Goal: Task Accomplishment & Management: Use online tool/utility

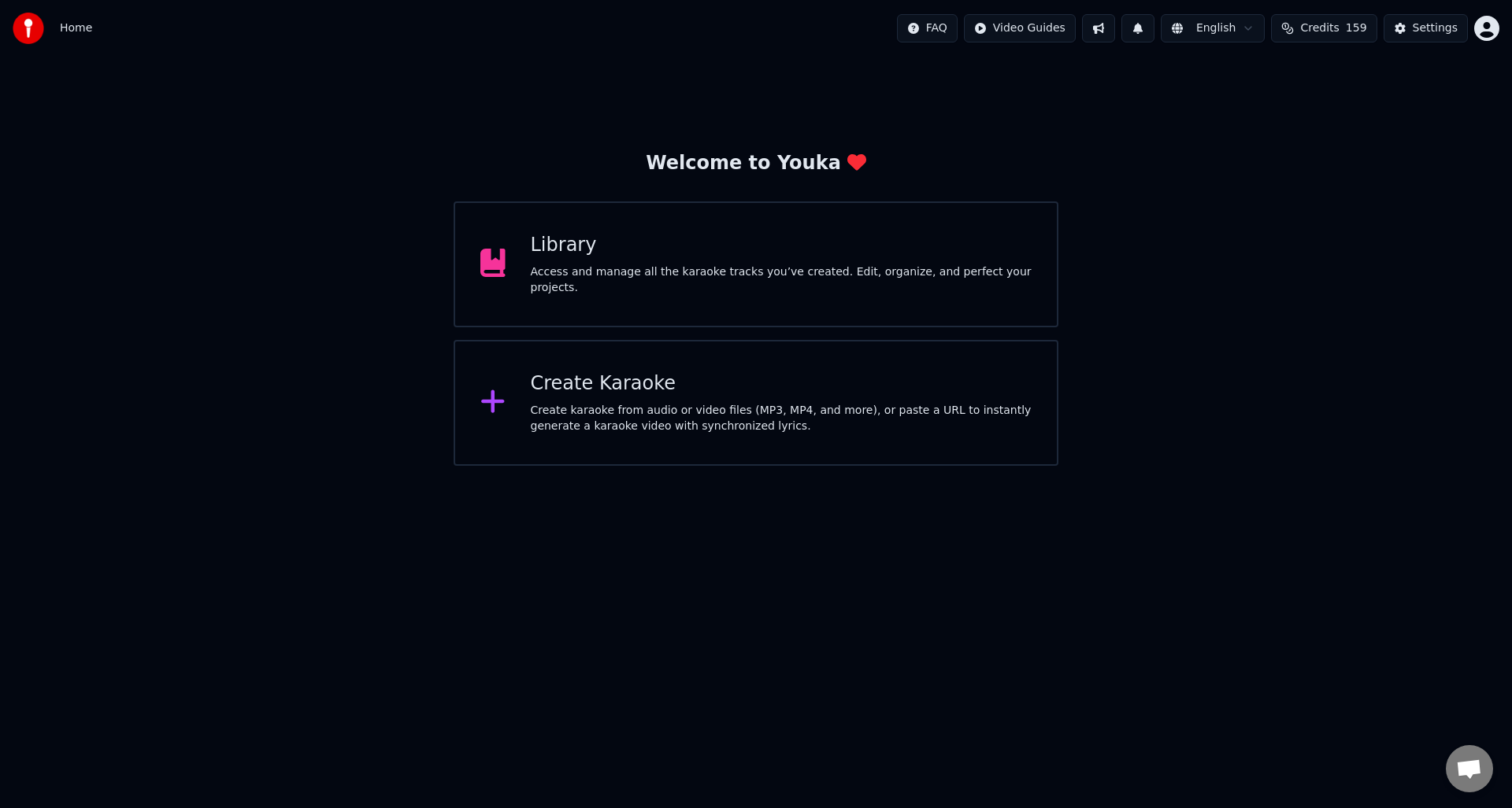
click at [752, 269] on div "Access and manage all the karaoke tracks you’ve created. Edit, organize, and pe…" at bounding box center [781, 280] width 502 height 31
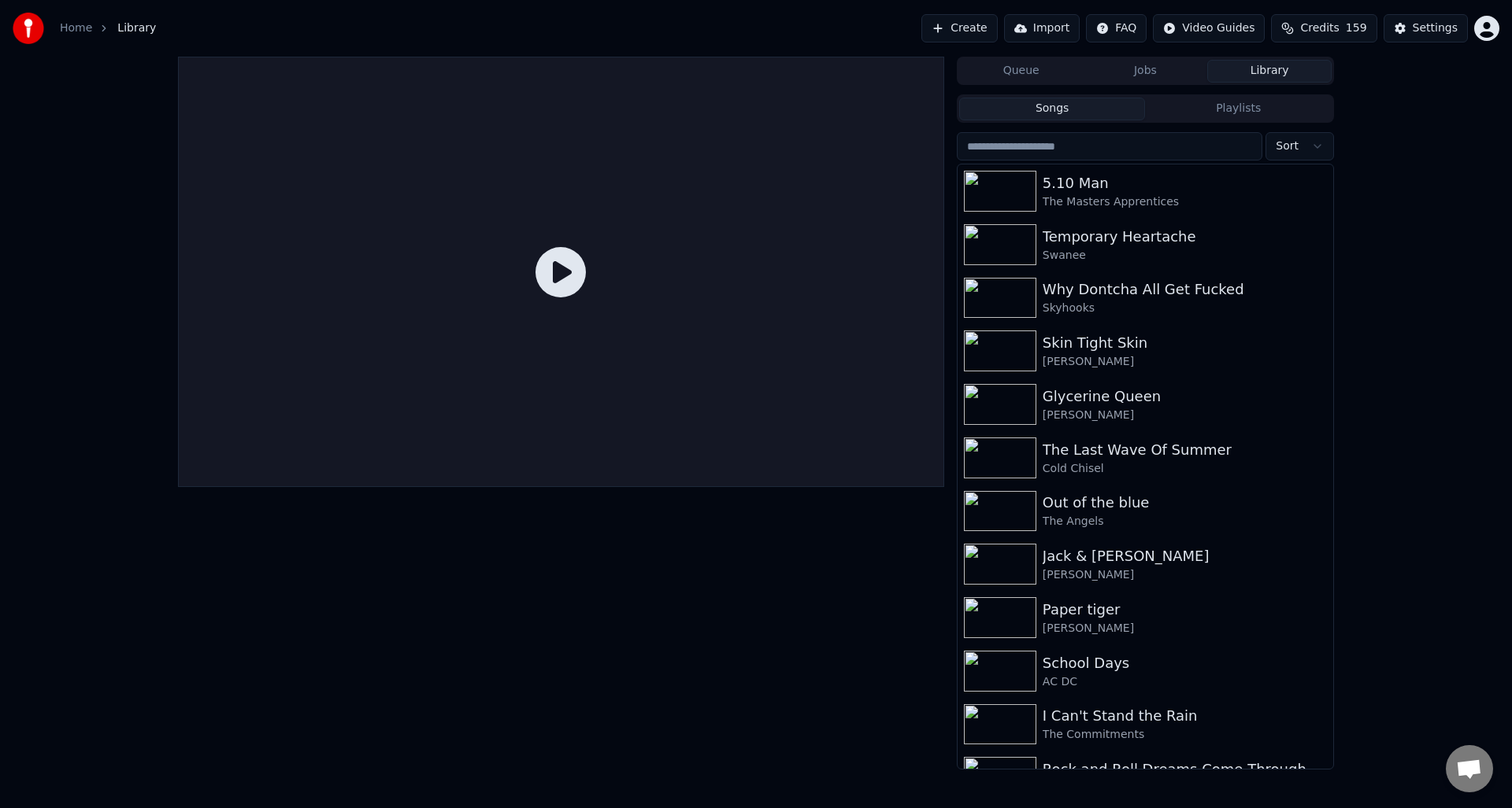
click at [723, 316] on div at bounding box center [561, 272] width 766 height 430
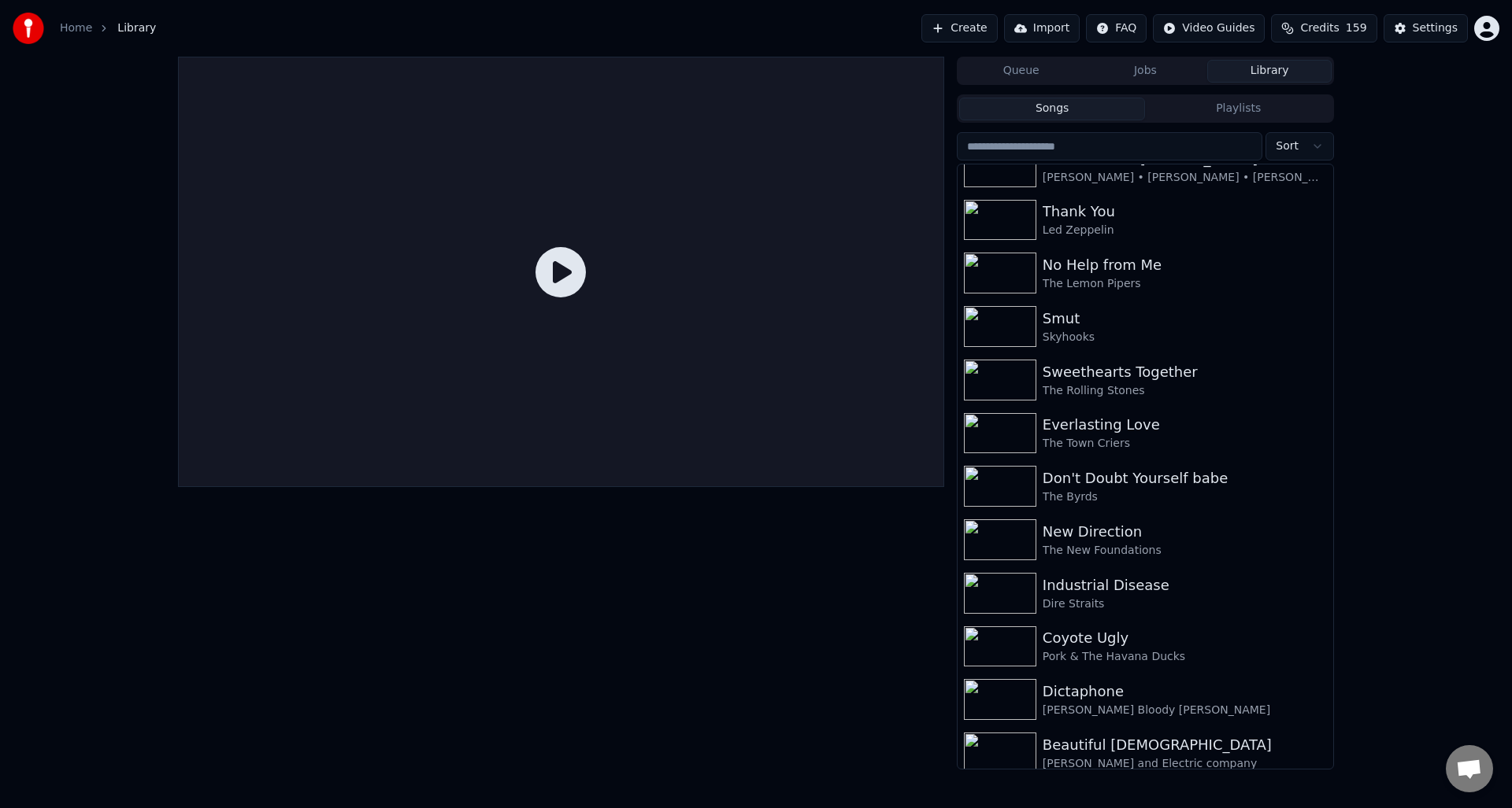
scroll to position [2032, 0]
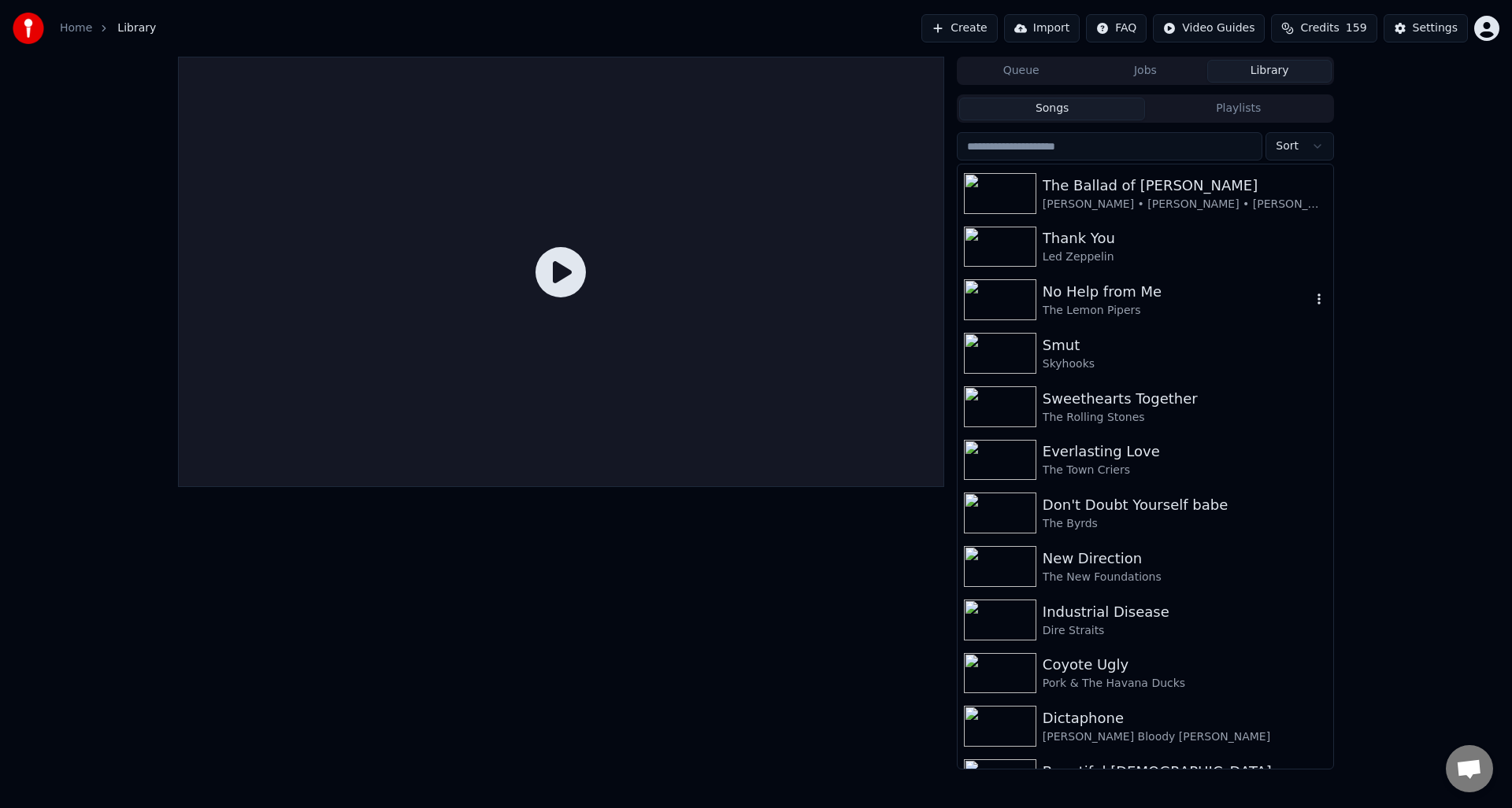
click at [1116, 293] on div "No Help from Me" at bounding box center [1177, 291] width 269 height 22
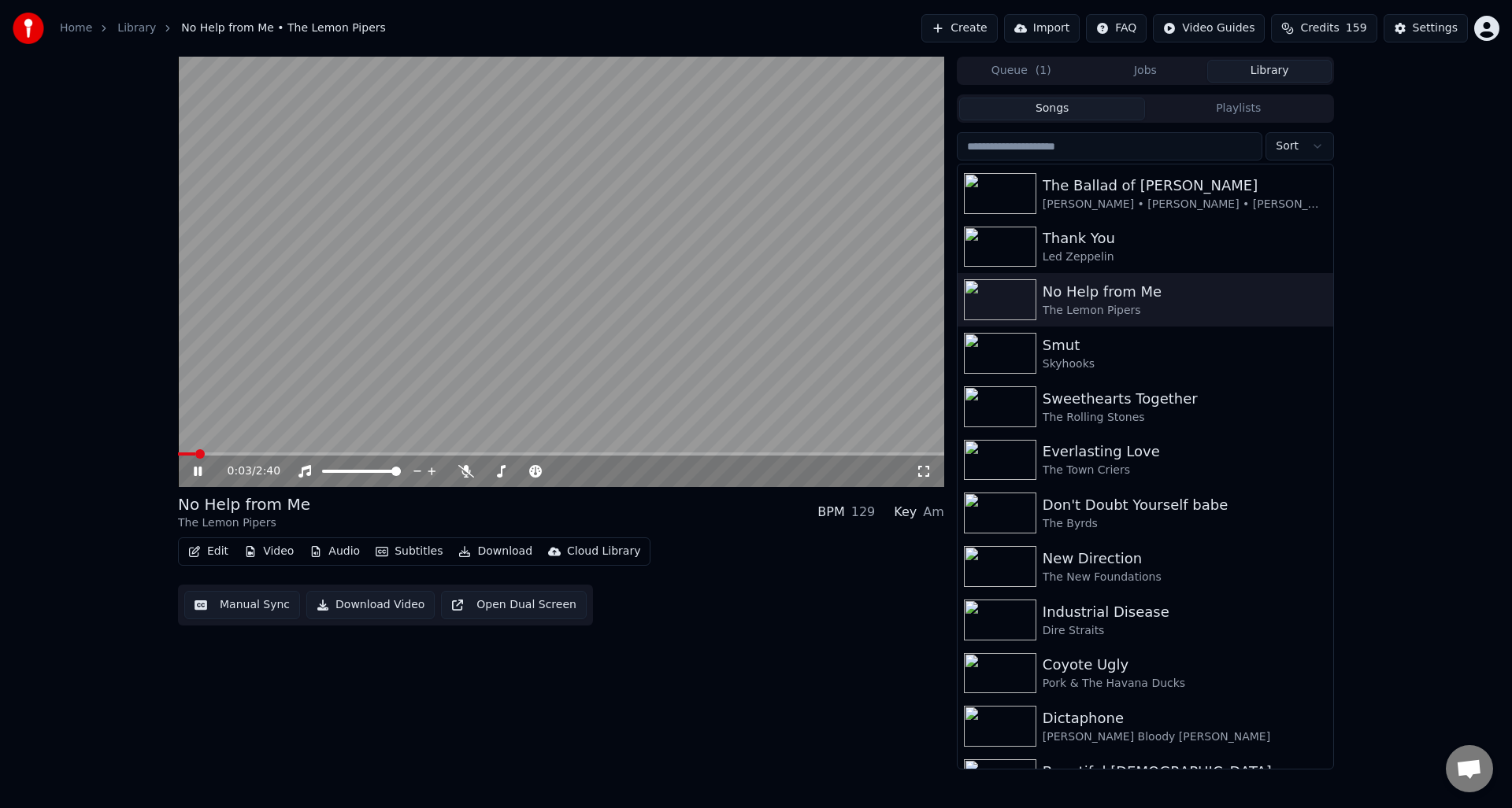
click at [195, 468] on icon at bounding box center [197, 471] width 8 height 10
click at [246, 607] on button "Manual Sync" at bounding box center [243, 605] width 116 height 29
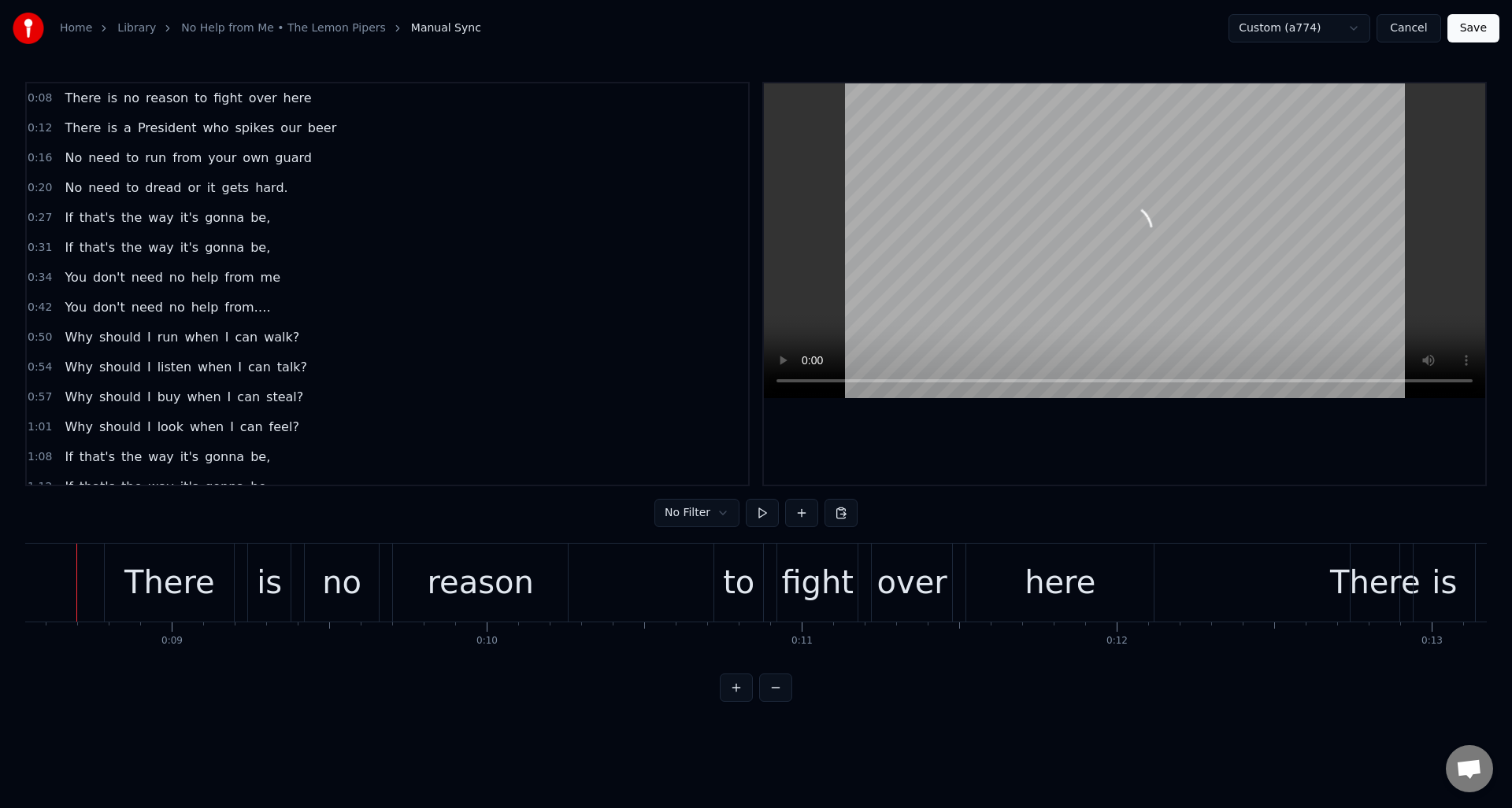
scroll to position [0, 2661]
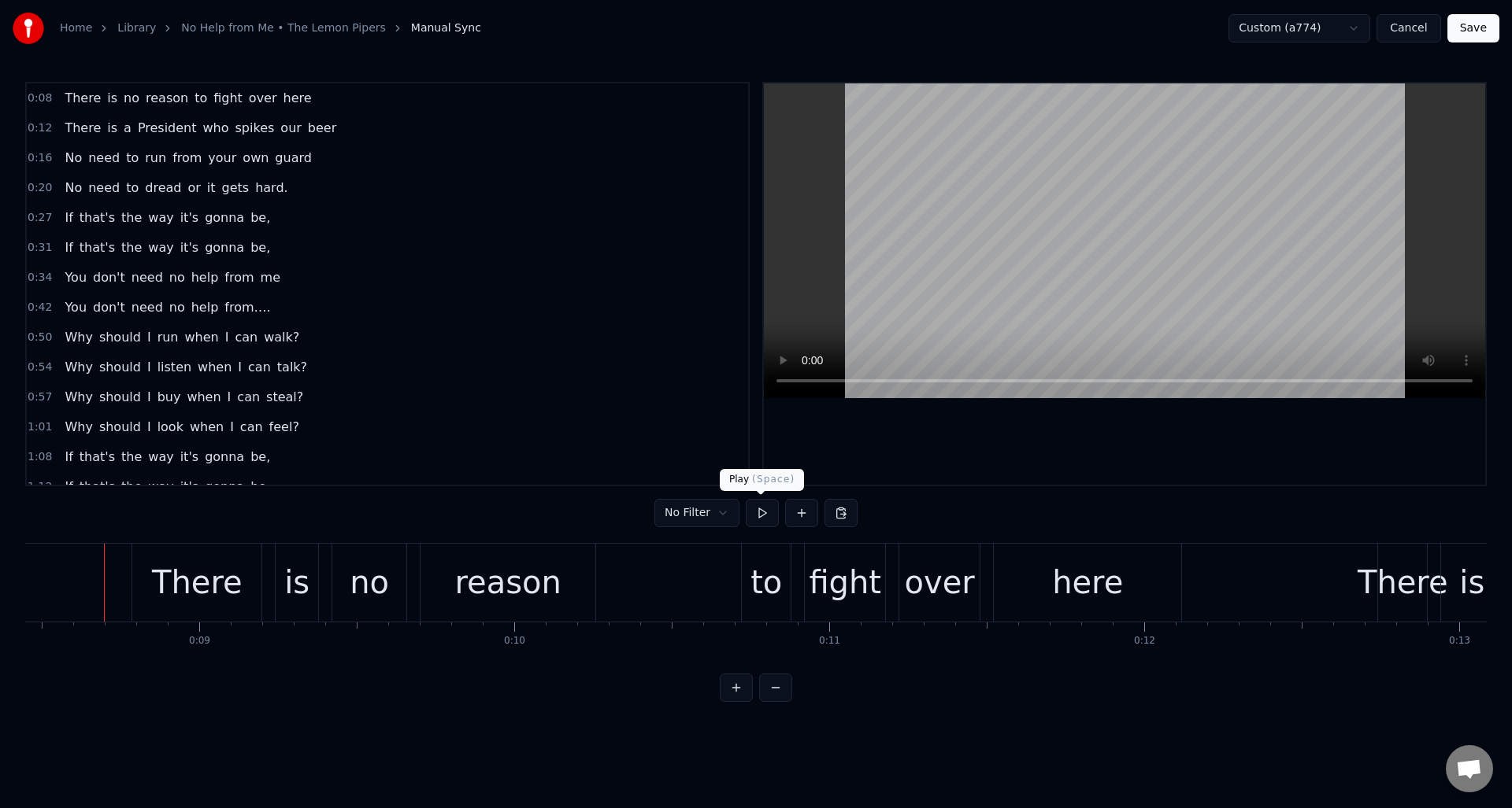
click at [757, 516] on button at bounding box center [762, 513] width 33 height 29
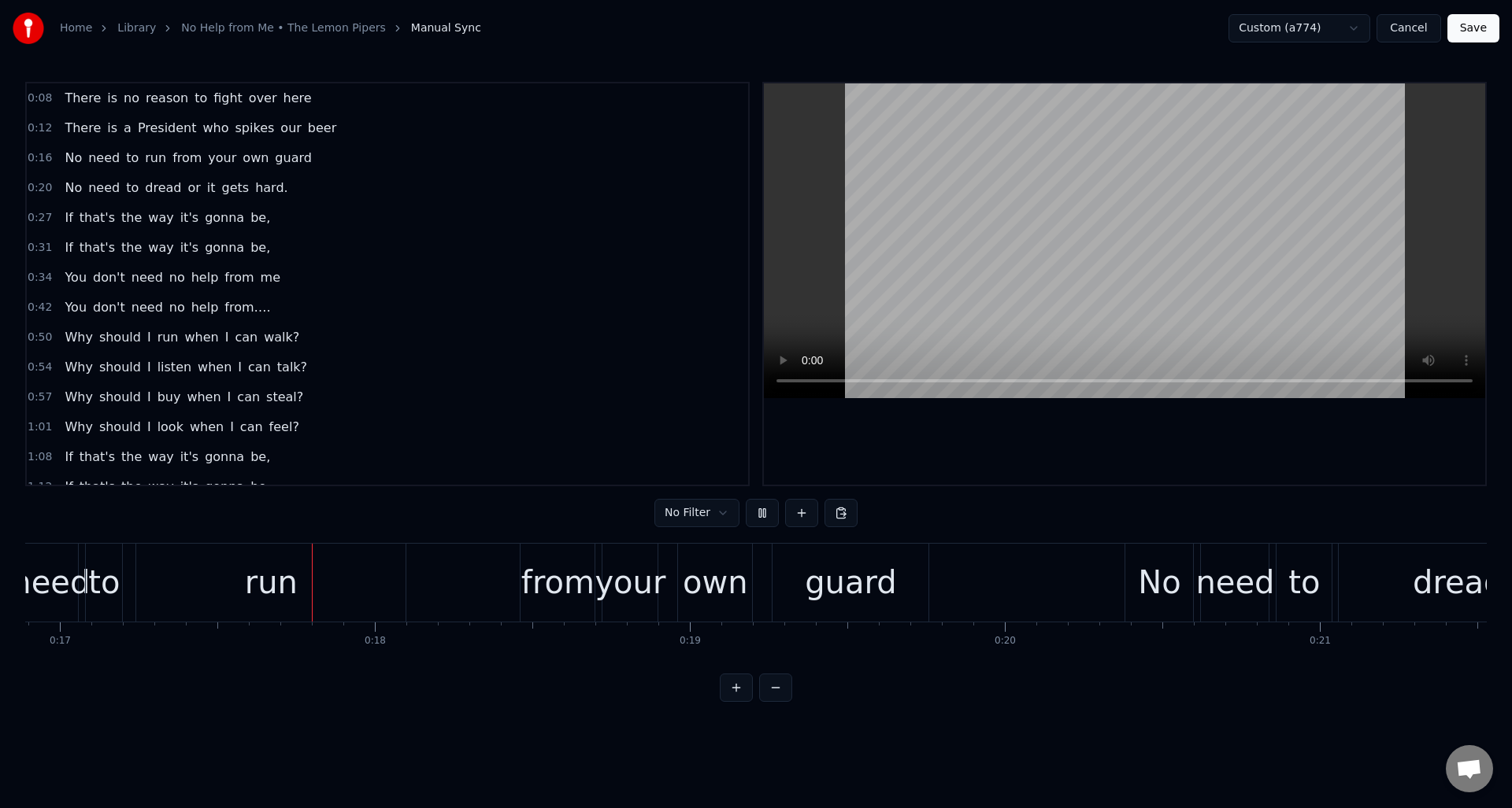
scroll to position [0, 5322]
click at [757, 516] on button at bounding box center [762, 513] width 33 height 29
click at [334, 587] on div "run" at bounding box center [269, 582] width 269 height 78
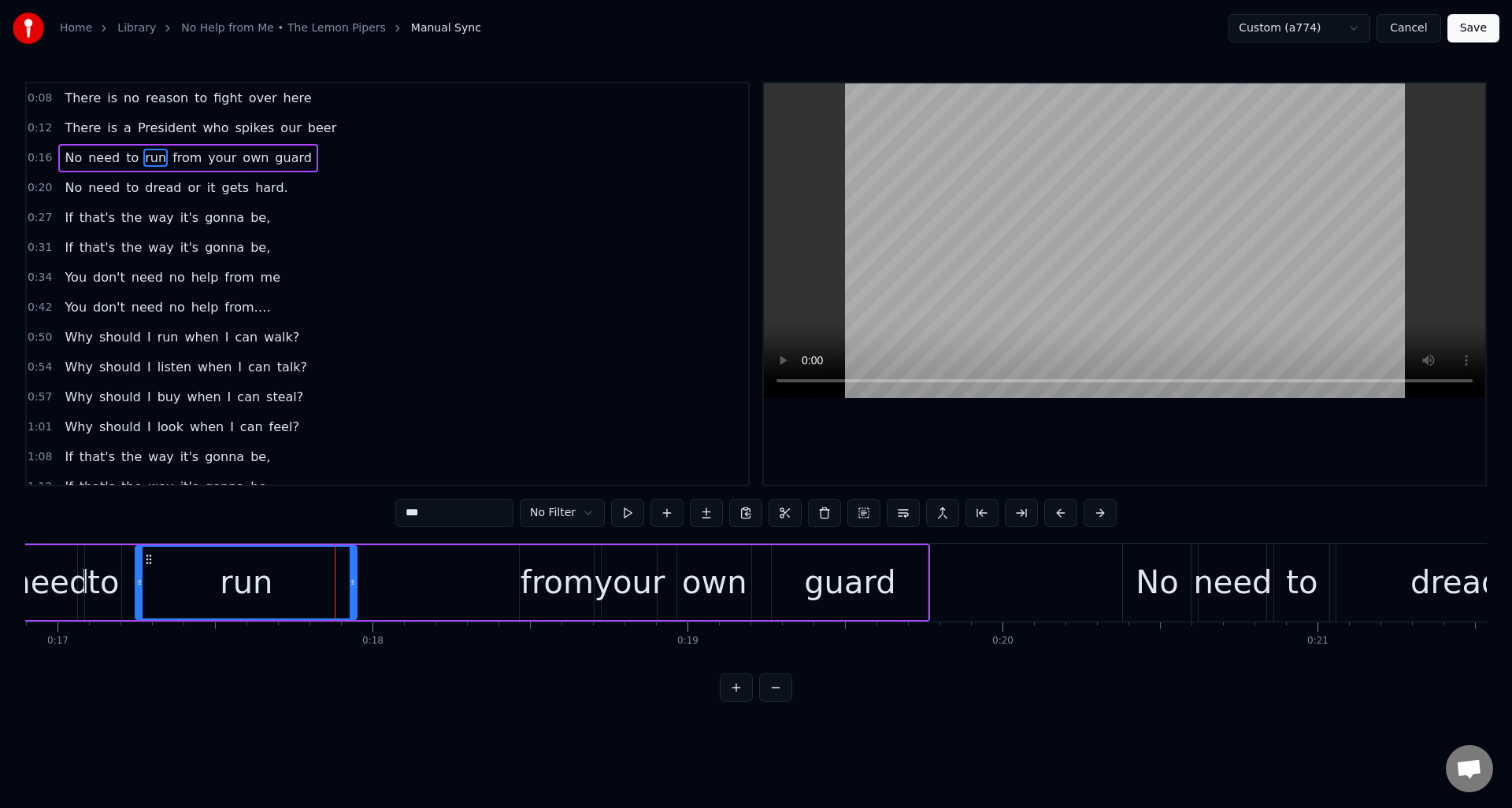
drag, startPoint x: 399, startPoint y: 581, endPoint x: 351, endPoint y: 581, distance: 48.0
click at [351, 581] on icon at bounding box center [352, 581] width 7 height 12
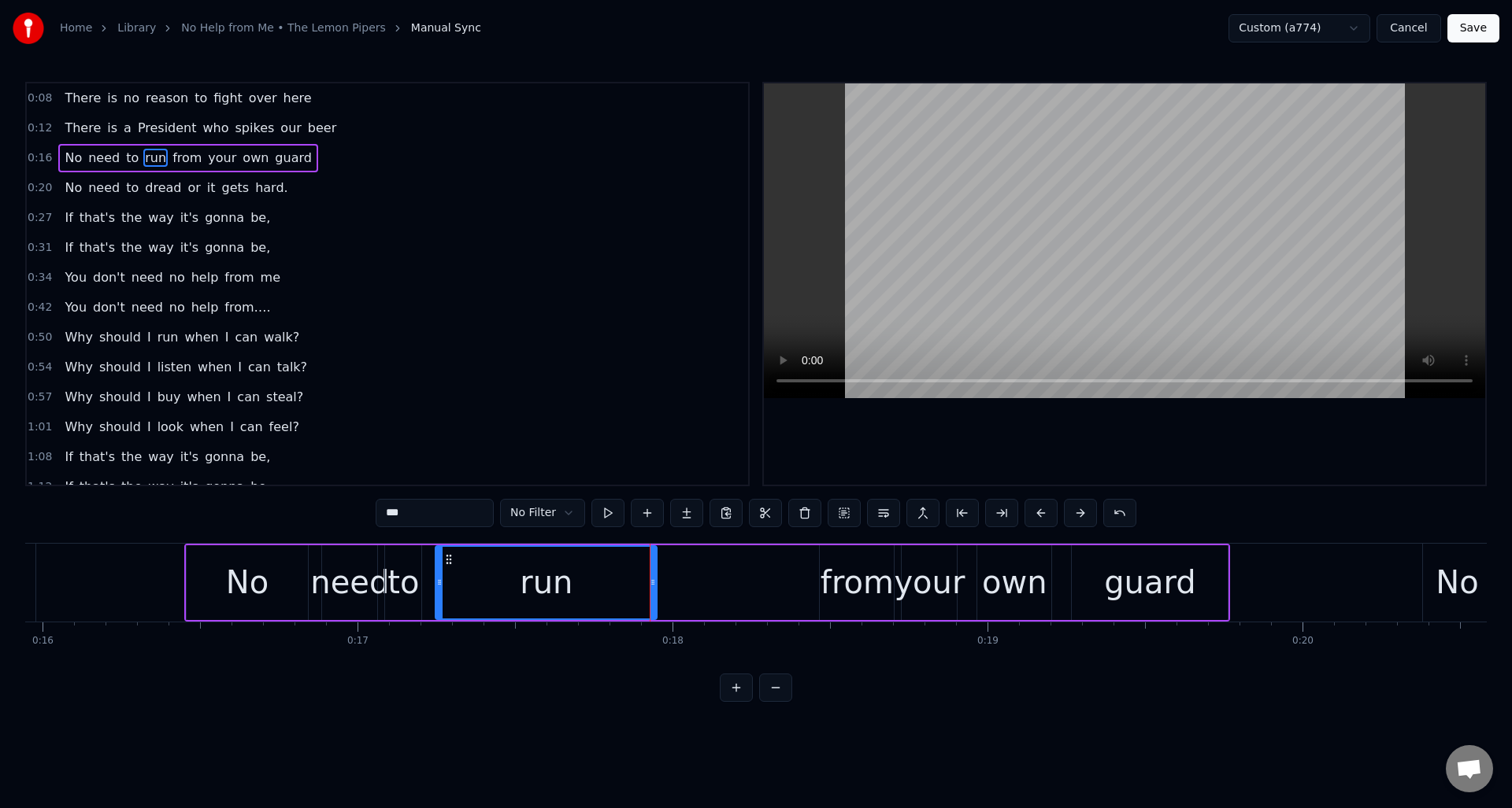
scroll to position [0, 4914]
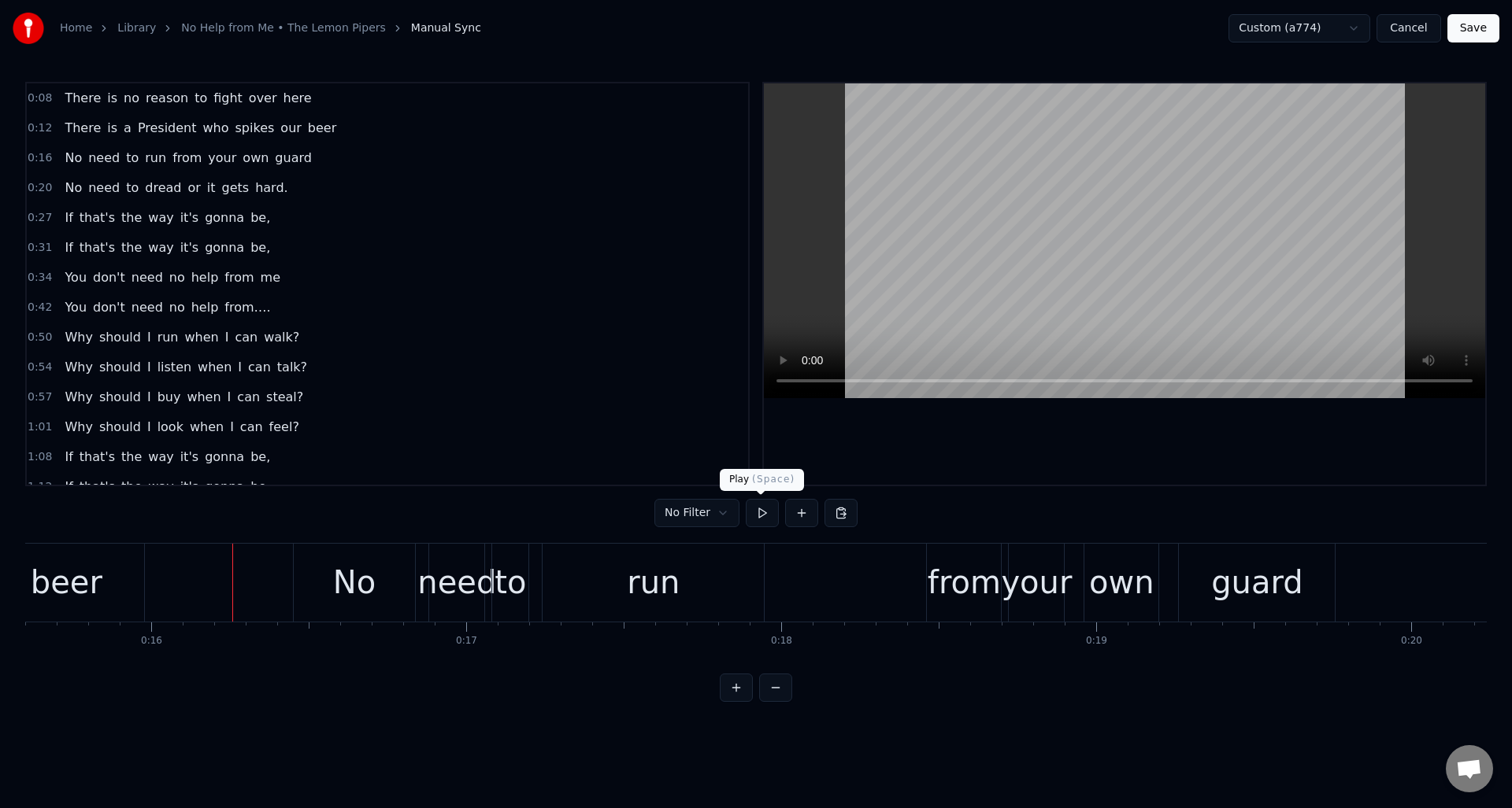
click at [757, 511] on button at bounding box center [762, 513] width 33 height 29
click at [516, 566] on div "to" at bounding box center [509, 582] width 31 height 48
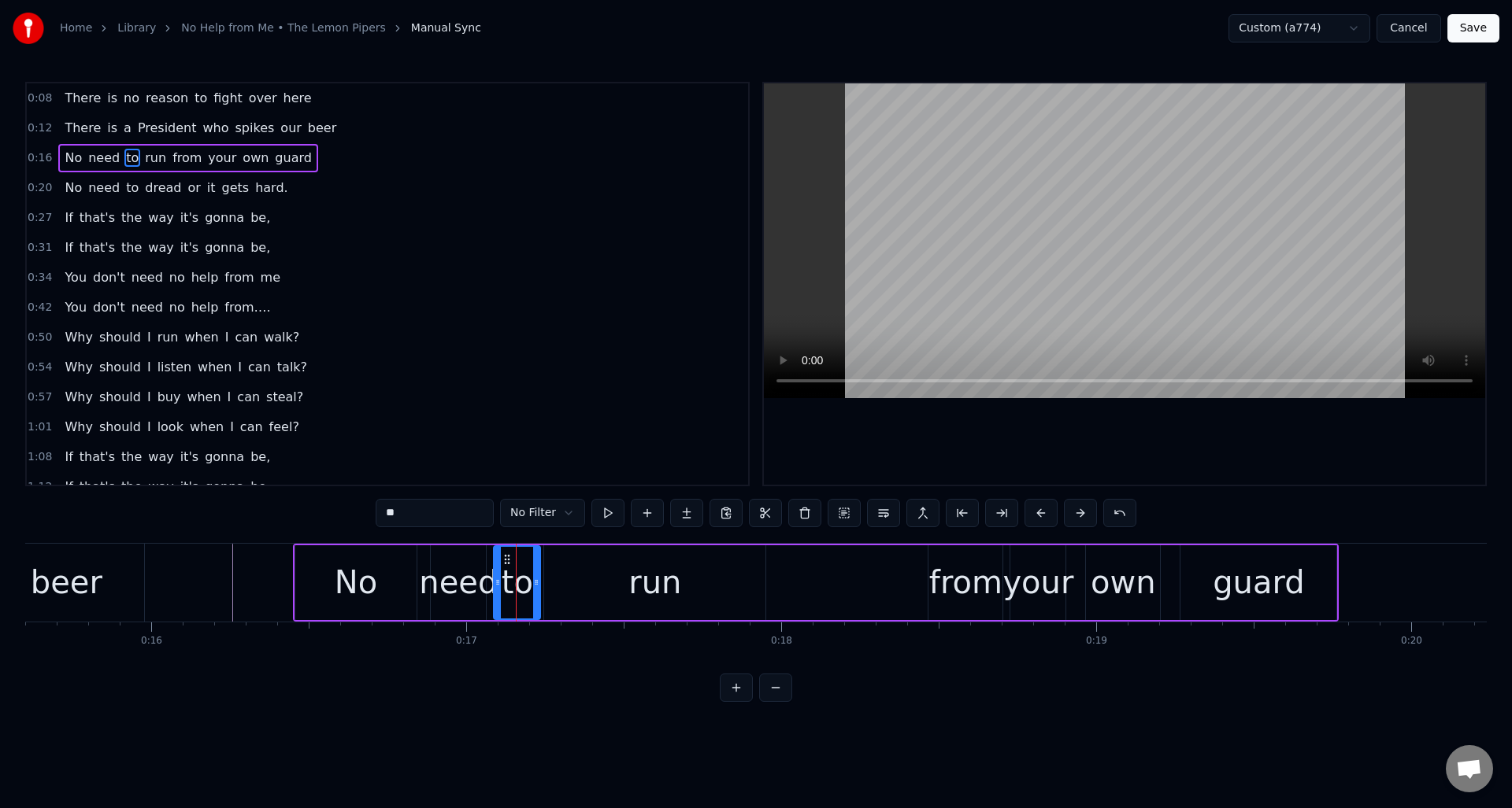
drag, startPoint x: 526, startPoint y: 567, endPoint x: 535, endPoint y: 567, distance: 9.0
click at [535, 567] on div at bounding box center [536, 582] width 7 height 71
click at [439, 559] on div "need" at bounding box center [458, 582] width 79 height 48
type input "****"
drag, startPoint x: 433, startPoint y: 558, endPoint x: 421, endPoint y: 558, distance: 12.0
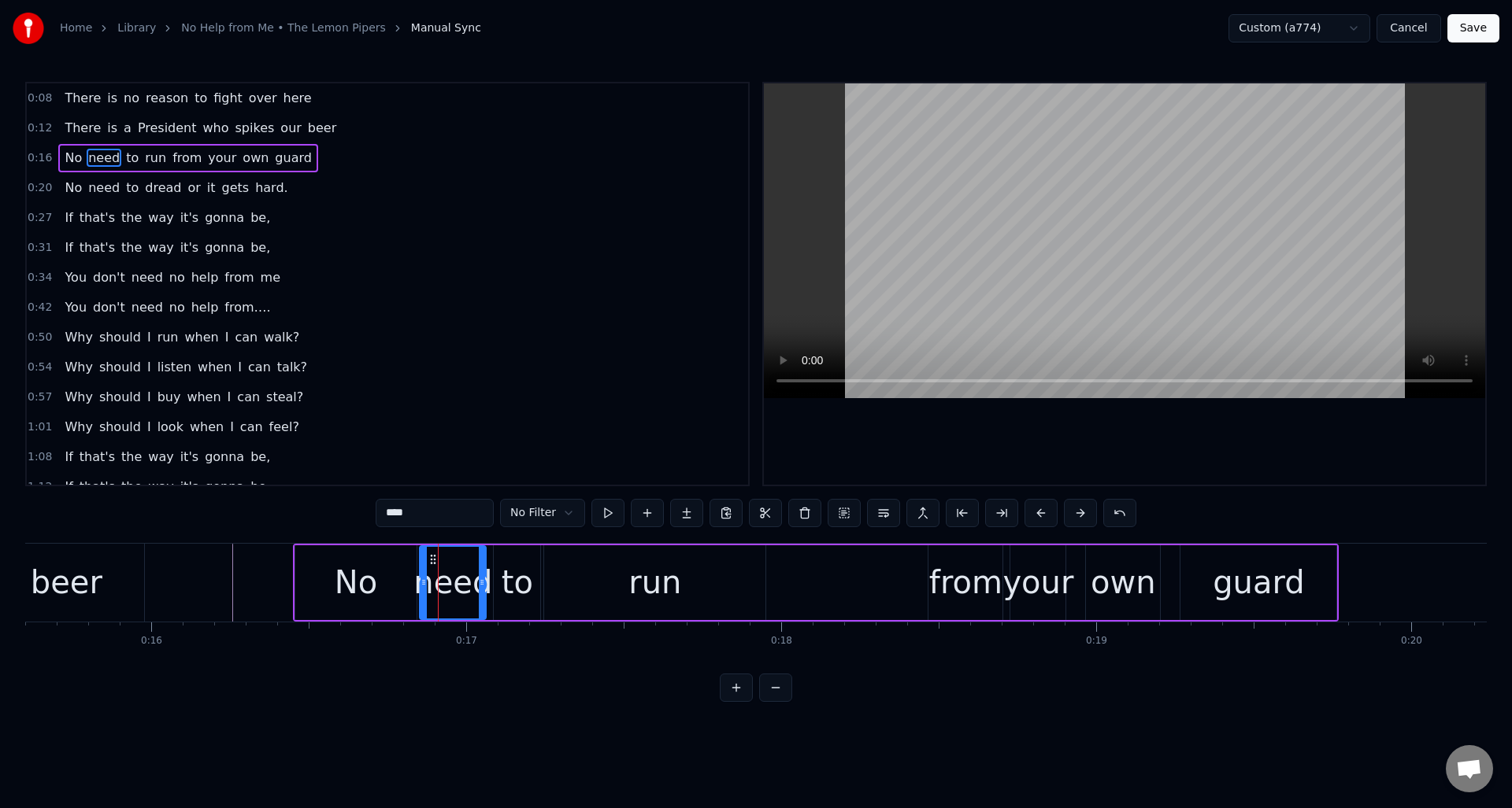
click at [421, 558] on div at bounding box center [424, 582] width 7 height 71
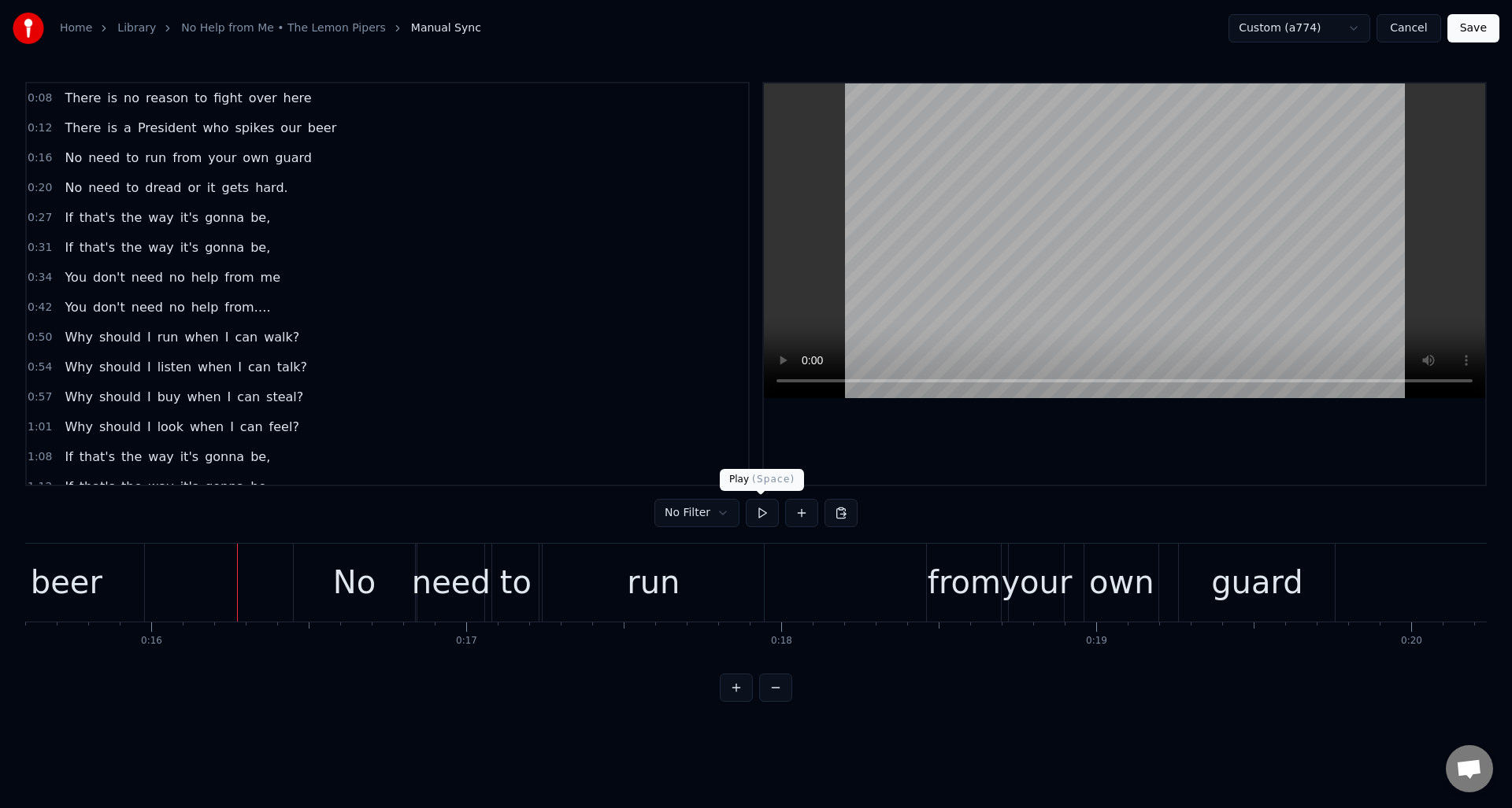
click at [763, 516] on button at bounding box center [762, 513] width 33 height 29
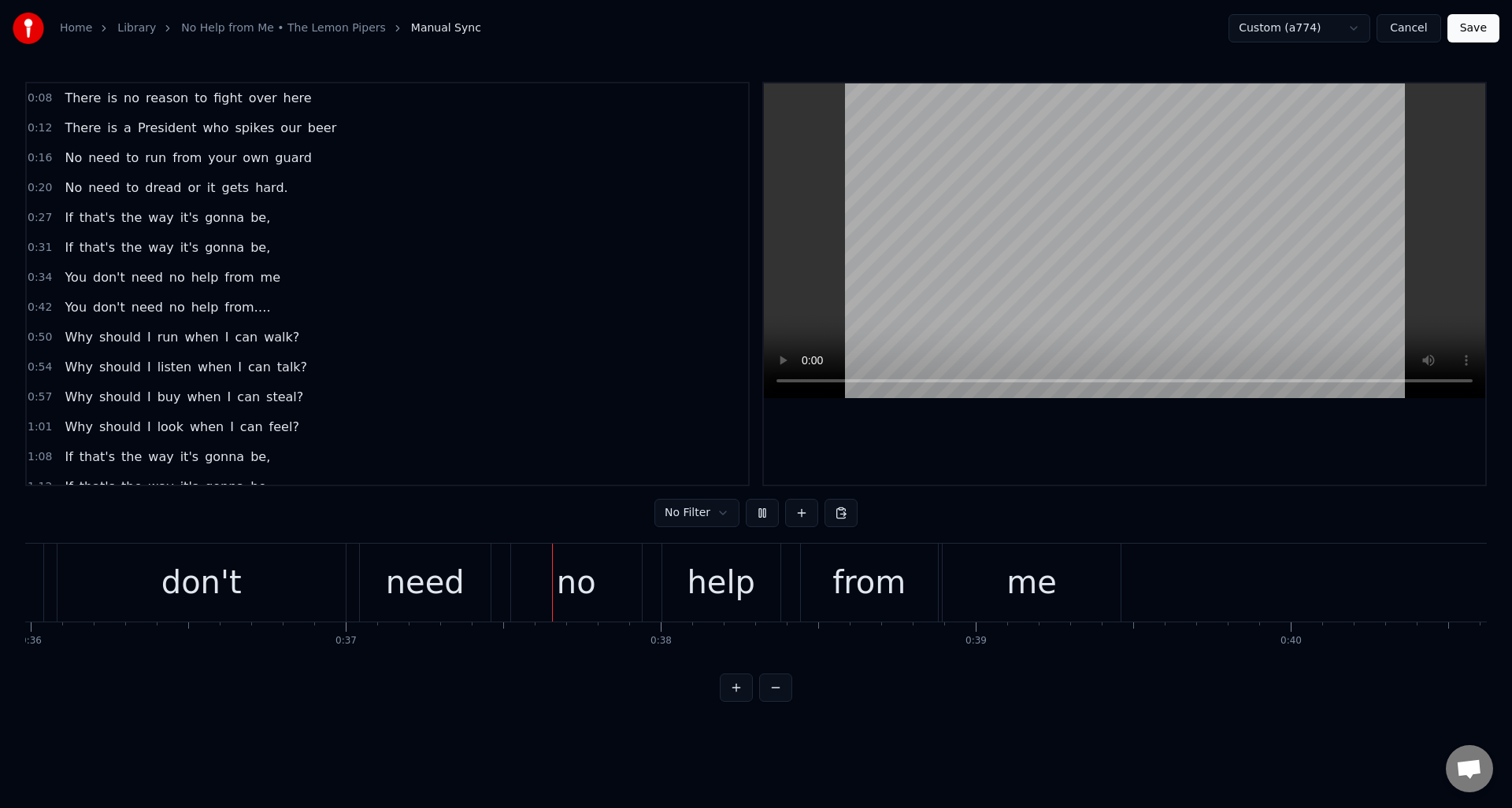
scroll to position [0, 11622]
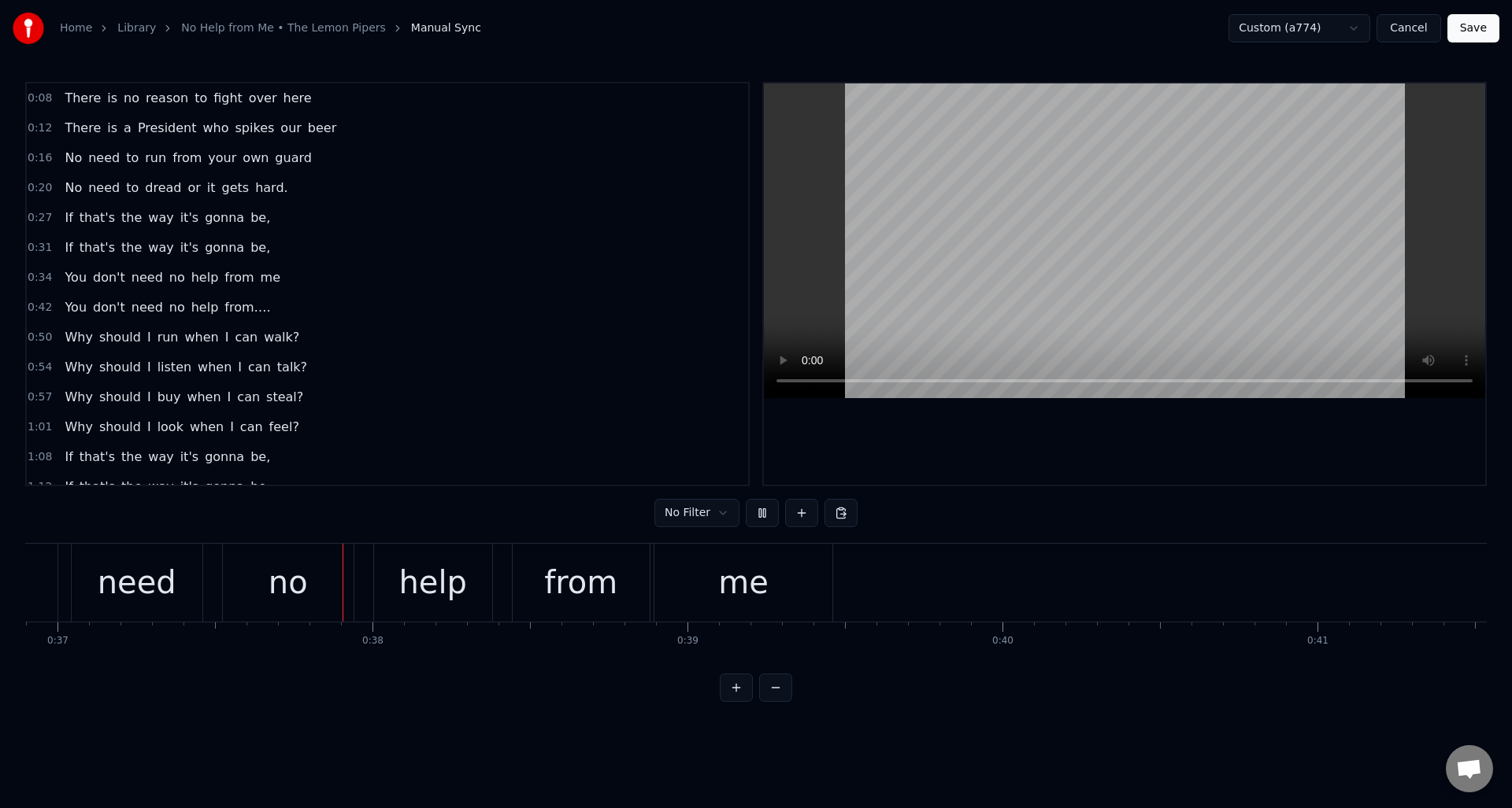
click at [763, 516] on button at bounding box center [762, 513] width 33 height 29
click at [761, 512] on button at bounding box center [762, 513] width 33 height 29
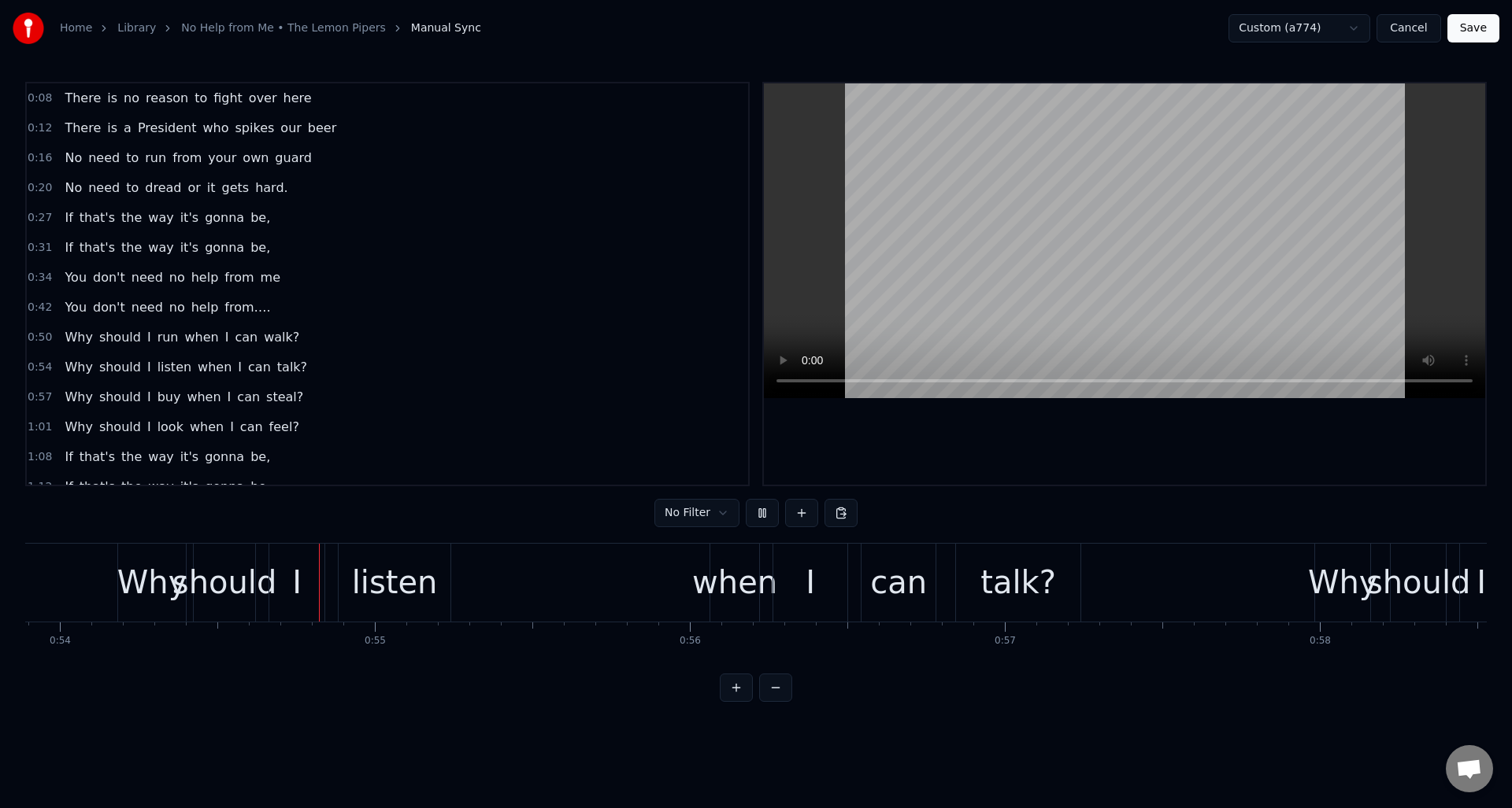
scroll to position [0, 16977]
click at [760, 512] on button at bounding box center [762, 513] width 33 height 29
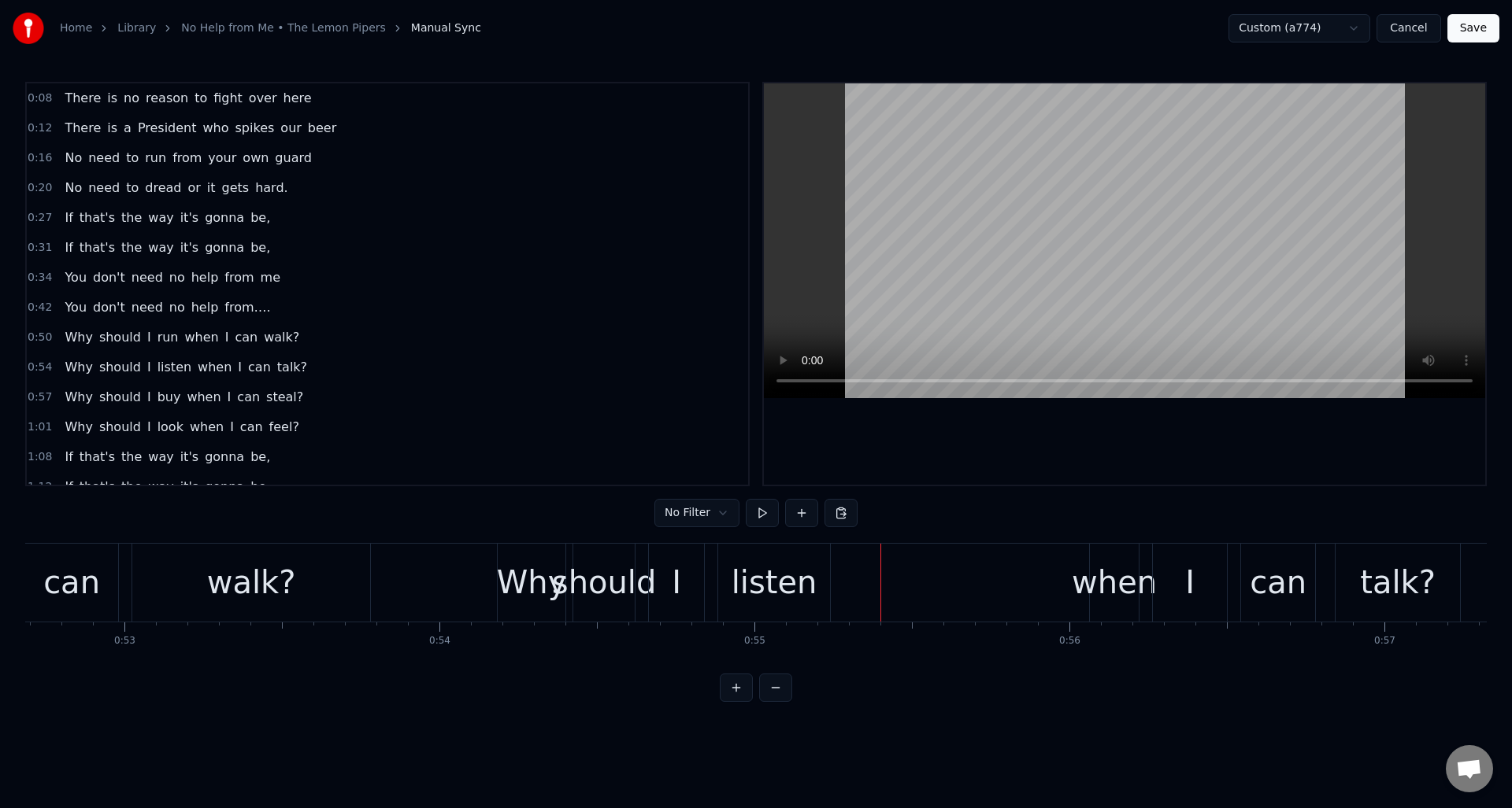
scroll to position [0, 16514]
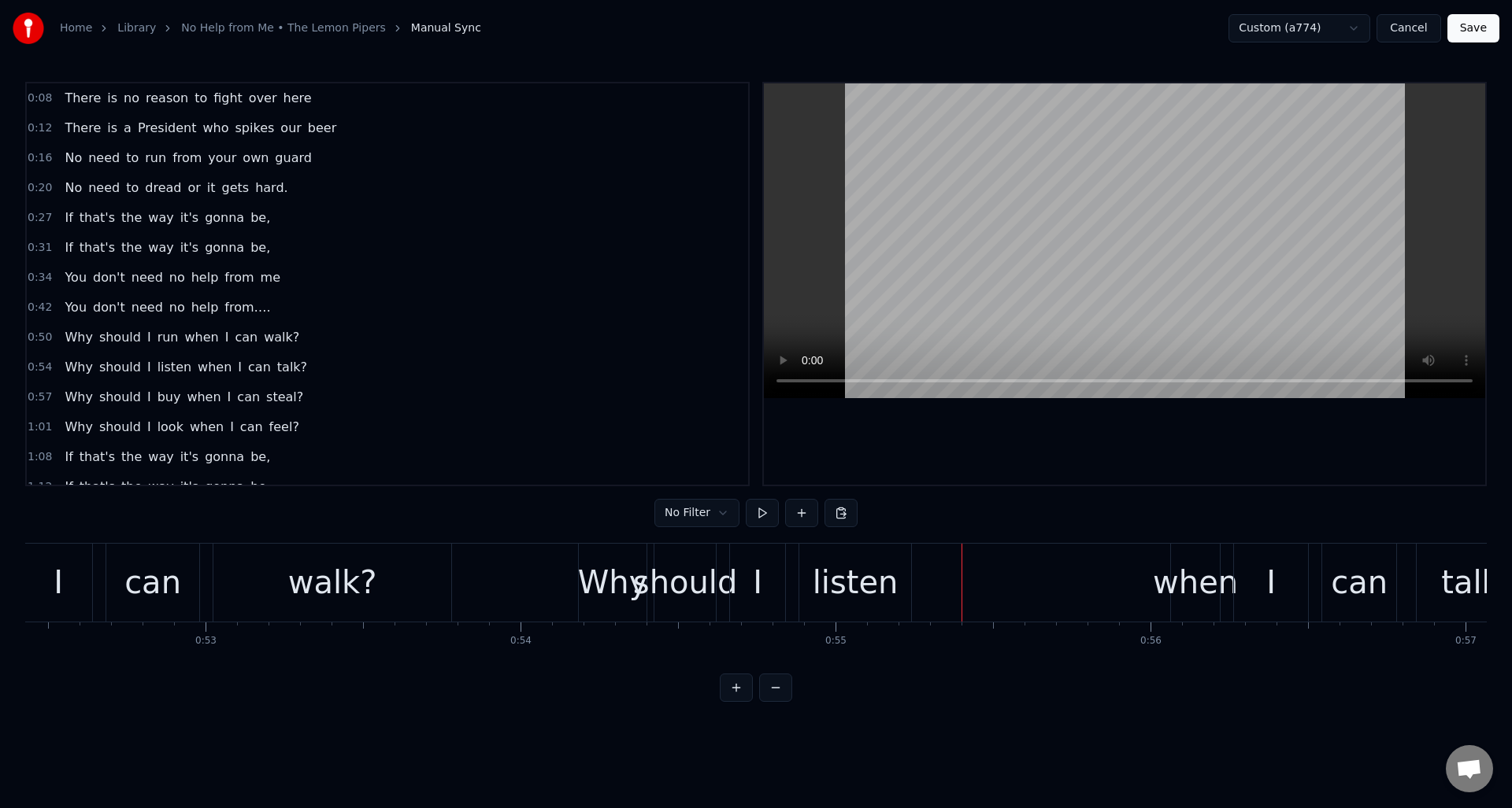
click at [748, 557] on div "I" at bounding box center [758, 582] width 55 height 78
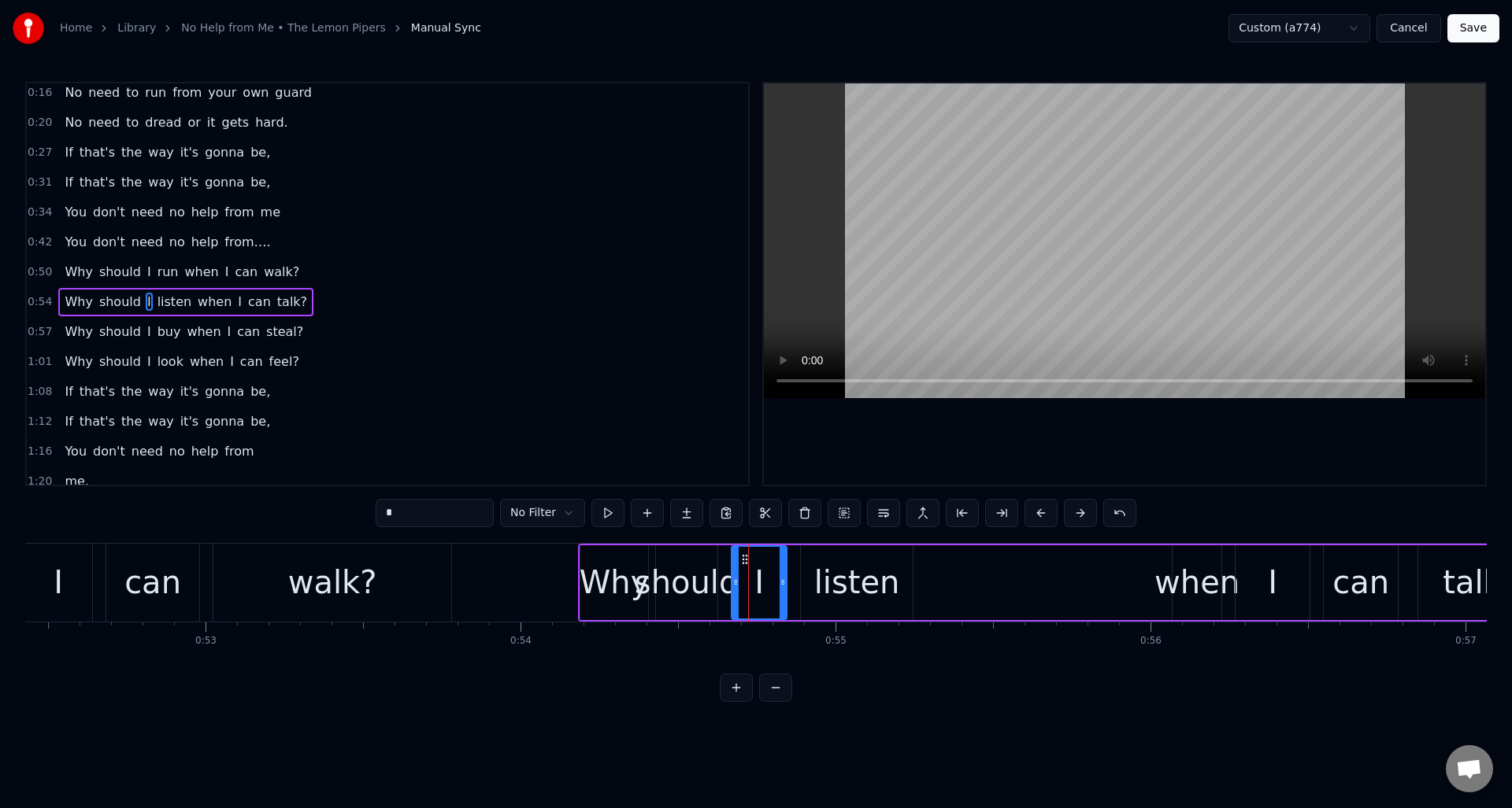
scroll to position [84, 0]
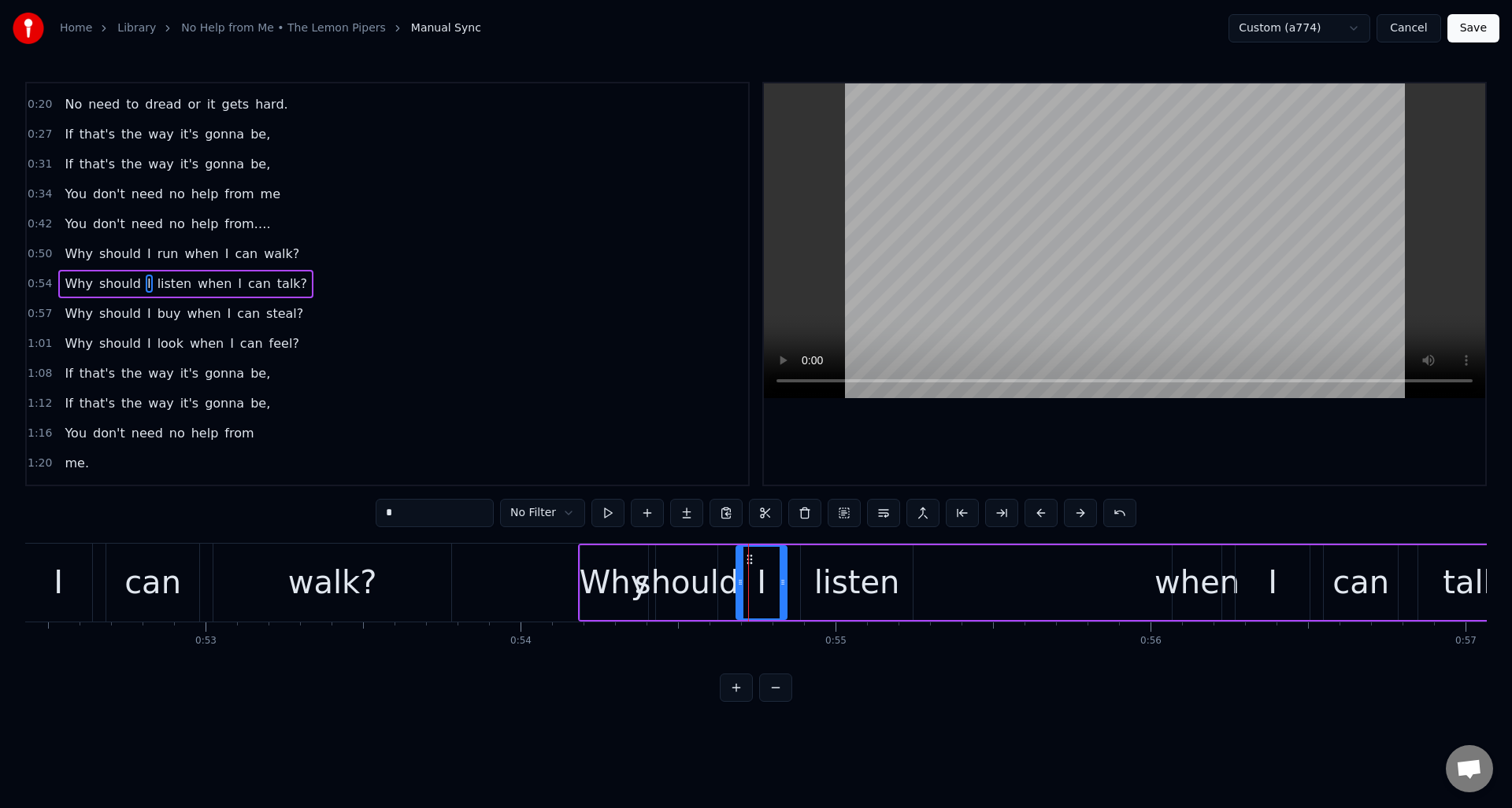
click at [742, 559] on div at bounding box center [740, 582] width 7 height 71
click at [709, 556] on div "should" at bounding box center [686, 582] width 62 height 75
type input "******"
drag, startPoint x: 716, startPoint y: 556, endPoint x: 735, endPoint y: 557, distance: 19.0
click at [735, 557] on div at bounding box center [732, 582] width 7 height 71
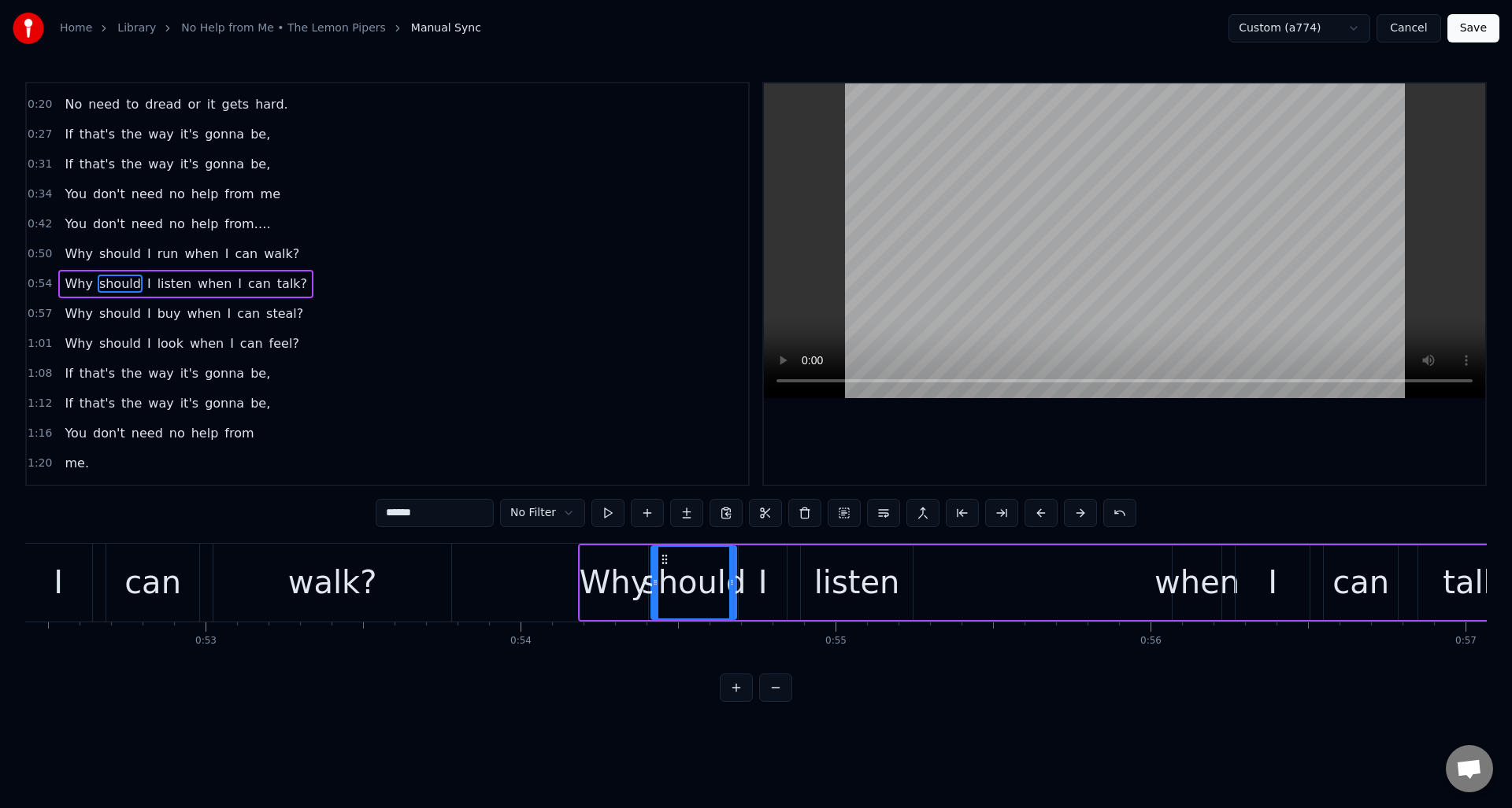
click at [654, 558] on div at bounding box center [655, 582] width 7 height 71
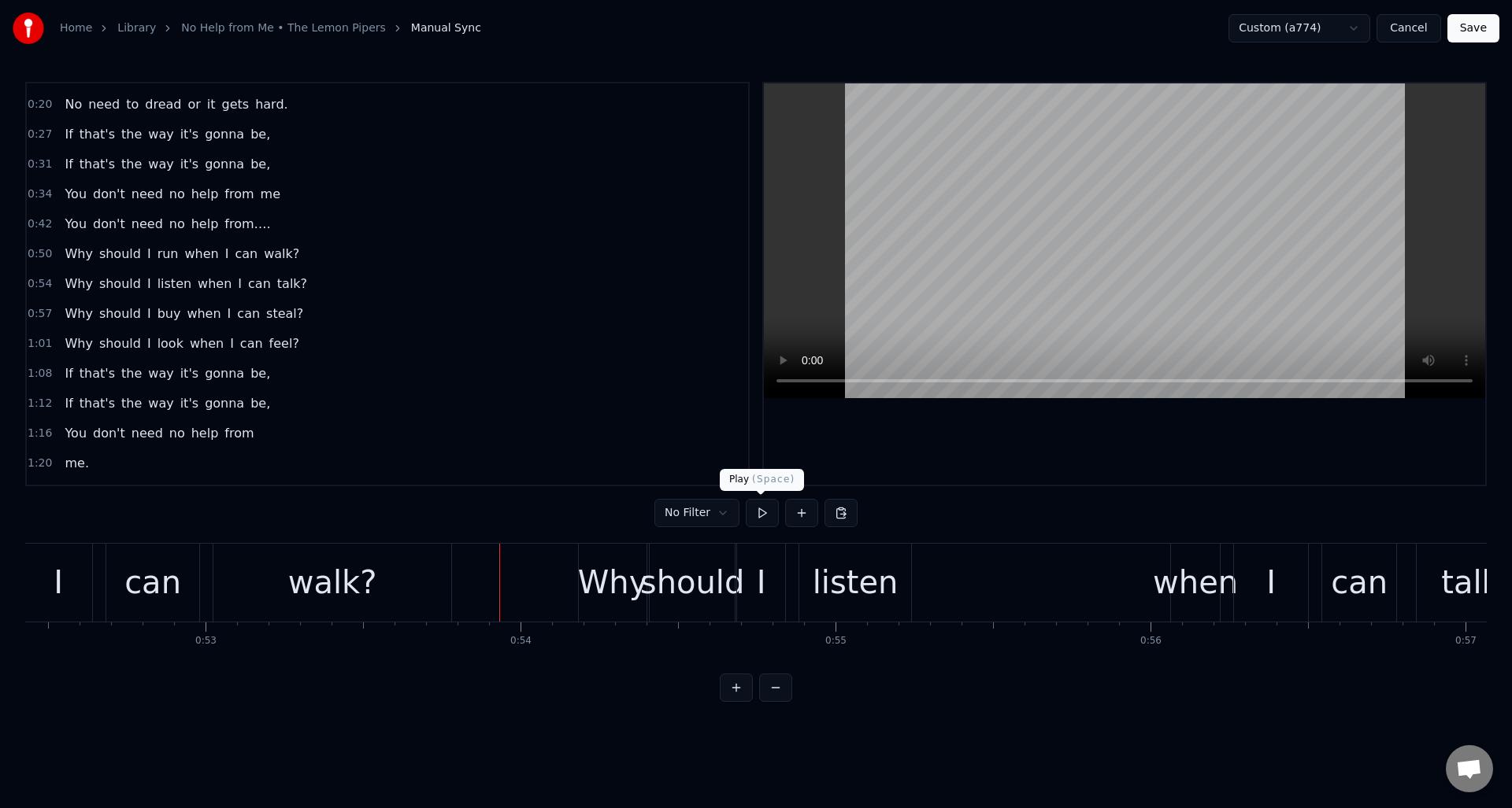
click at [759, 517] on button at bounding box center [762, 513] width 33 height 29
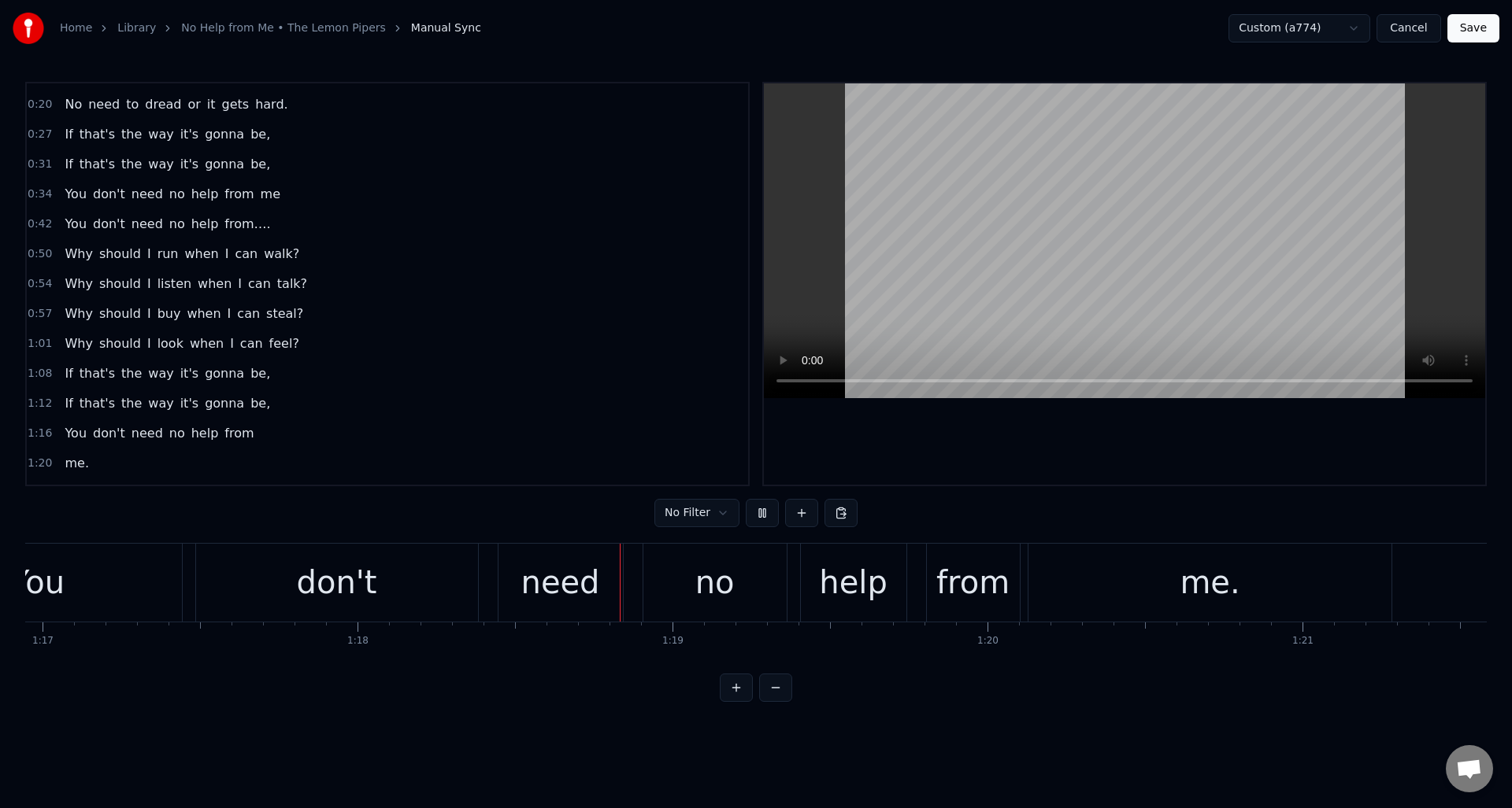
scroll to position [0, 24569]
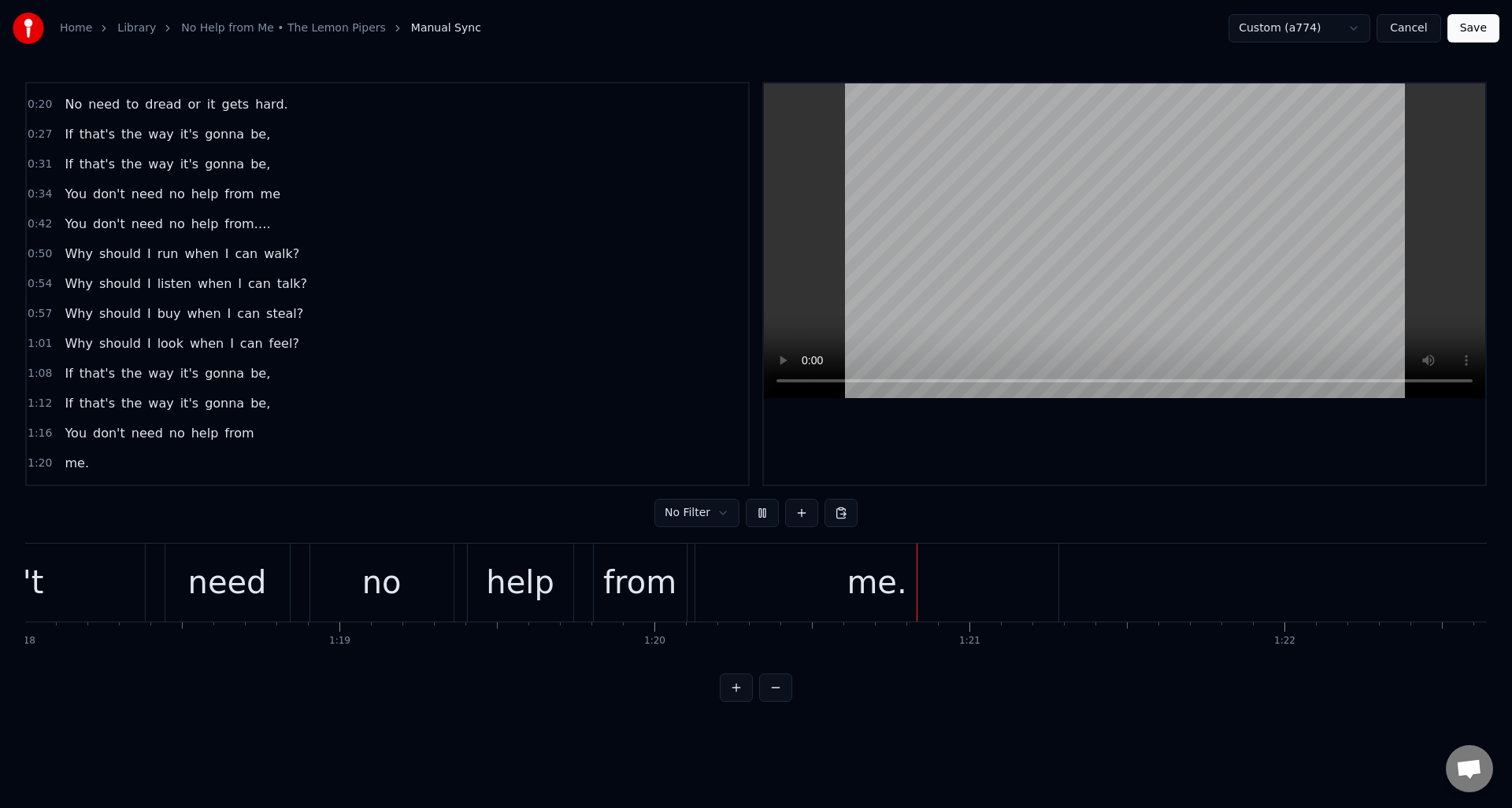
click at [759, 517] on button at bounding box center [762, 513] width 33 height 29
click at [617, 555] on div "from" at bounding box center [641, 582] width 93 height 78
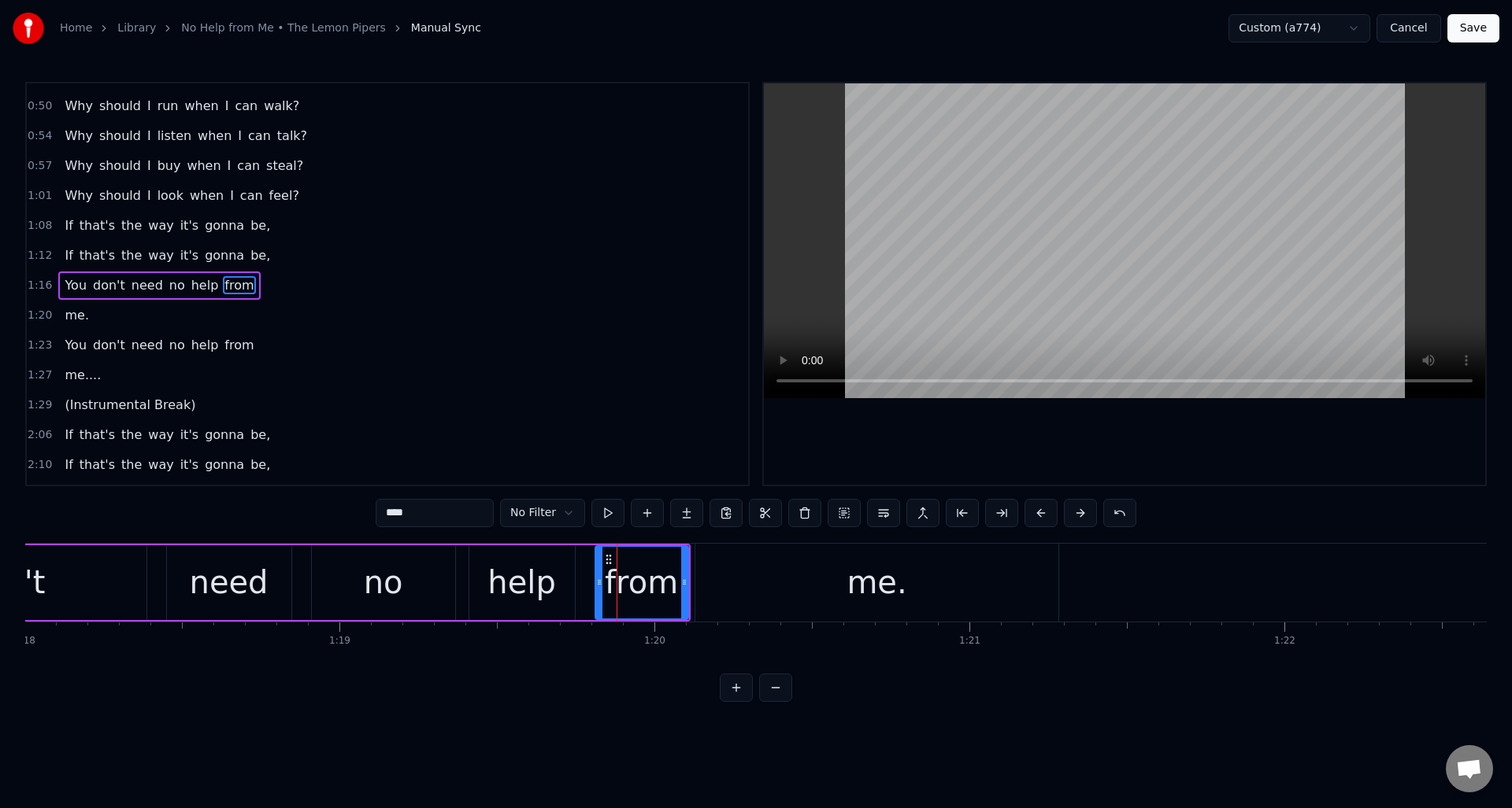
scroll to position [233, 0]
click at [607, 514] on button at bounding box center [607, 513] width 33 height 29
click at [720, 563] on div "me." at bounding box center [876, 582] width 363 height 78
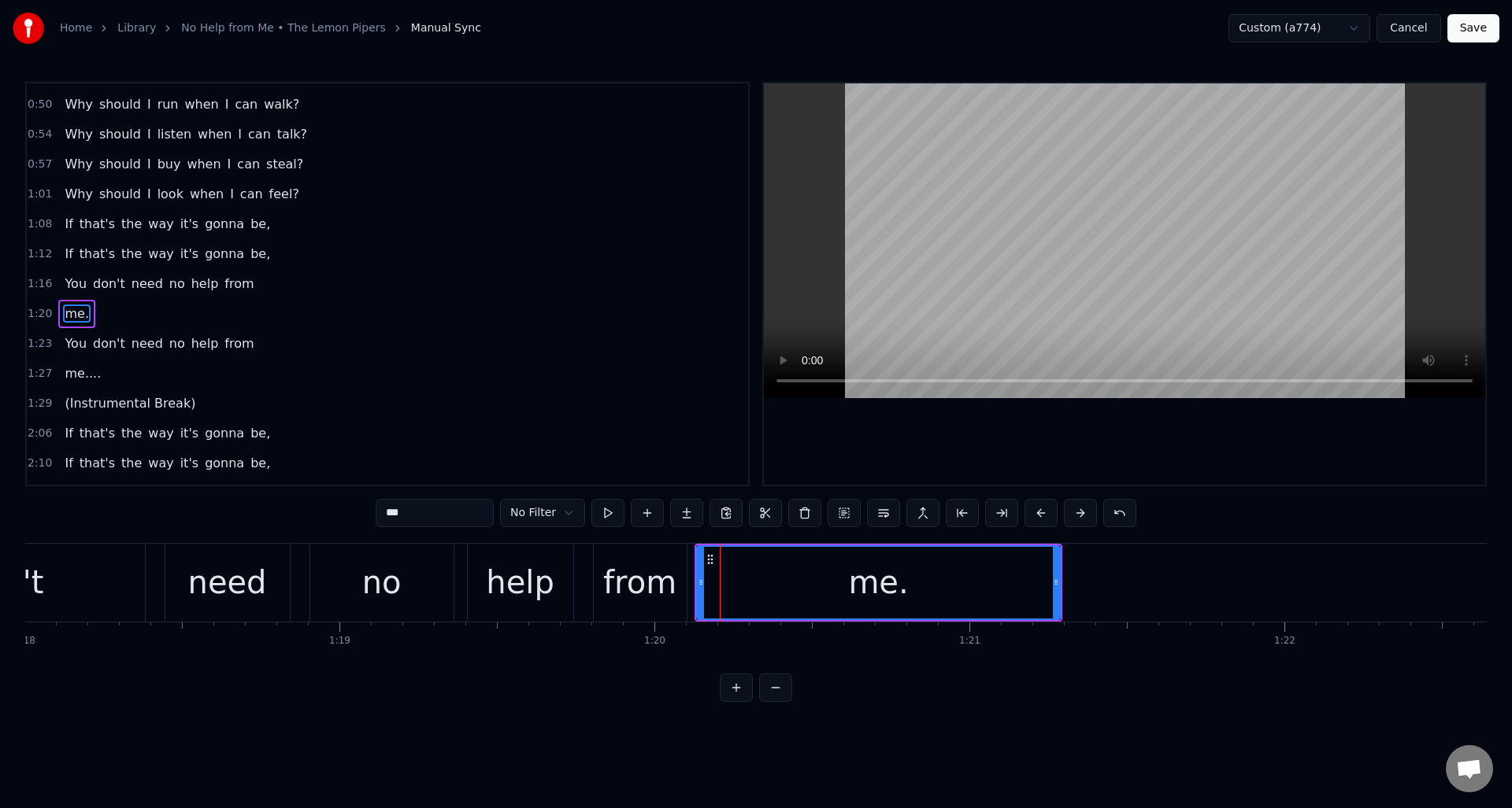
scroll to position [263, 0]
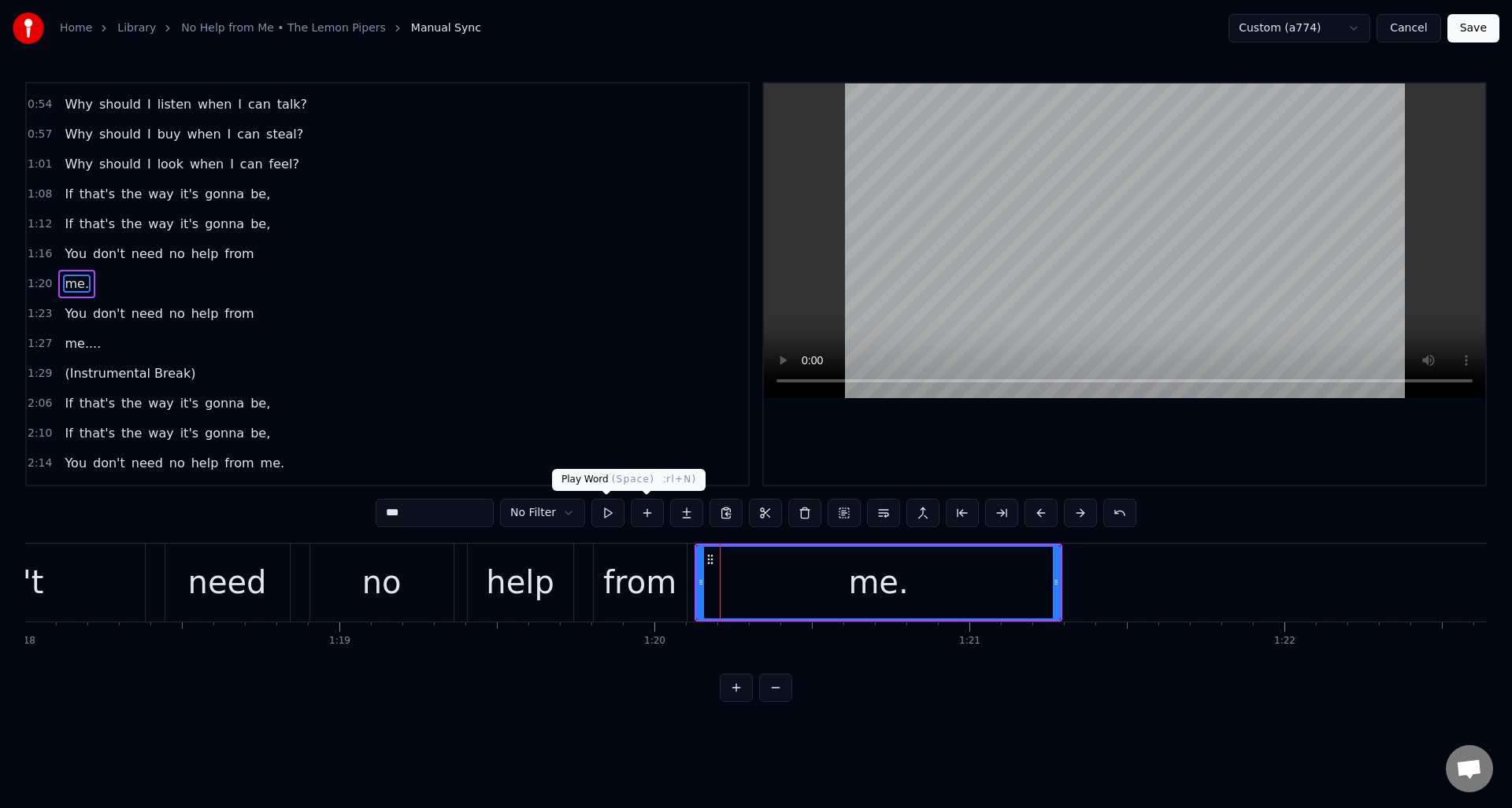
click at [602, 512] on button at bounding box center [607, 513] width 33 height 29
drag, startPoint x: 703, startPoint y: 583, endPoint x: 725, endPoint y: 582, distance: 22.0
click at [725, 582] on icon at bounding box center [723, 581] width 7 height 12
click at [671, 566] on div "from" at bounding box center [641, 582] width 93 height 78
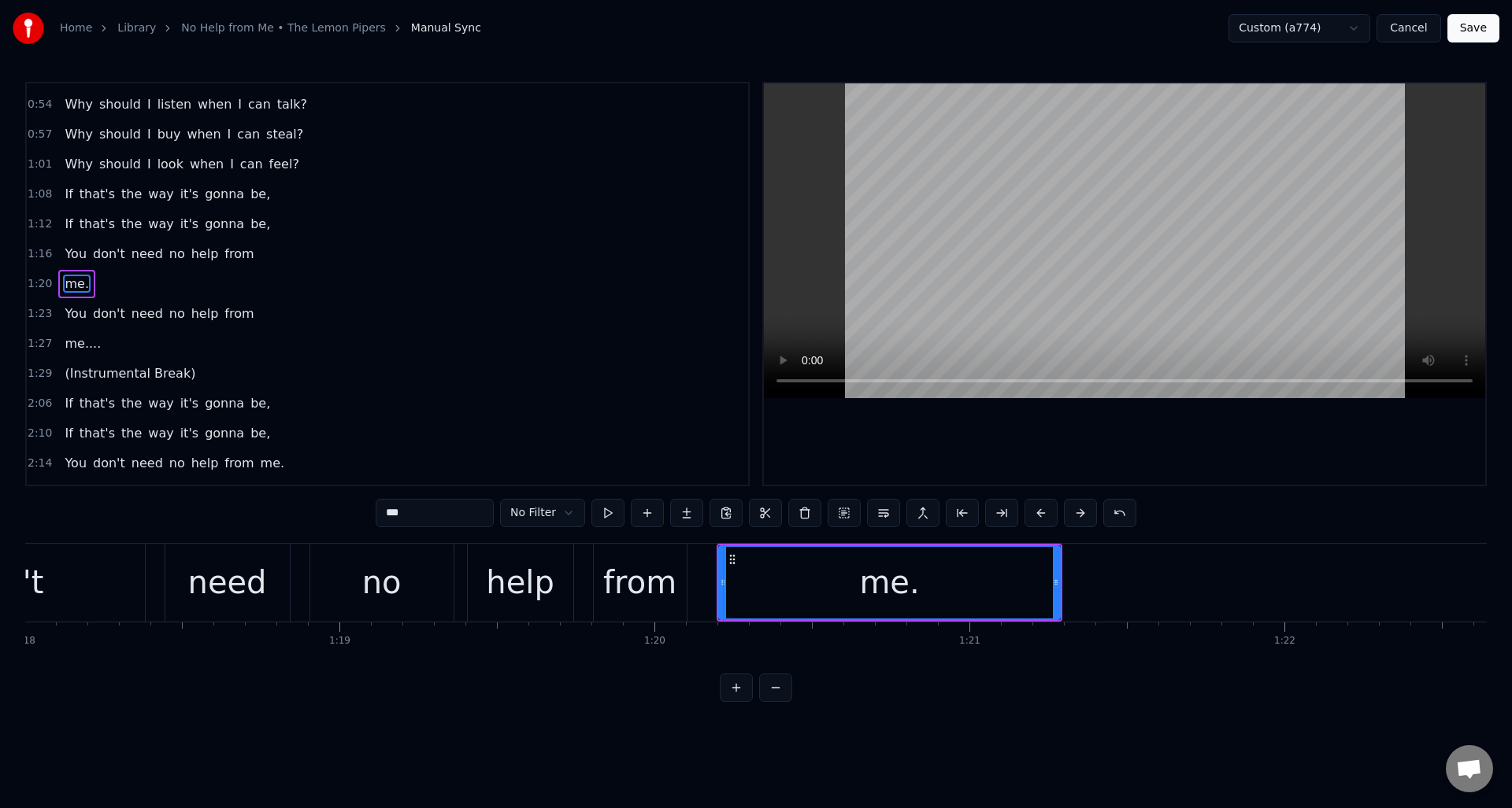
type input "****"
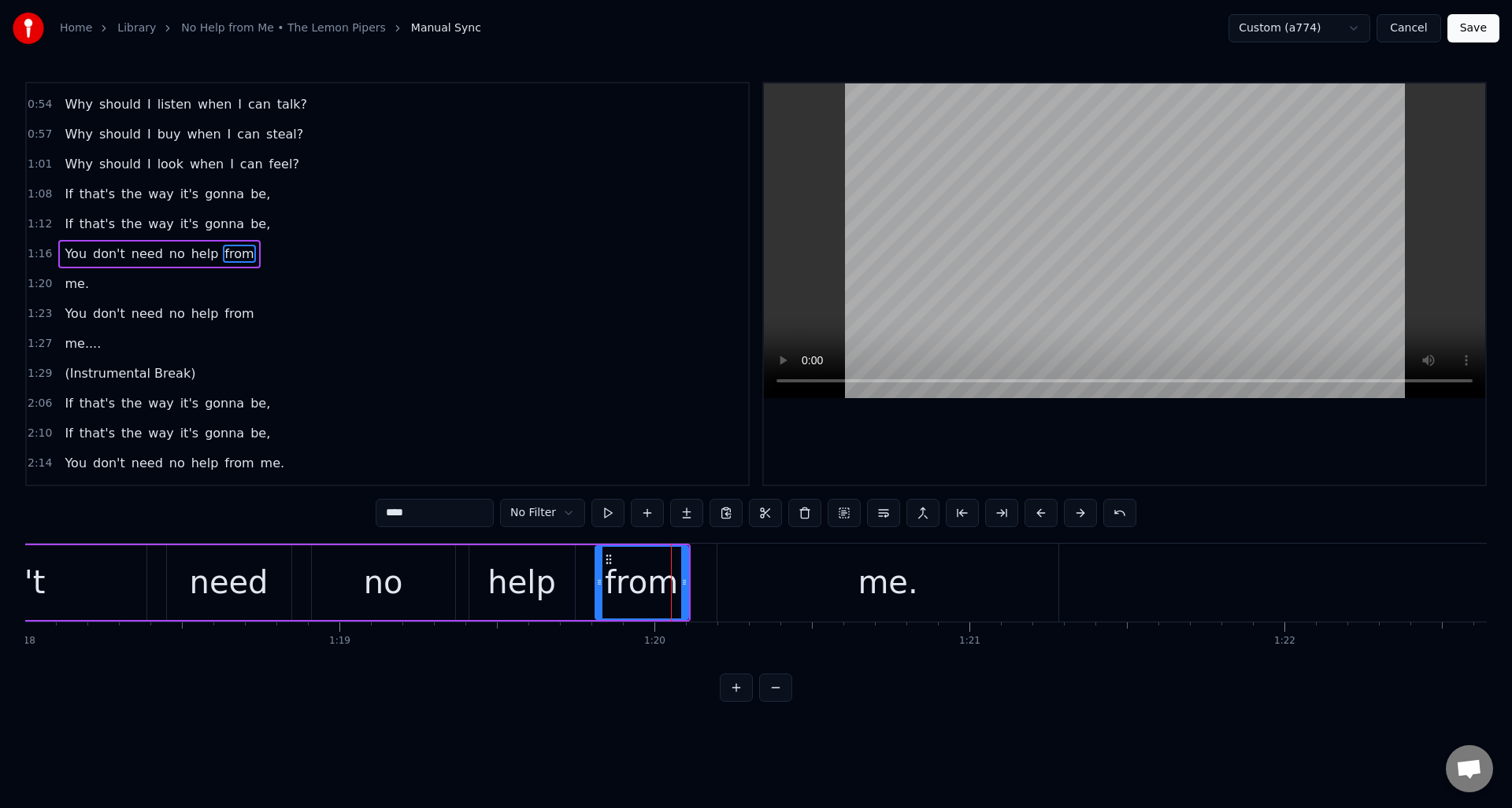
scroll to position [233, 0]
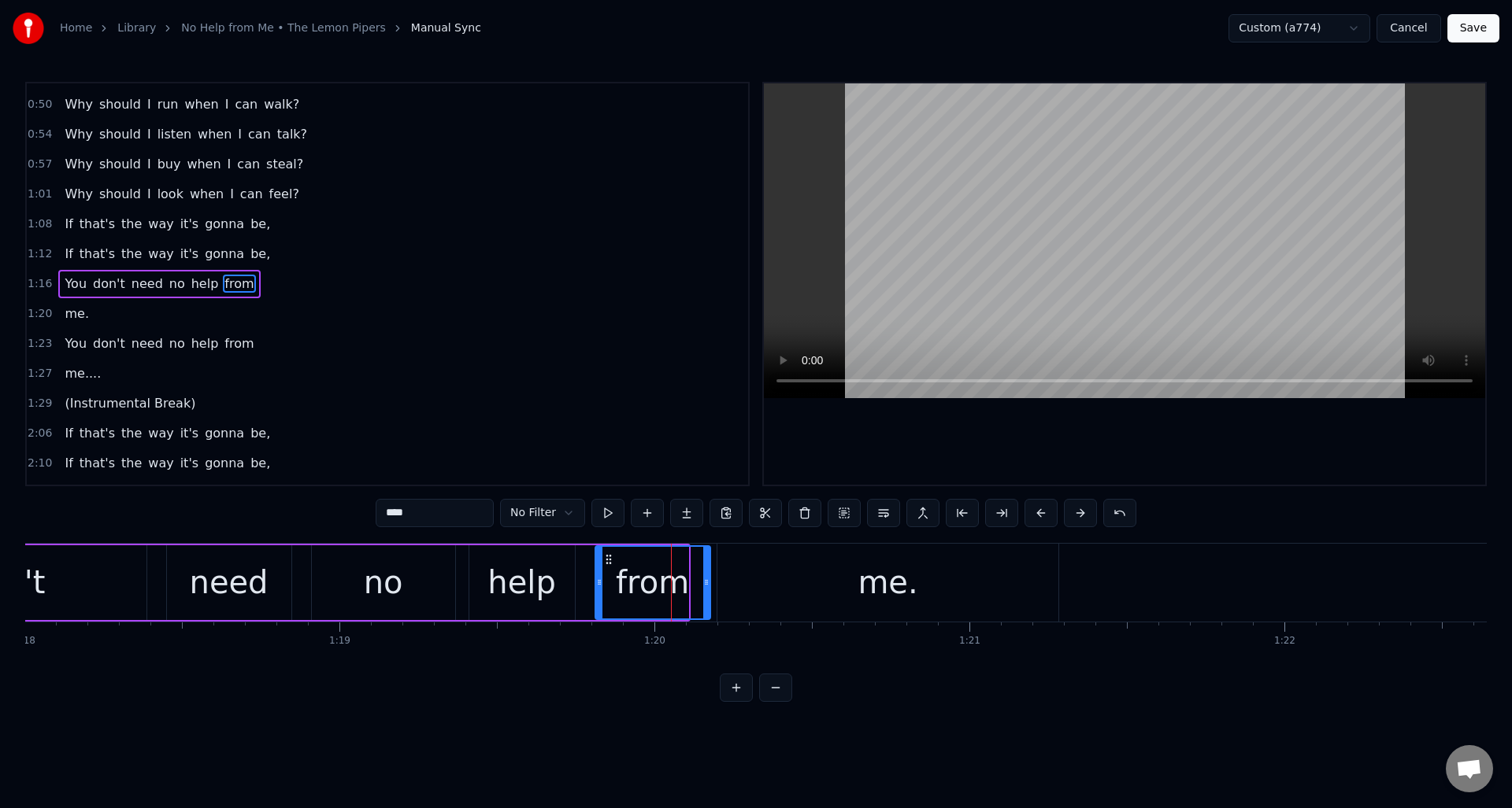
drag, startPoint x: 685, startPoint y: 566, endPoint x: 706, endPoint y: 566, distance: 21.0
click at [706, 566] on div at bounding box center [706, 582] width 7 height 71
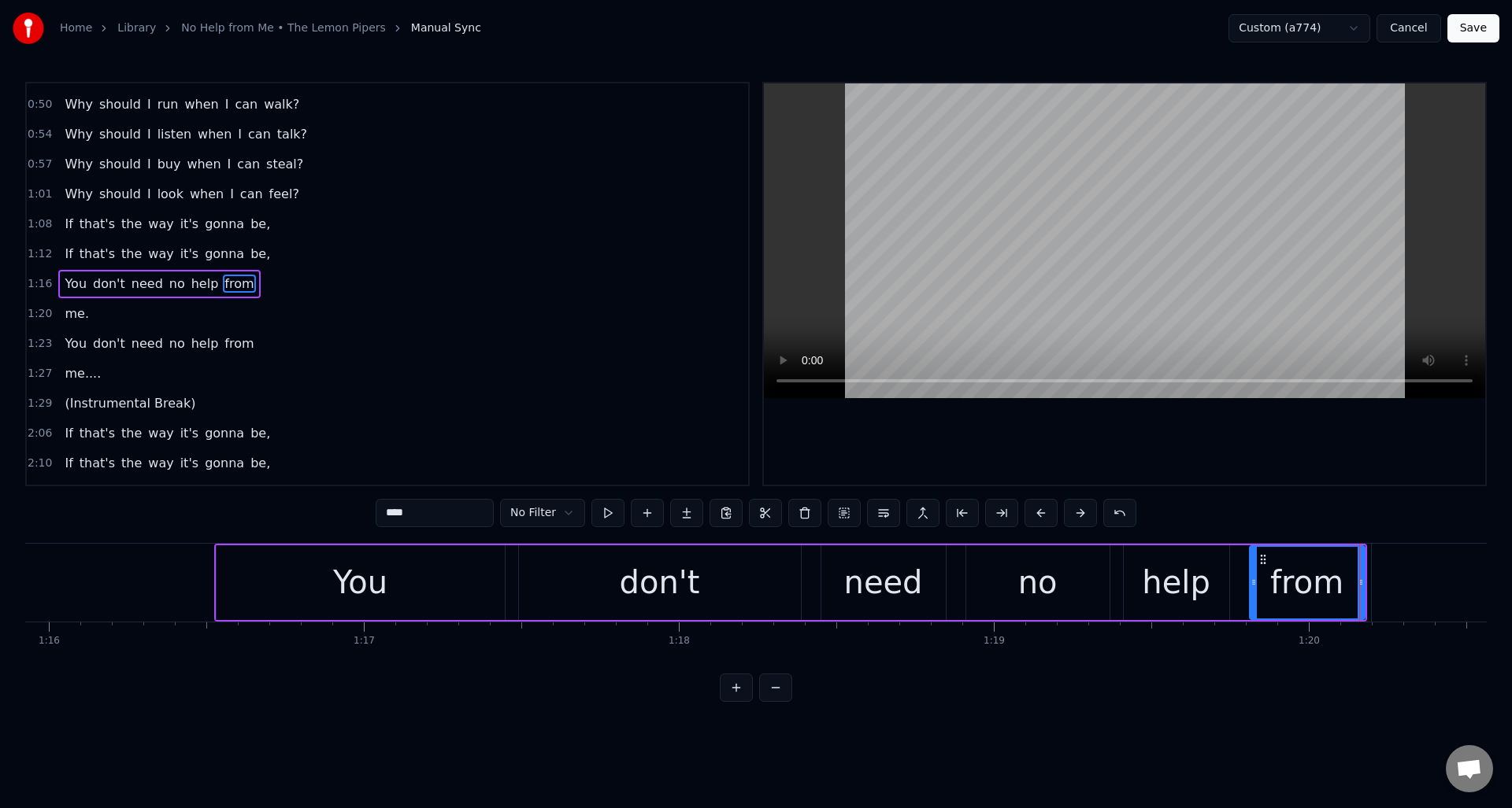
scroll to position [0, 23506]
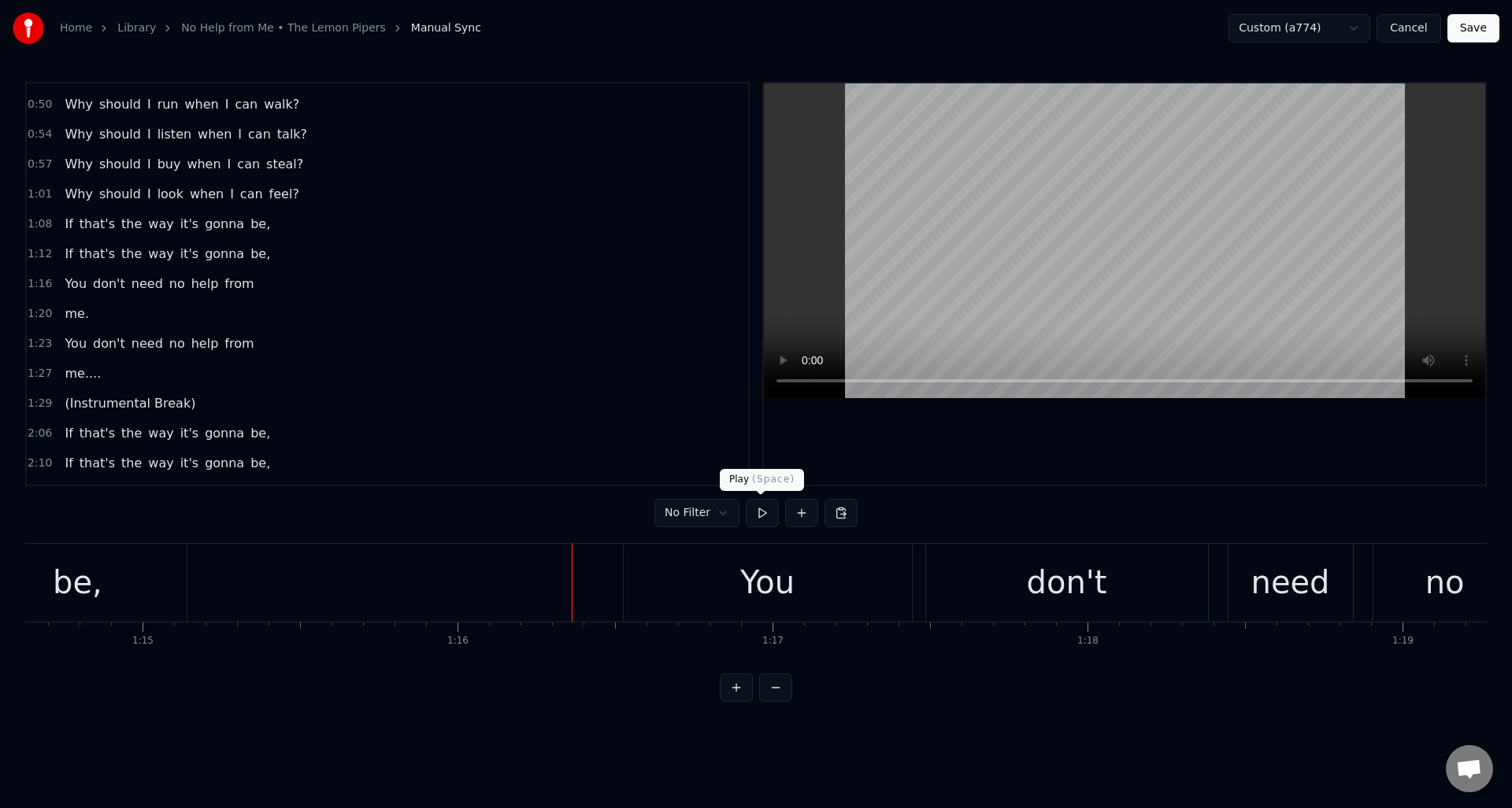
click at [764, 514] on button at bounding box center [762, 513] width 33 height 29
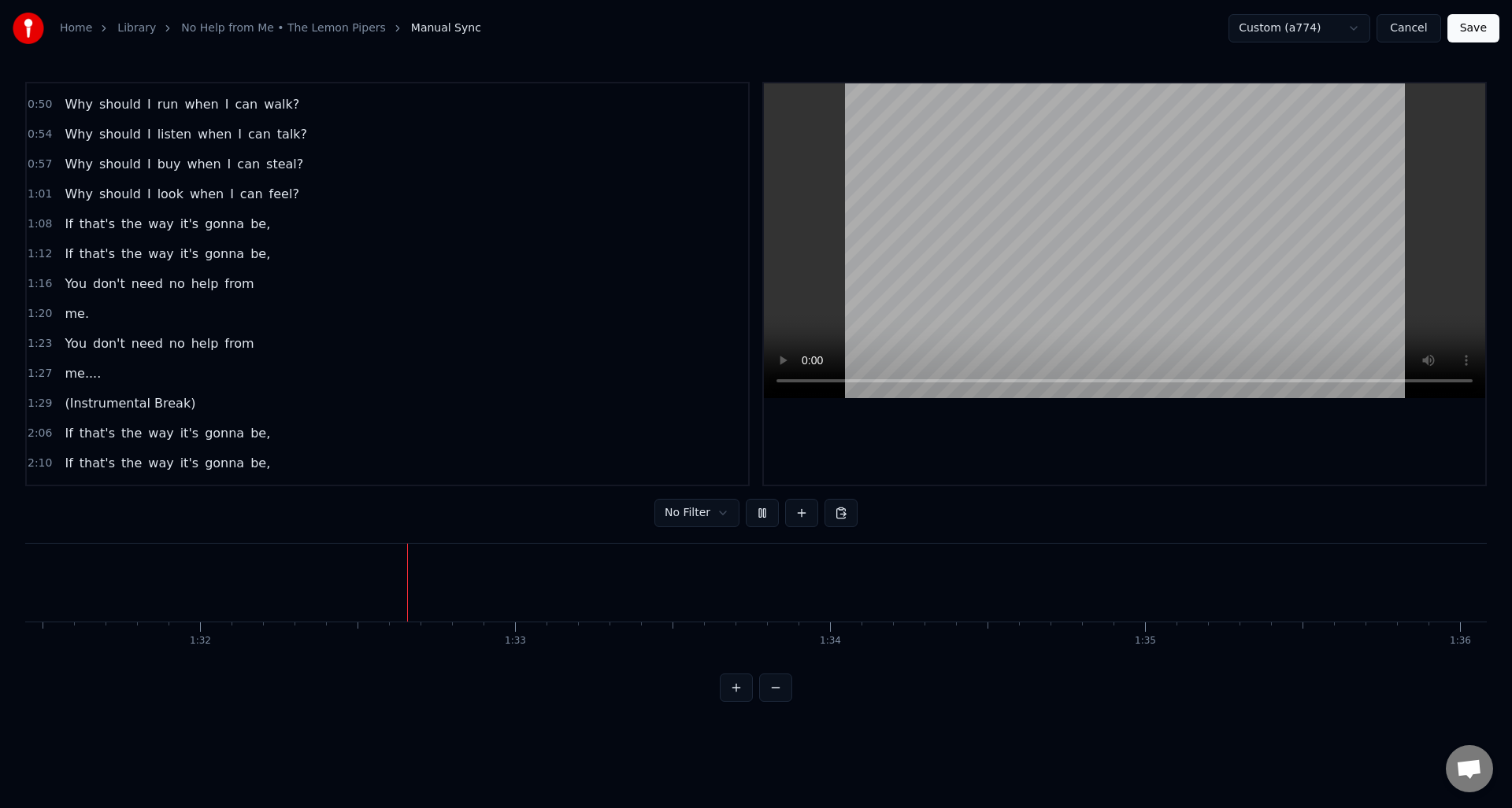
scroll to position [0, 28886]
click at [764, 514] on button at bounding box center [762, 513] width 33 height 29
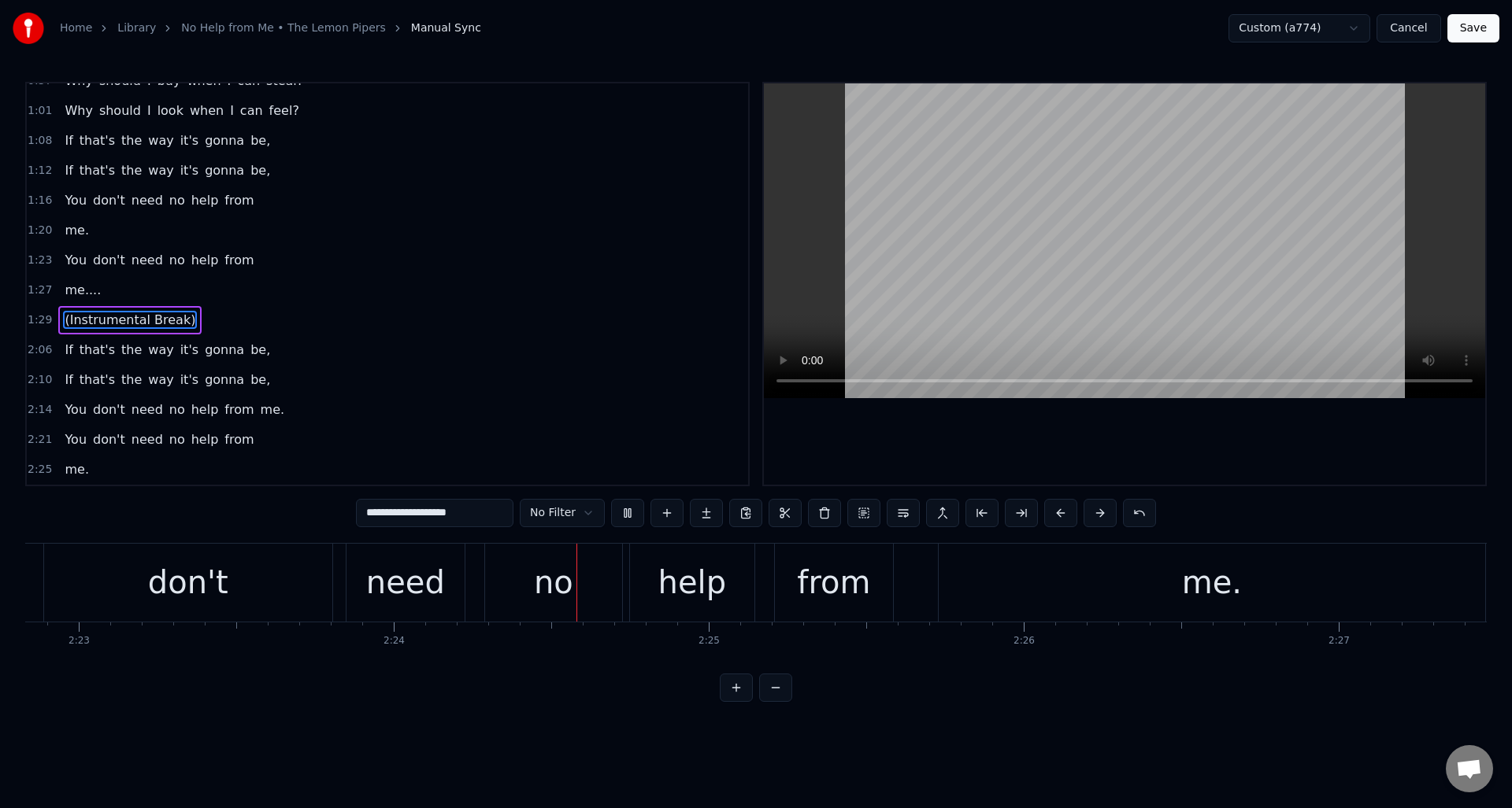
scroll to position [0, 45275]
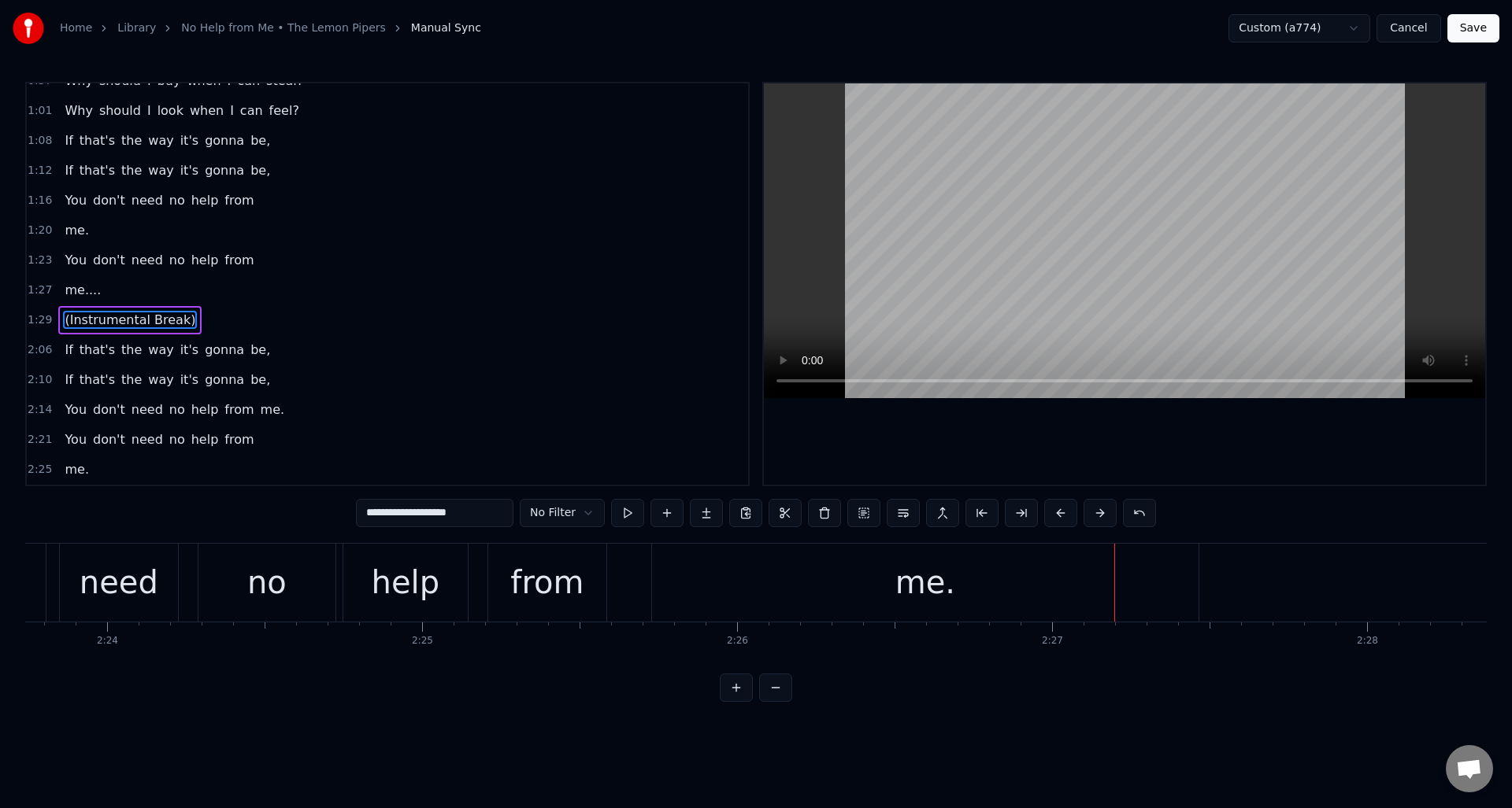
click at [881, 576] on div "me." at bounding box center [925, 582] width 547 height 78
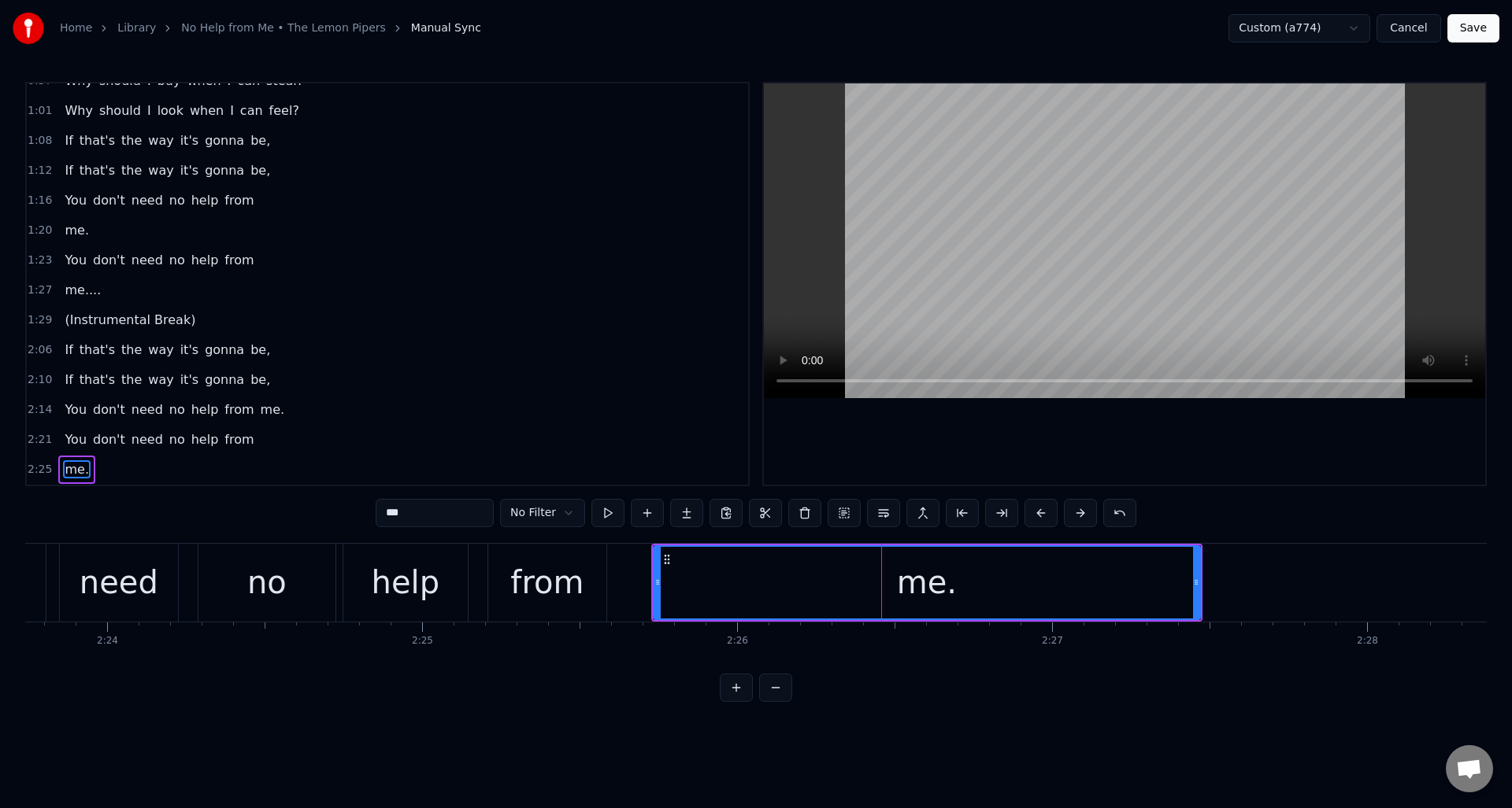
click at [426, 514] on input "***" at bounding box center [434, 513] width 118 height 29
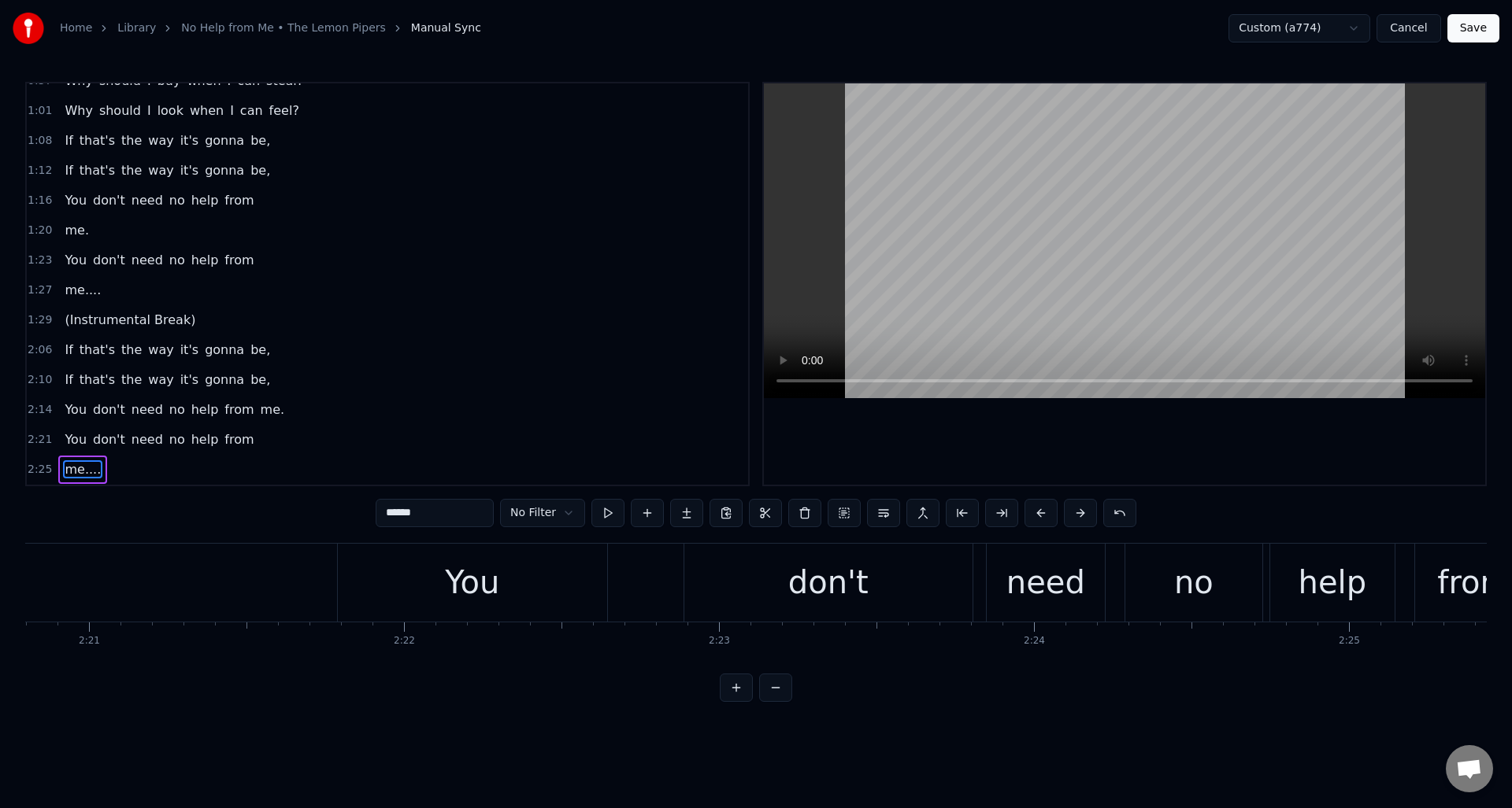
scroll to position [0, 44104]
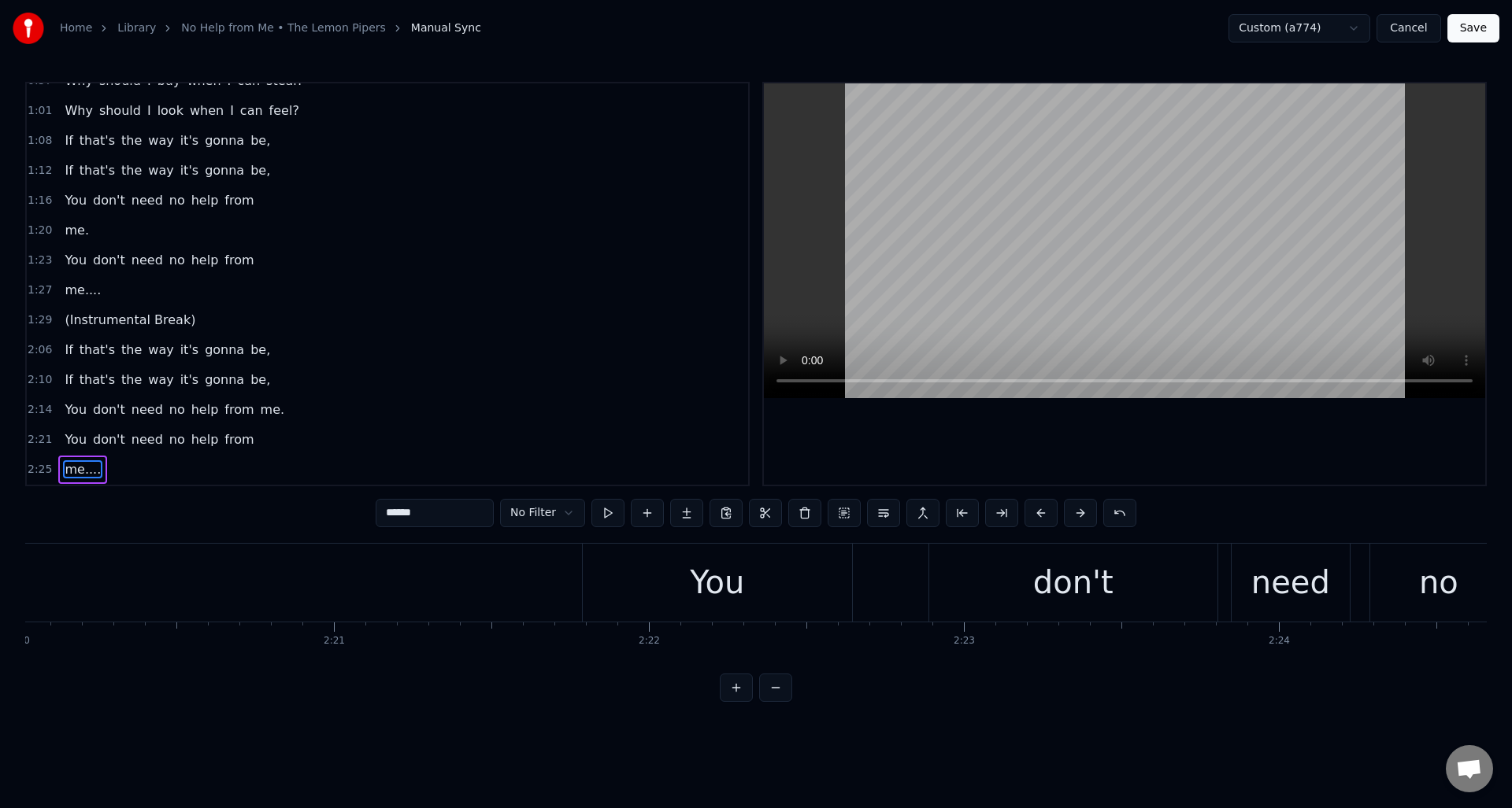
type input "******"
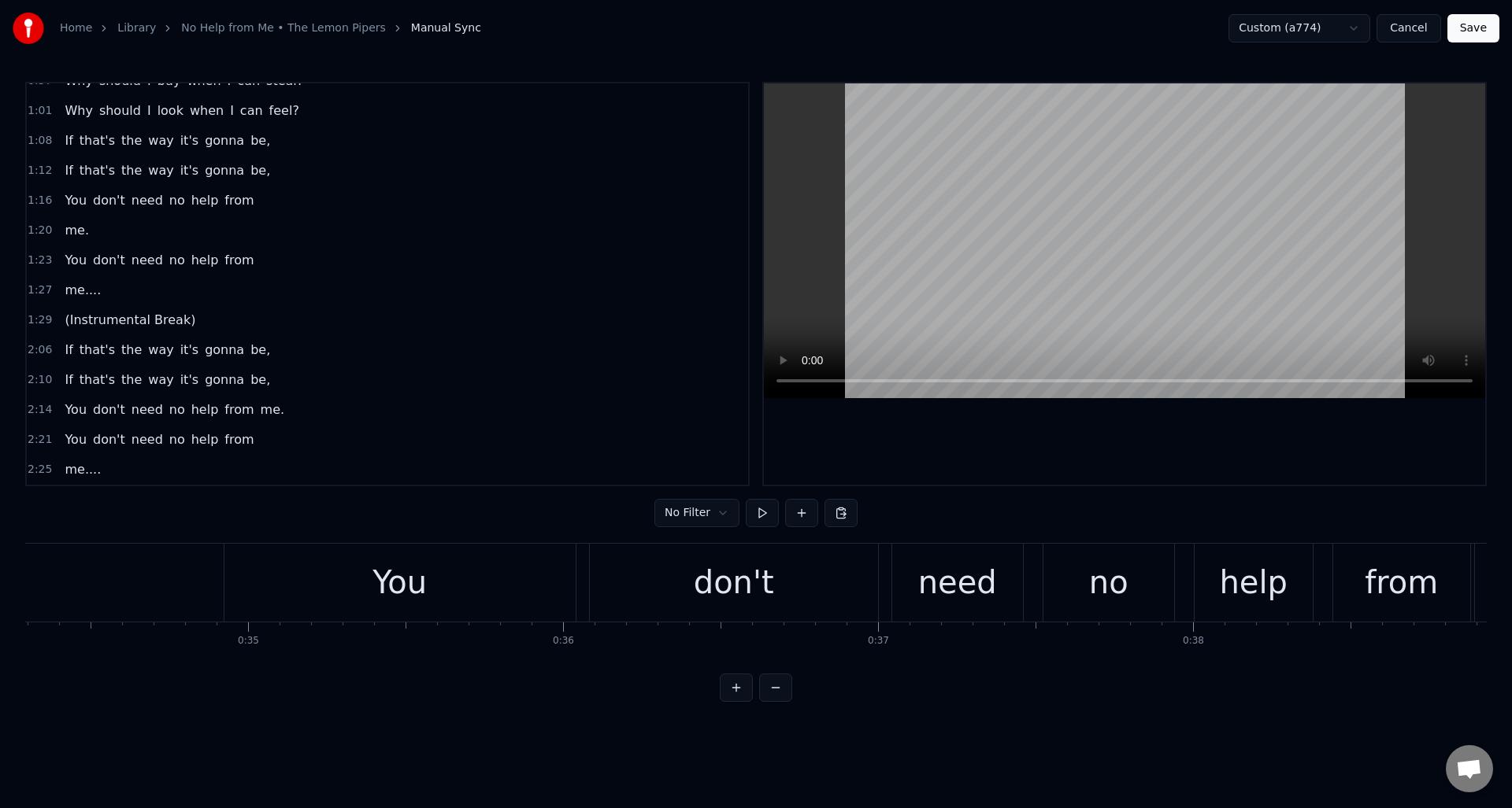
scroll to position [0, 10693]
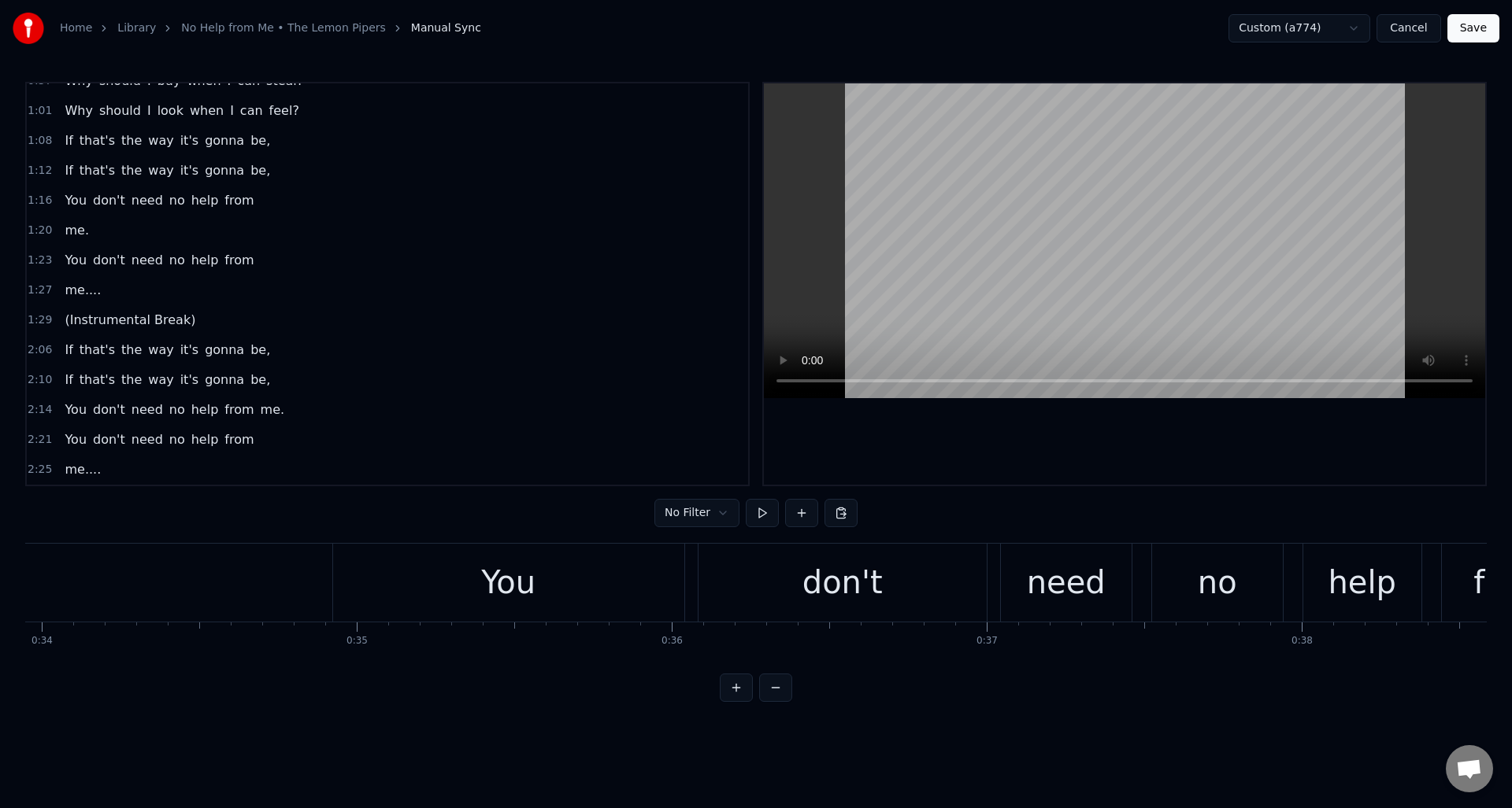
click at [763, 508] on button at bounding box center [762, 513] width 33 height 29
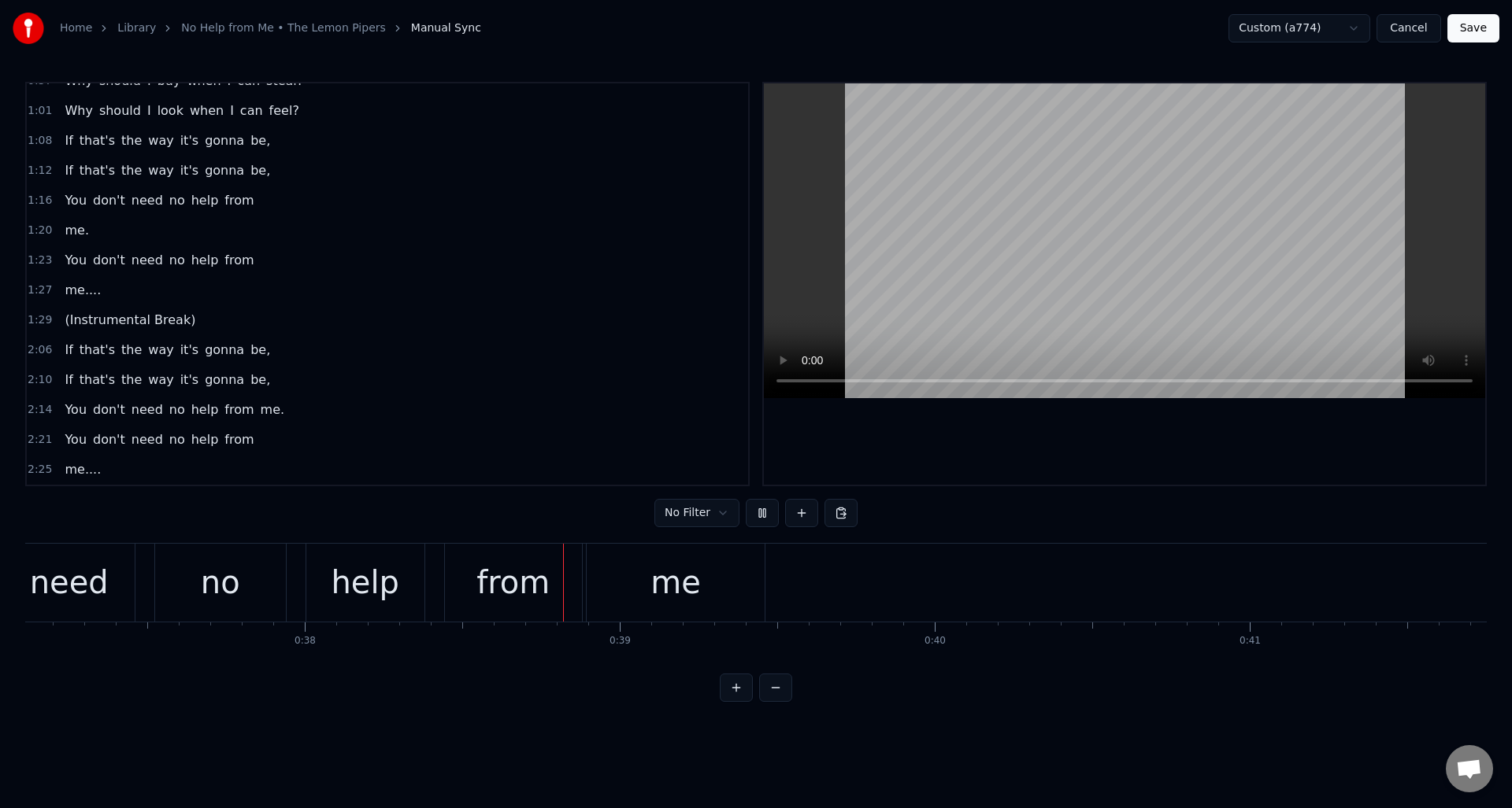
scroll to position [0, 11999]
click at [763, 508] on button at bounding box center [762, 513] width 33 height 29
click at [391, 582] on div "me" at bounding box center [367, 582] width 179 height 78
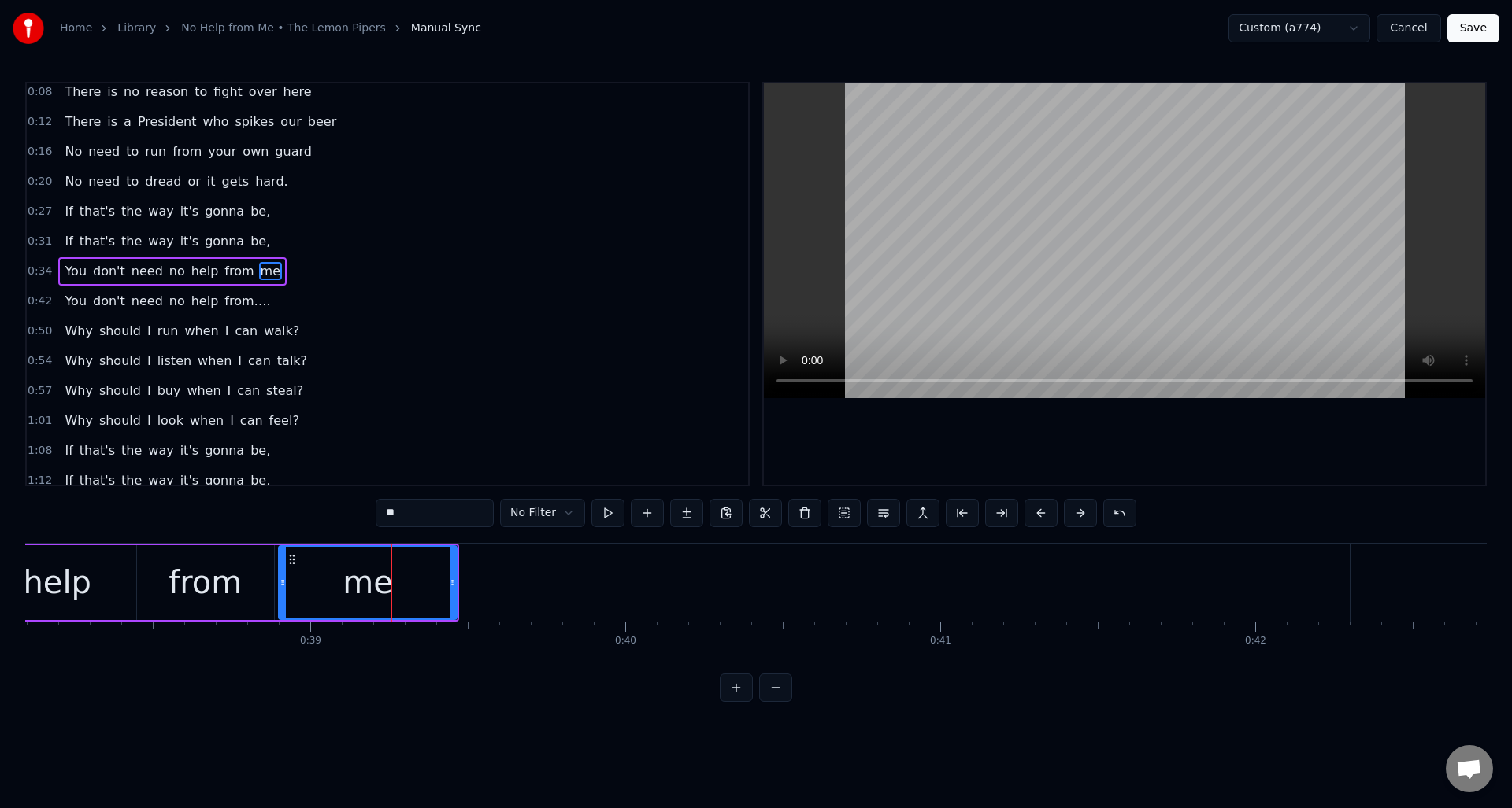
scroll to position [0, 0]
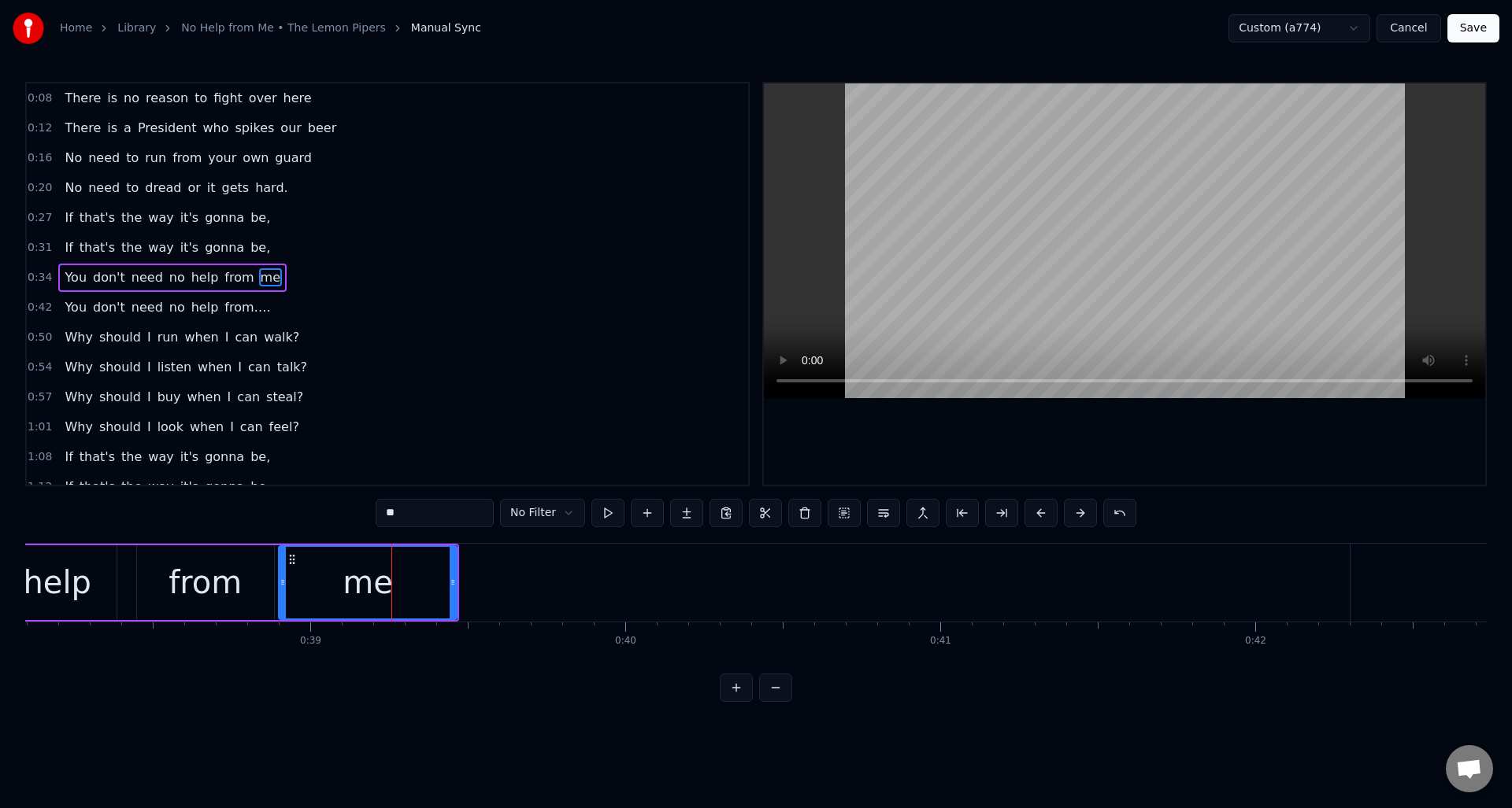
click at [442, 507] on input "**" at bounding box center [434, 513] width 118 height 29
type input "******"
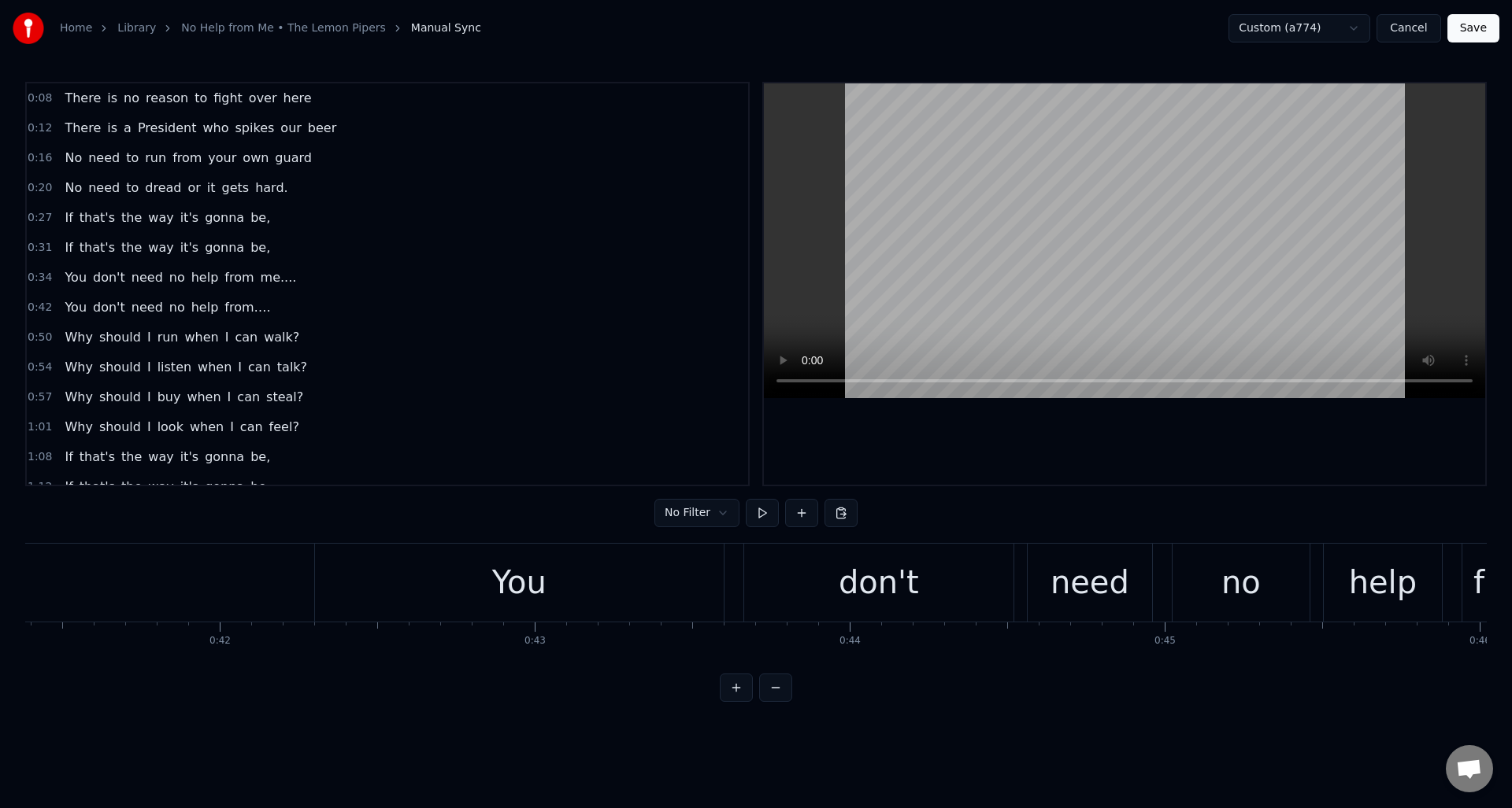
scroll to position [0, 12981]
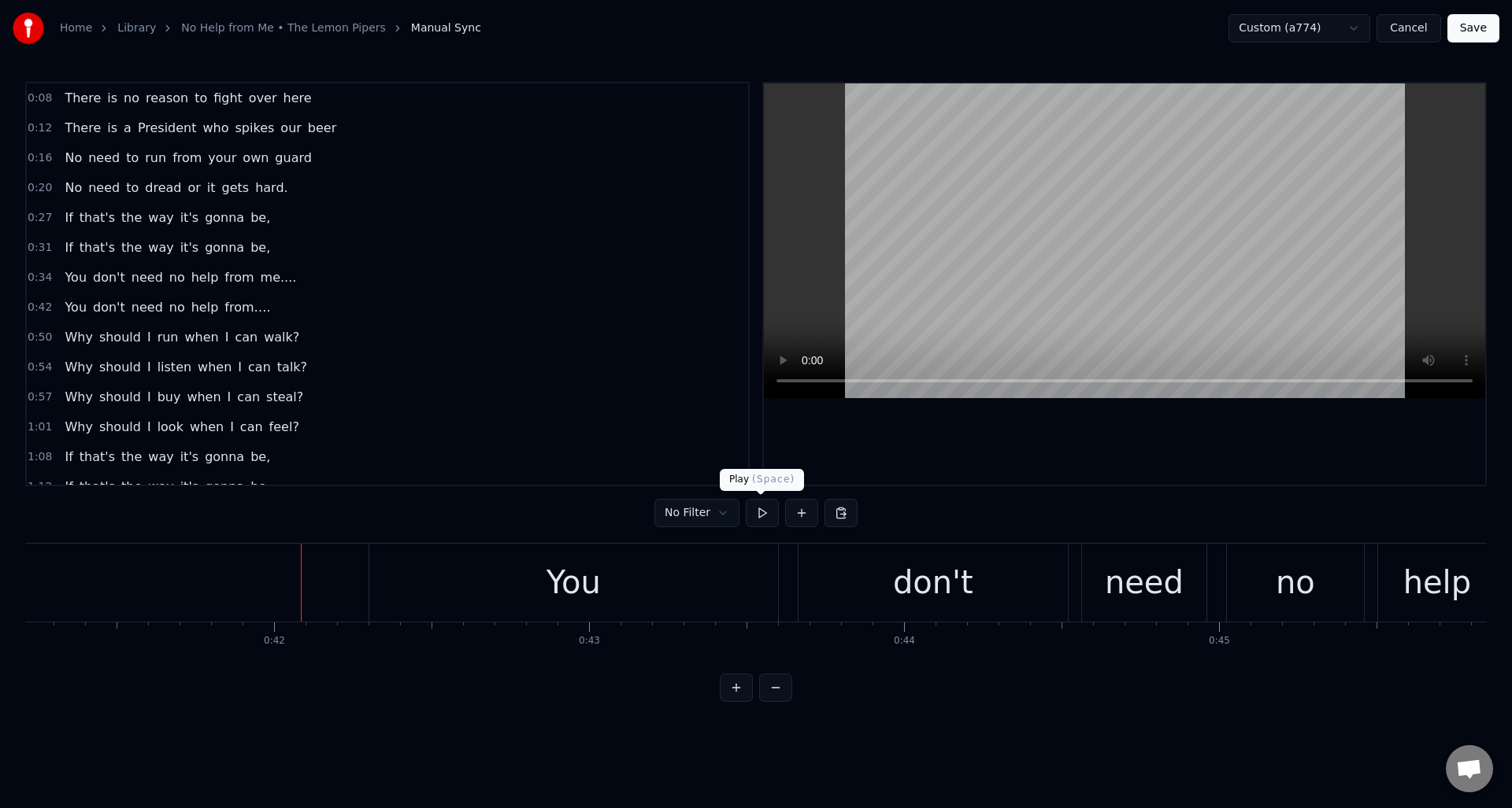
click at [760, 511] on button at bounding box center [762, 513] width 33 height 29
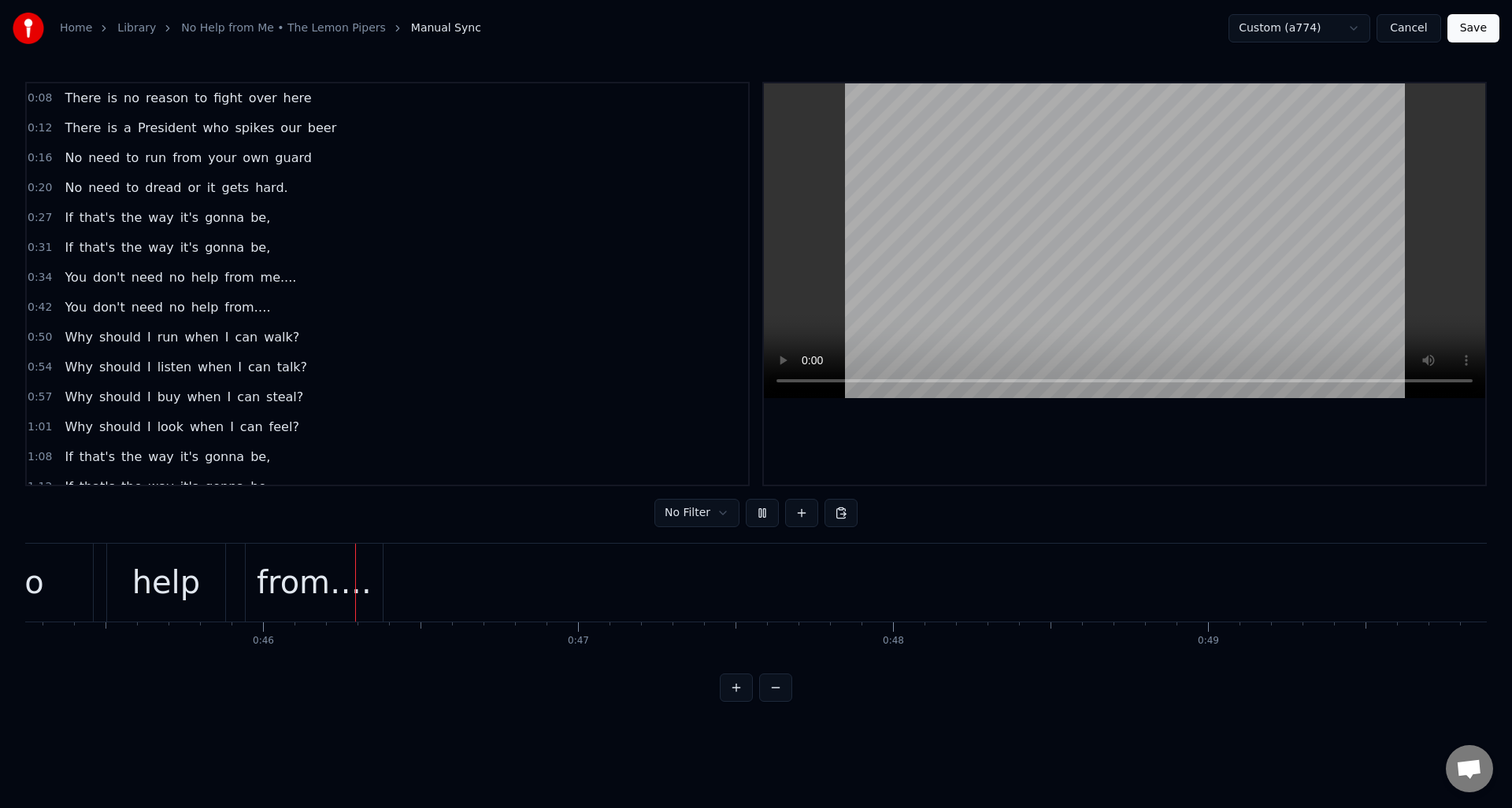
scroll to position [0, 14311]
click at [760, 511] on button at bounding box center [762, 513] width 33 height 29
click at [288, 564] on div "from…." at bounding box center [255, 582] width 115 height 48
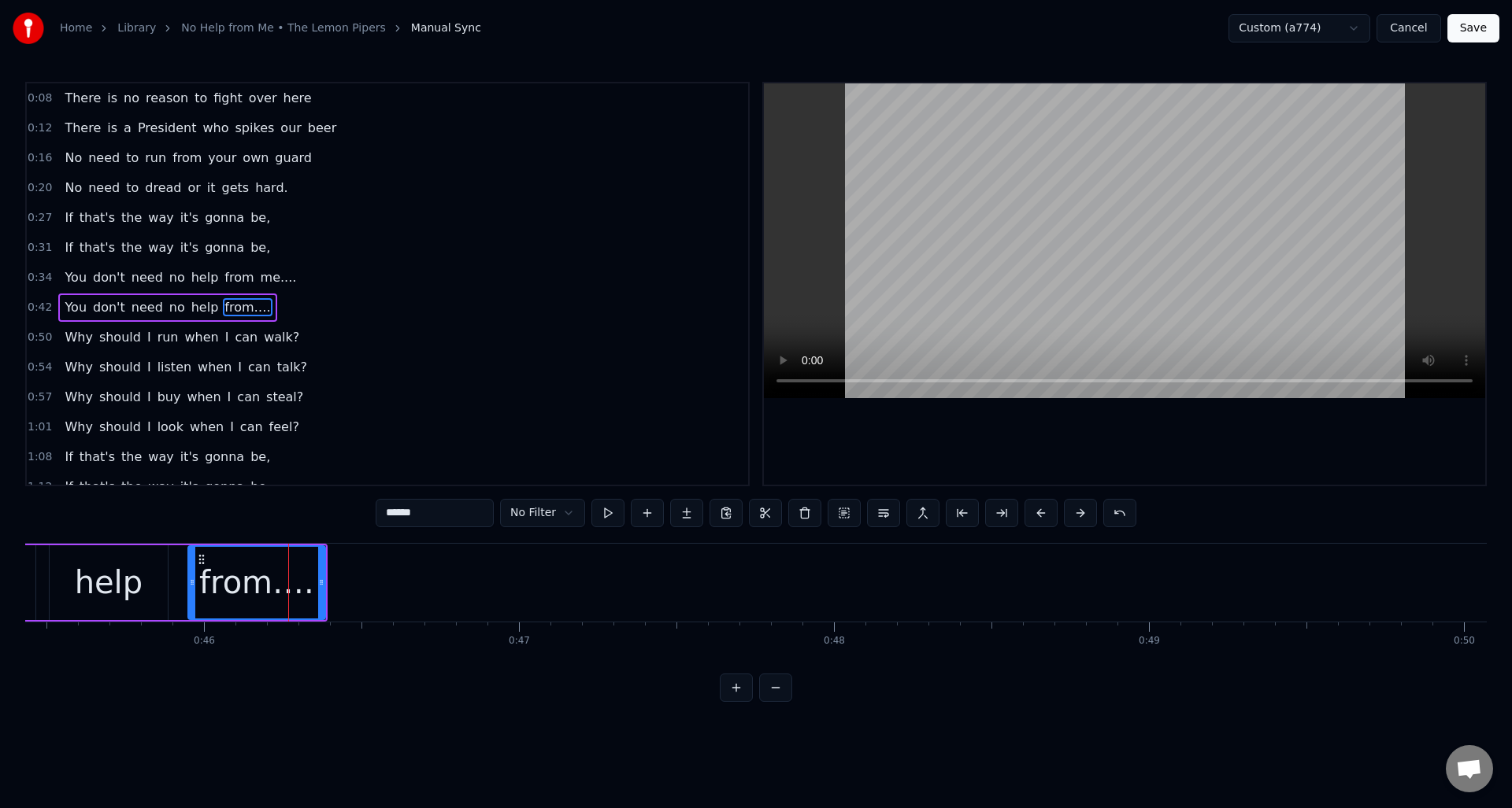
scroll to position [24, 0]
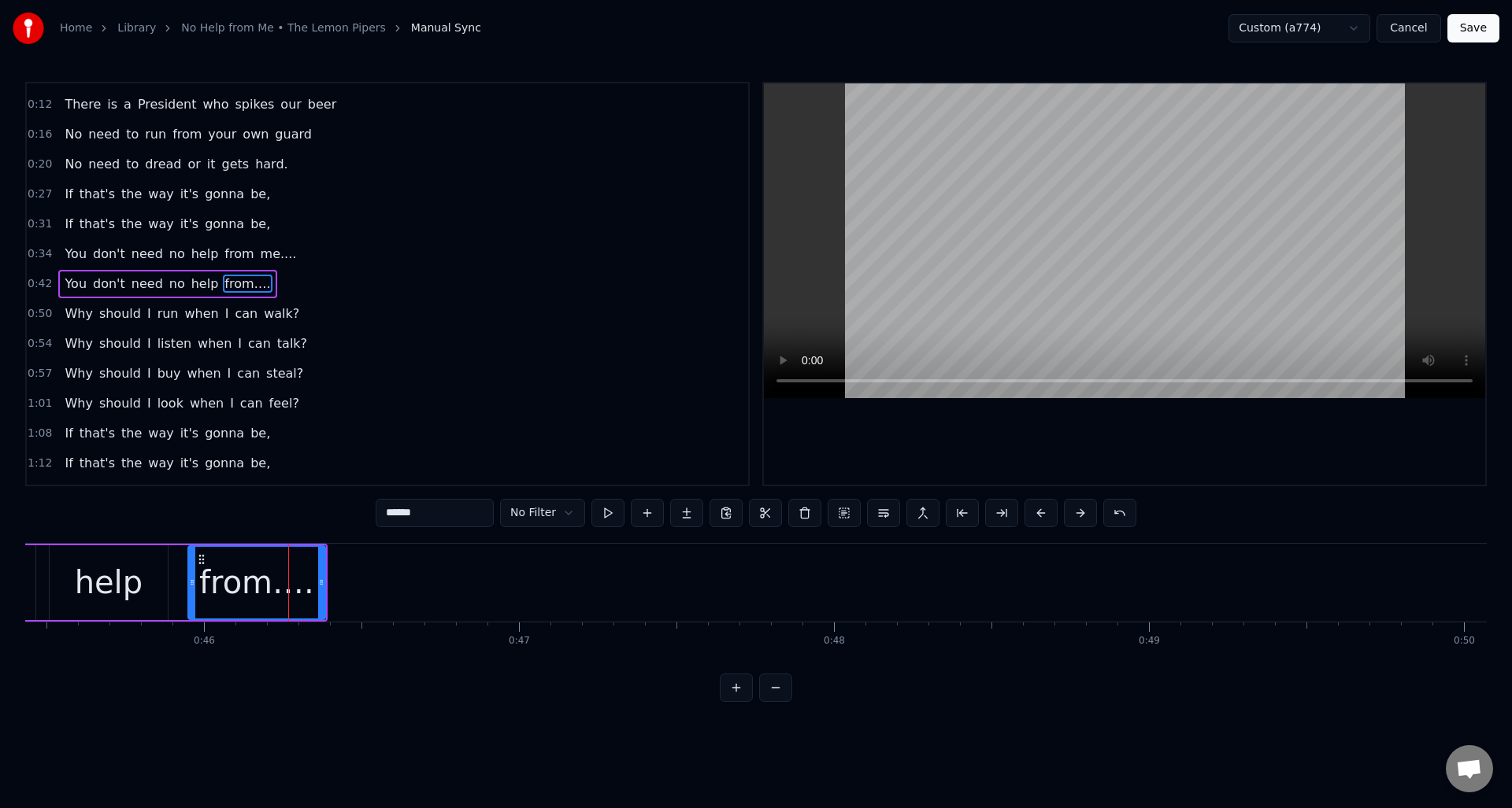
click at [444, 516] on input "******" at bounding box center [434, 513] width 118 height 29
type input "****"
click at [643, 506] on button at bounding box center [647, 513] width 33 height 29
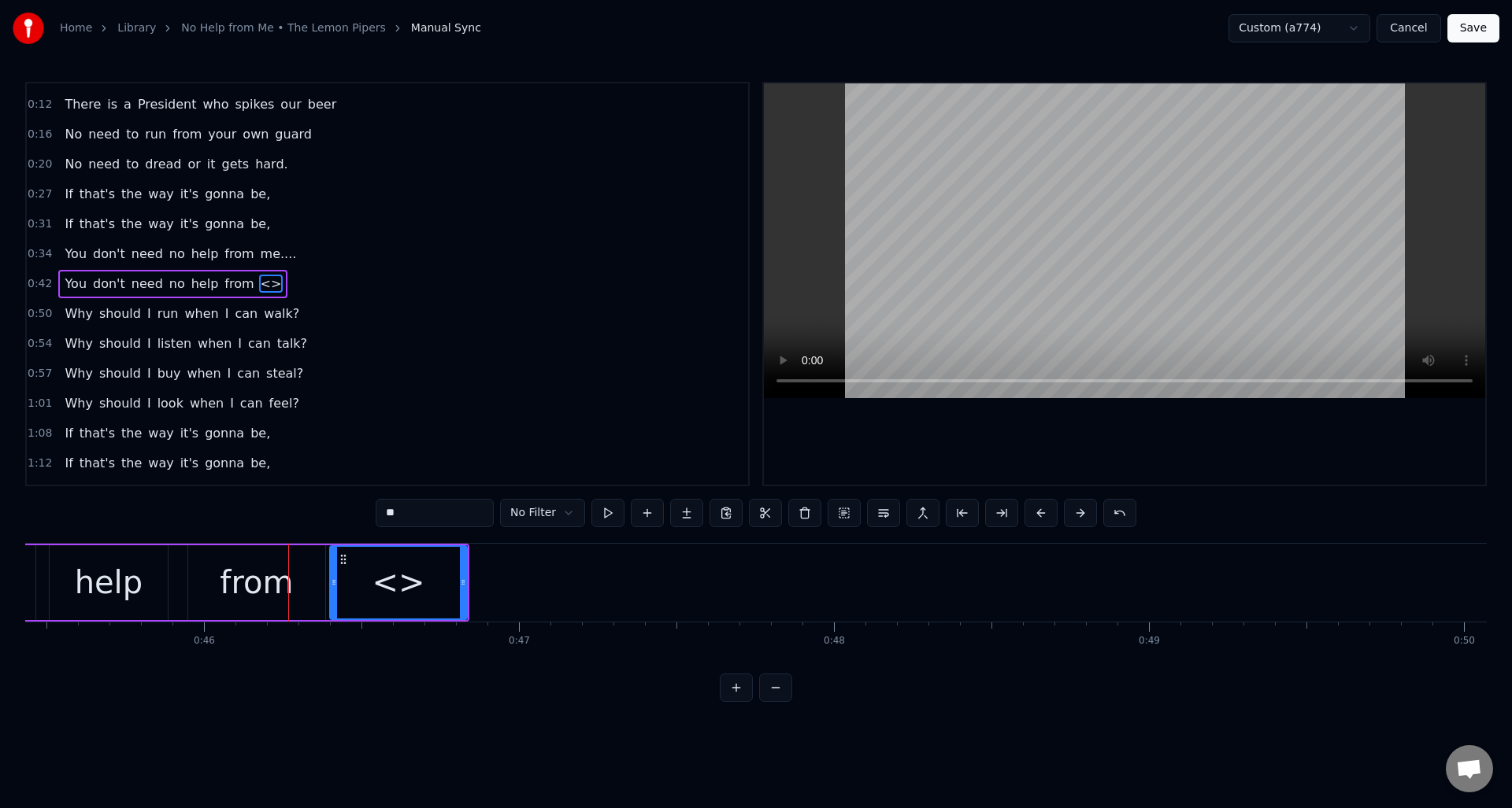
drag, startPoint x: 423, startPoint y: 516, endPoint x: 346, endPoint y: 506, distance: 77.6
click at [346, 506] on div "0:08 There is no reason to fight over here 0:12 There is a President who spikes…" at bounding box center [755, 392] width 1462 height 621
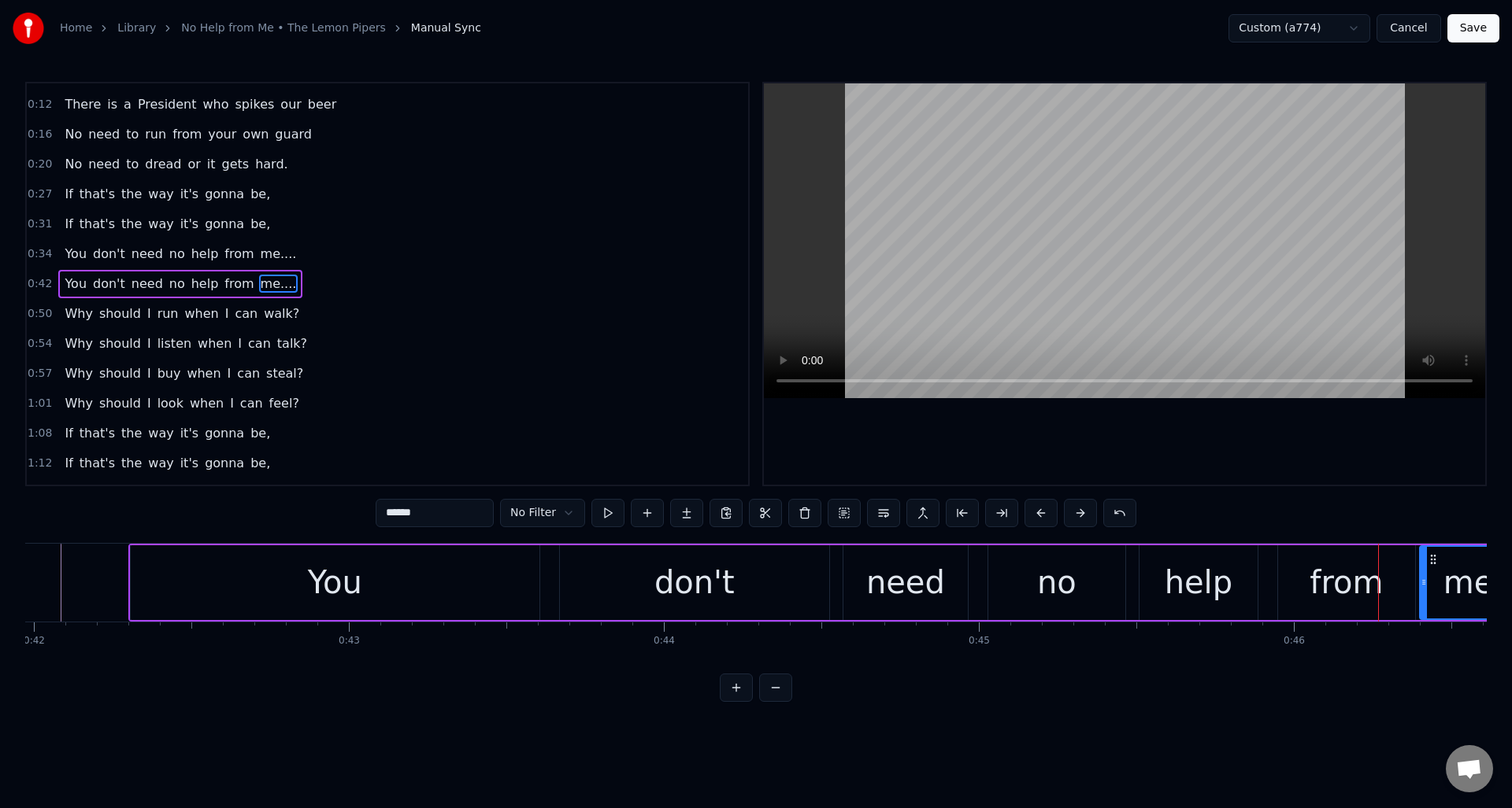
scroll to position [0, 12921]
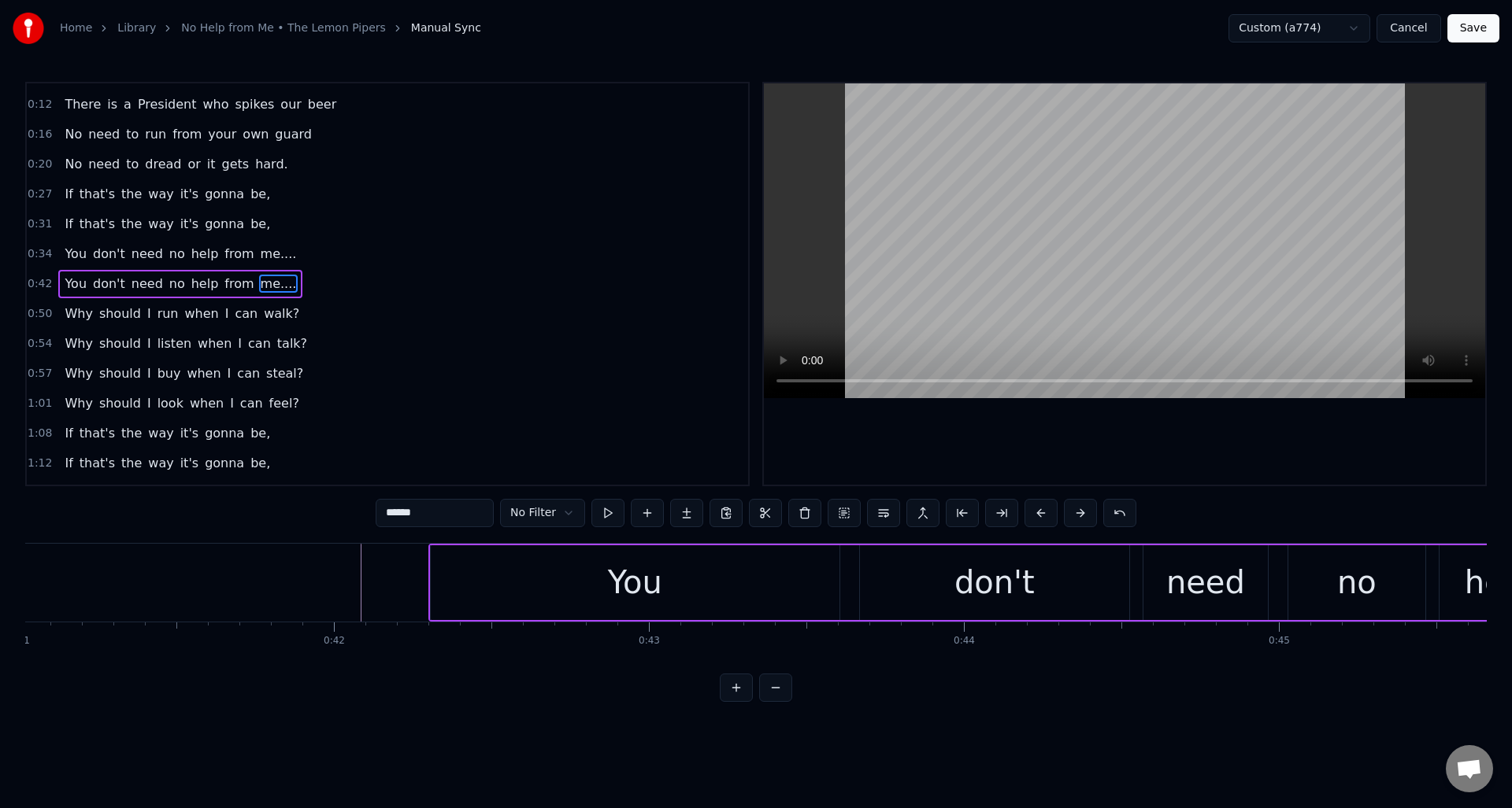
type input "******"
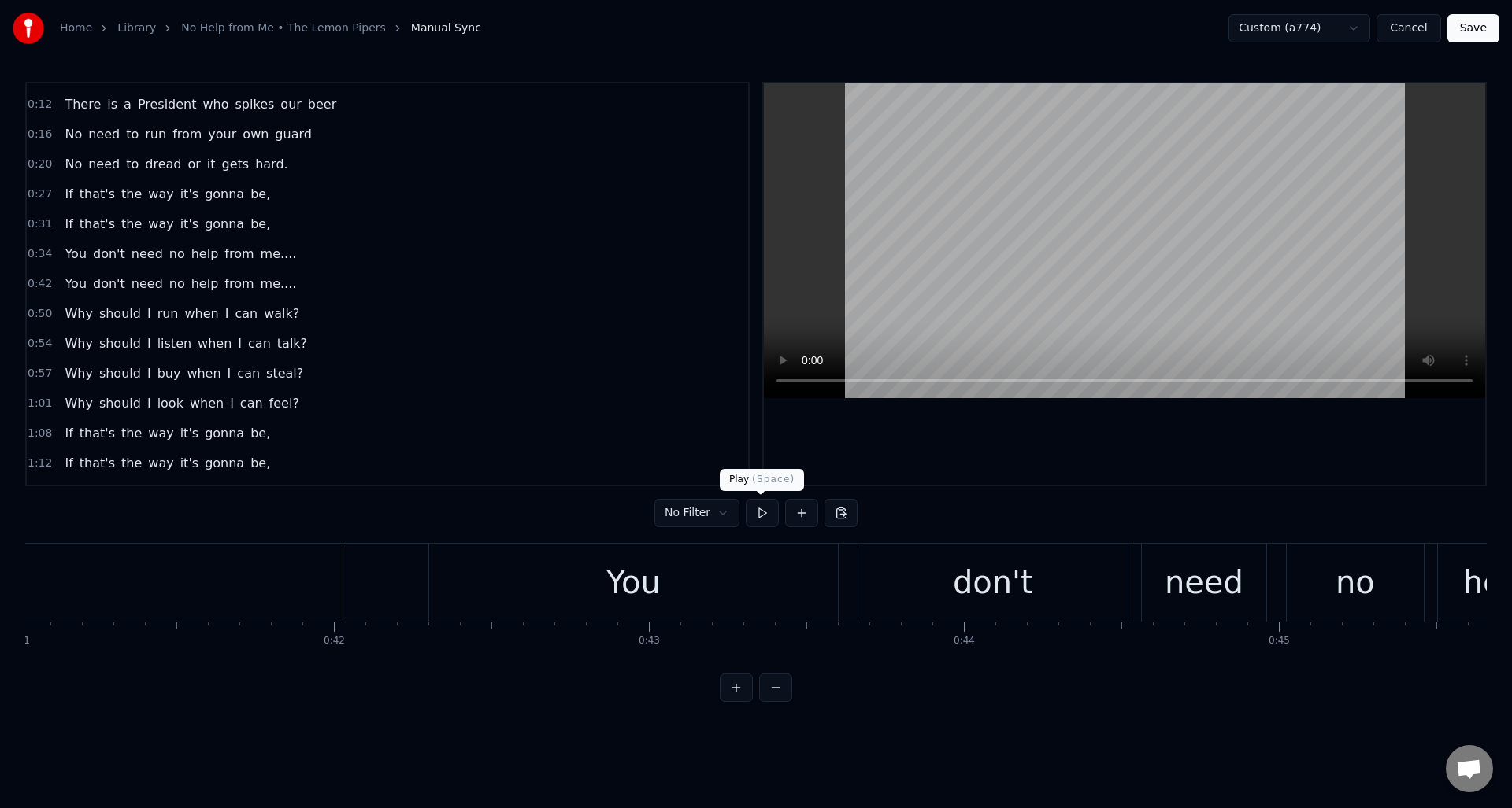
click at [766, 514] on button at bounding box center [762, 513] width 33 height 29
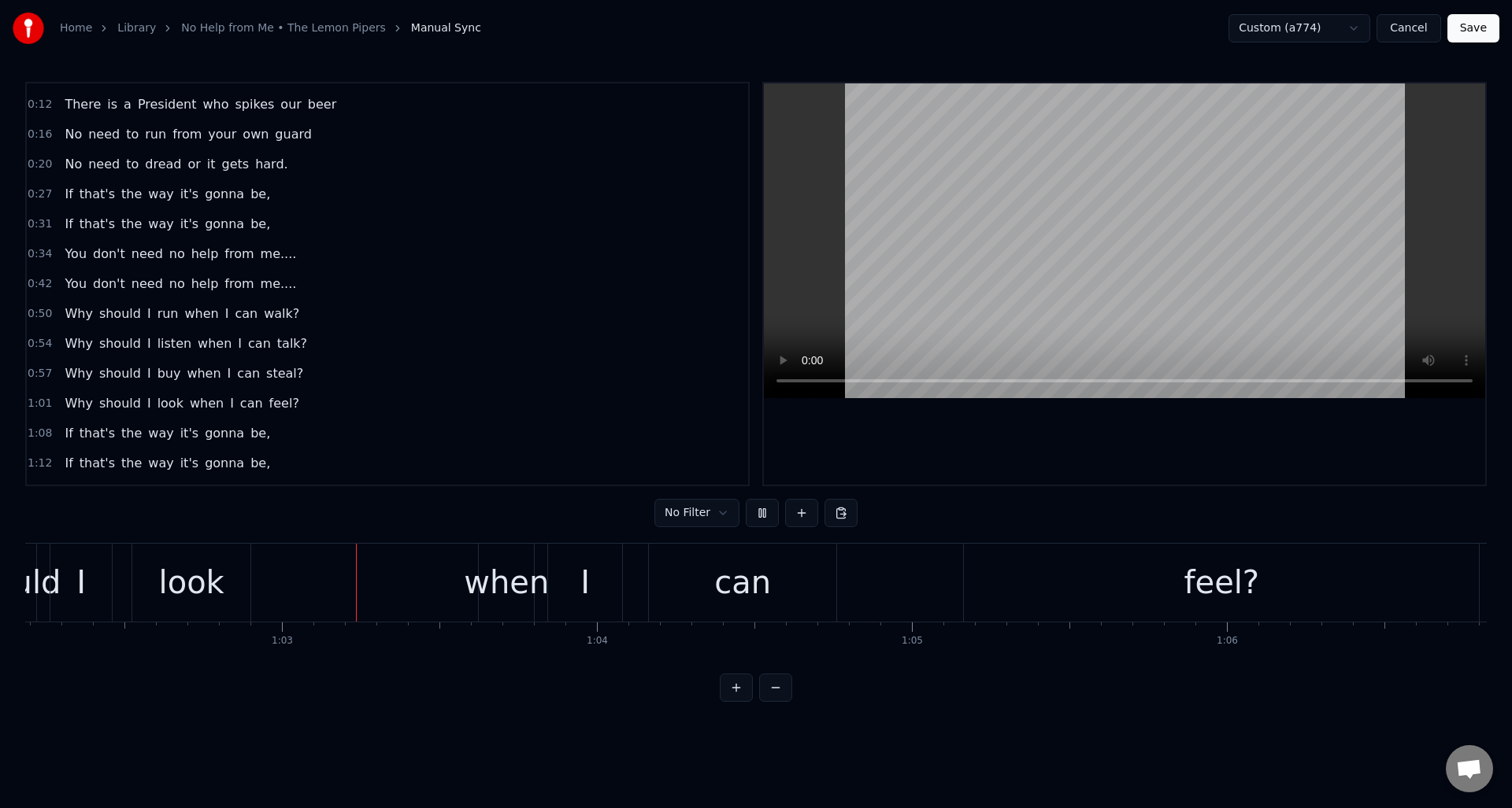
scroll to position [0, 19648]
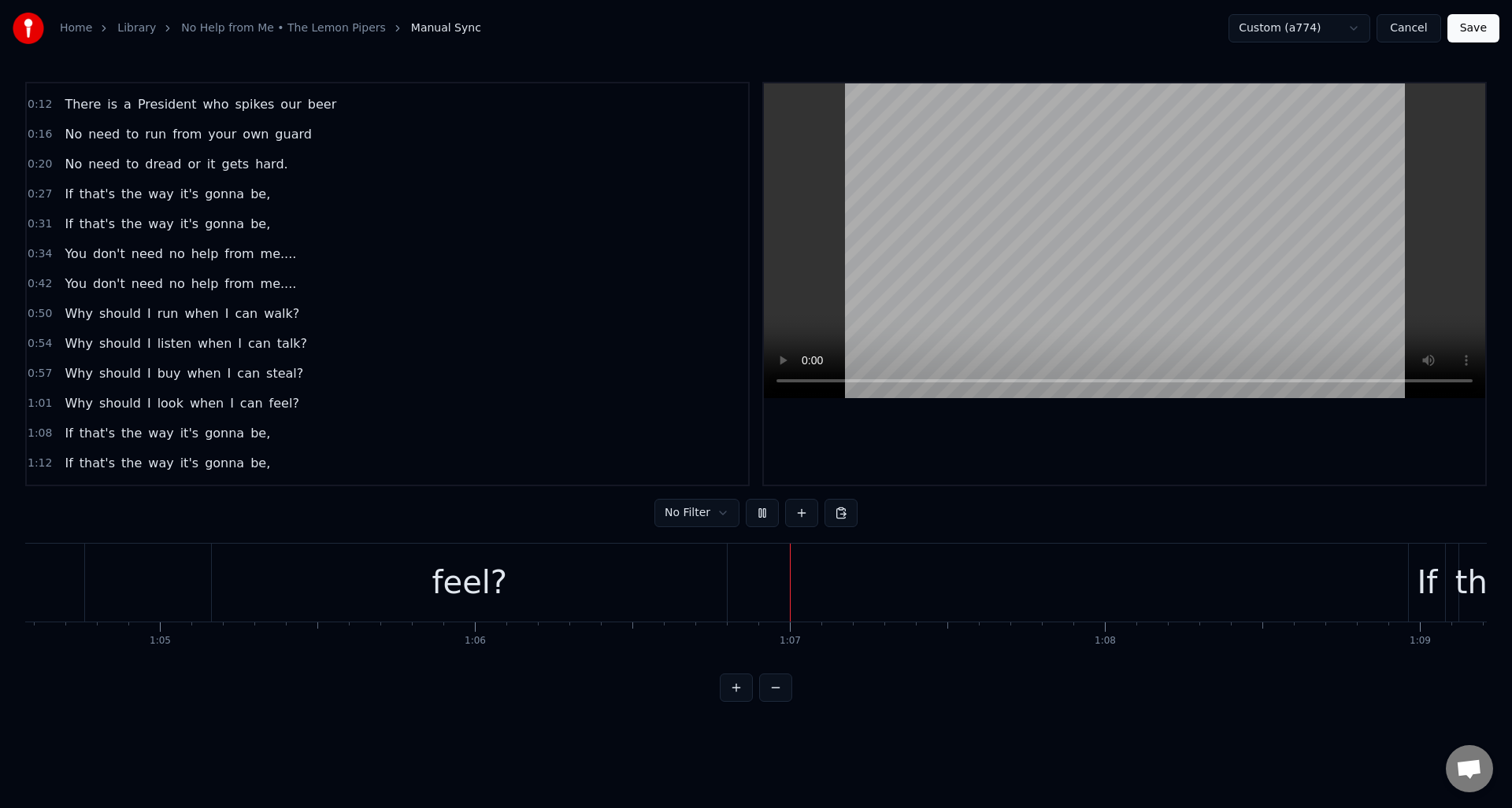
click at [766, 514] on button at bounding box center [762, 513] width 33 height 29
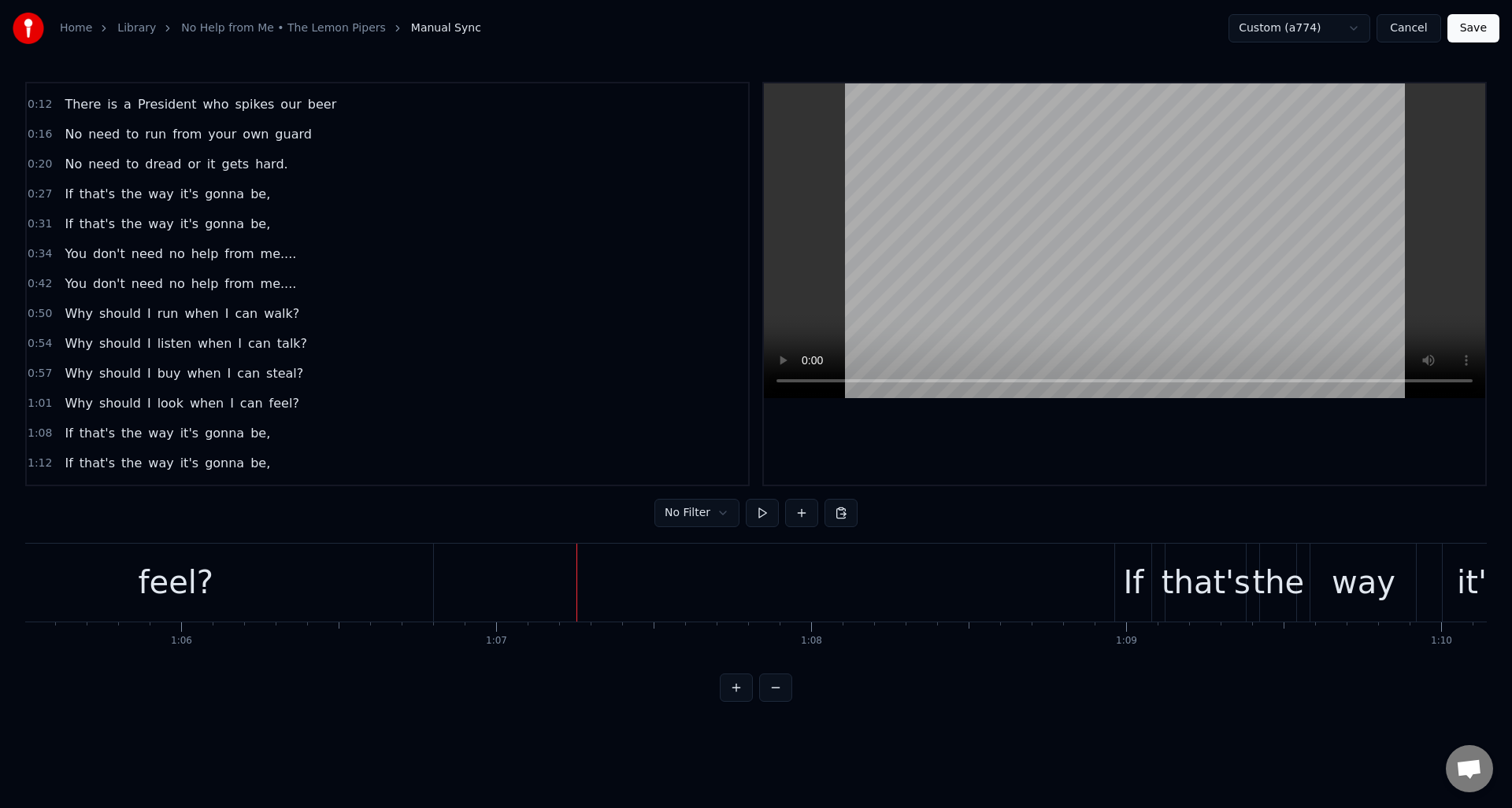
scroll to position [0, 20742]
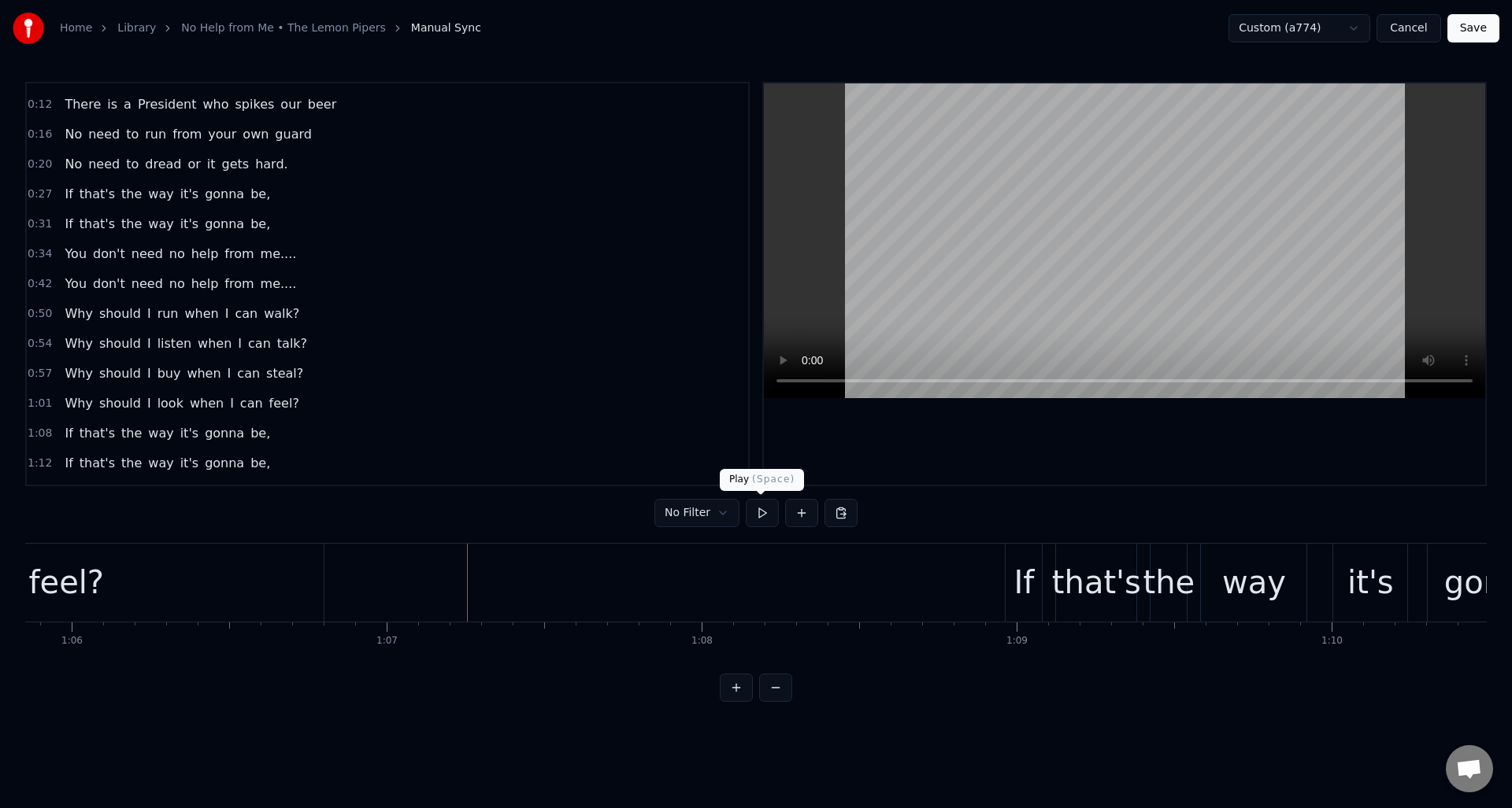
click at [764, 510] on button at bounding box center [762, 513] width 33 height 29
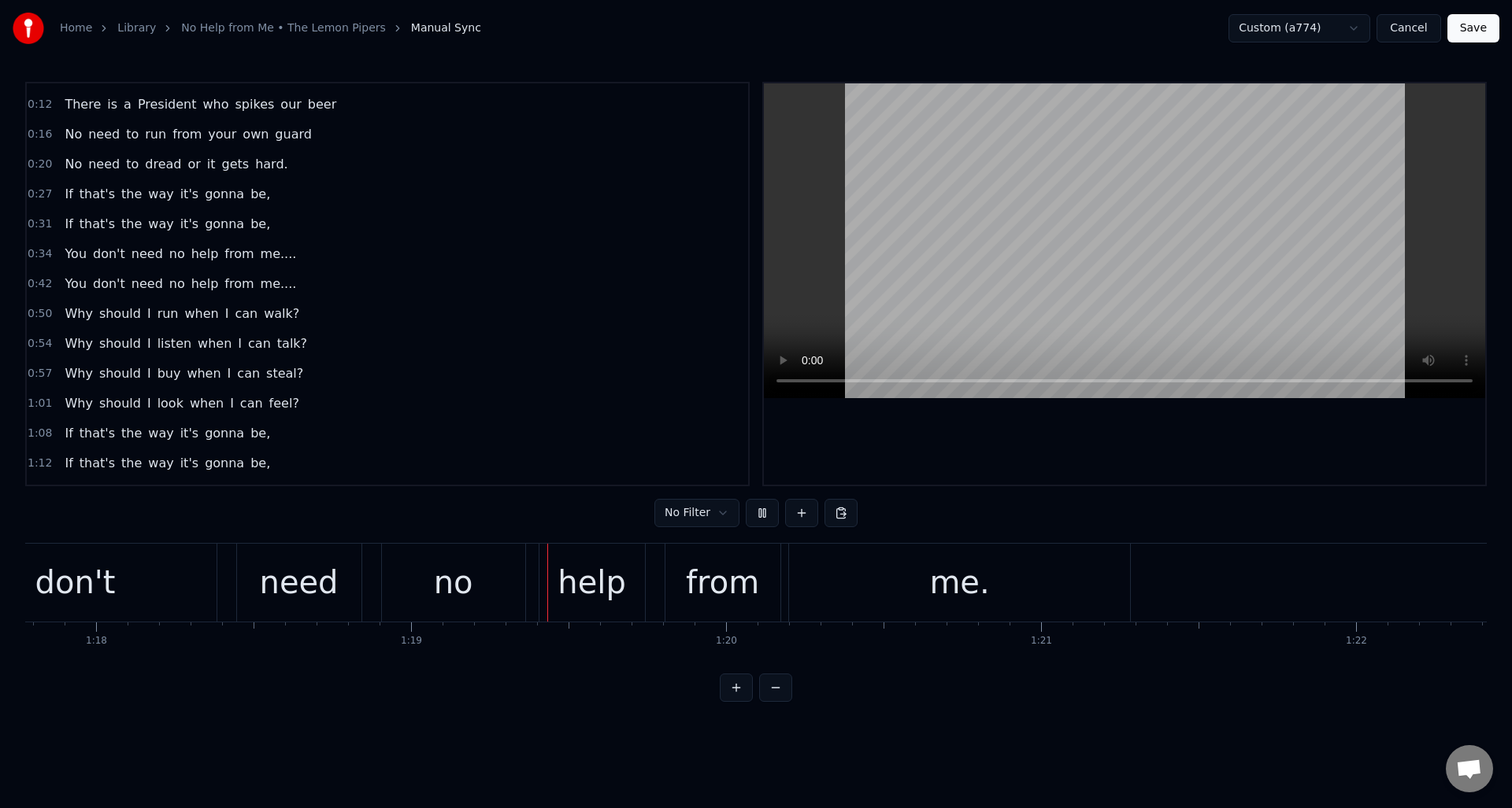
scroll to position [0, 24786]
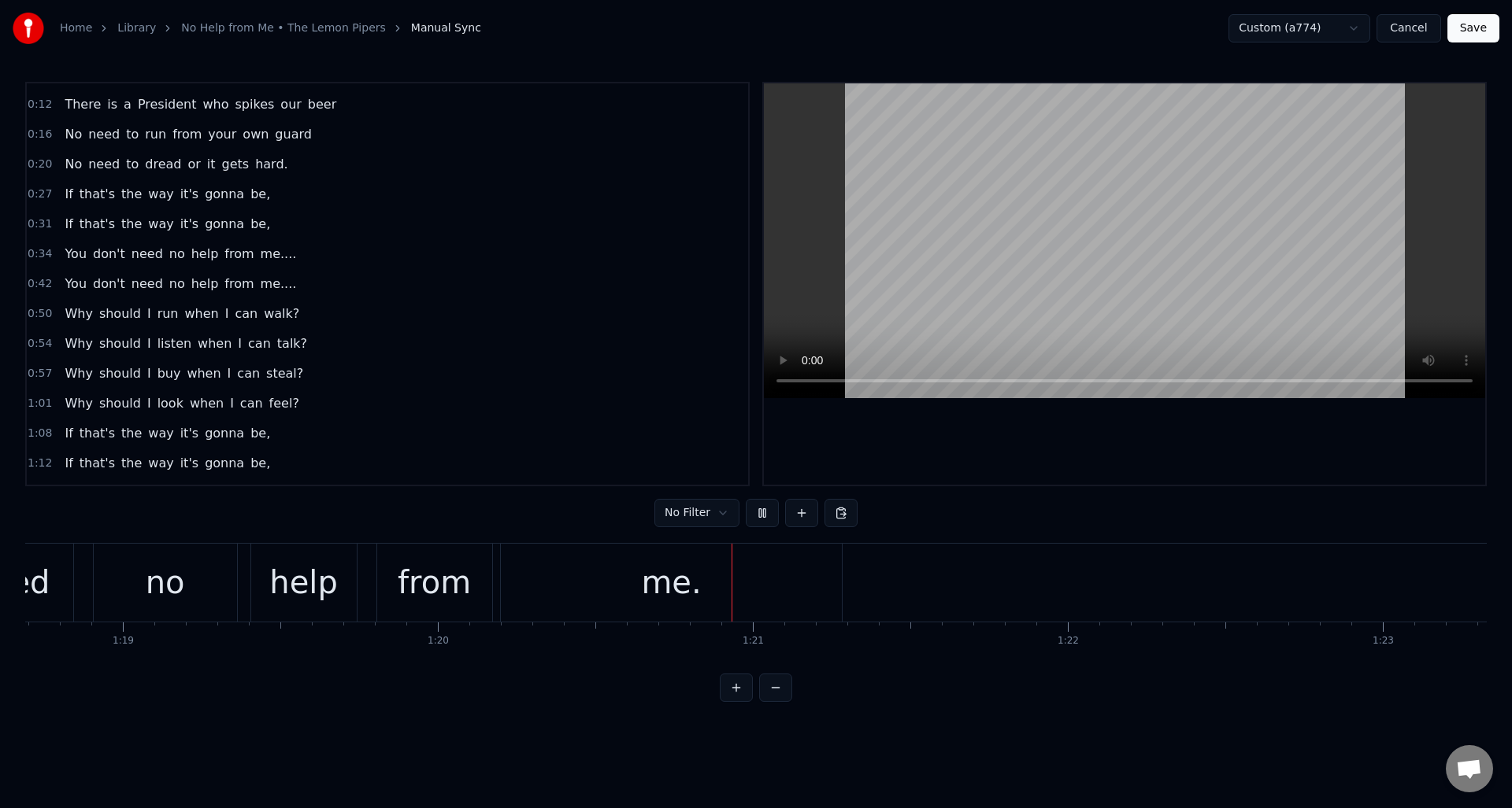
click at [764, 510] on button at bounding box center [762, 513] width 33 height 29
click at [628, 587] on div "me." at bounding box center [671, 582] width 341 height 78
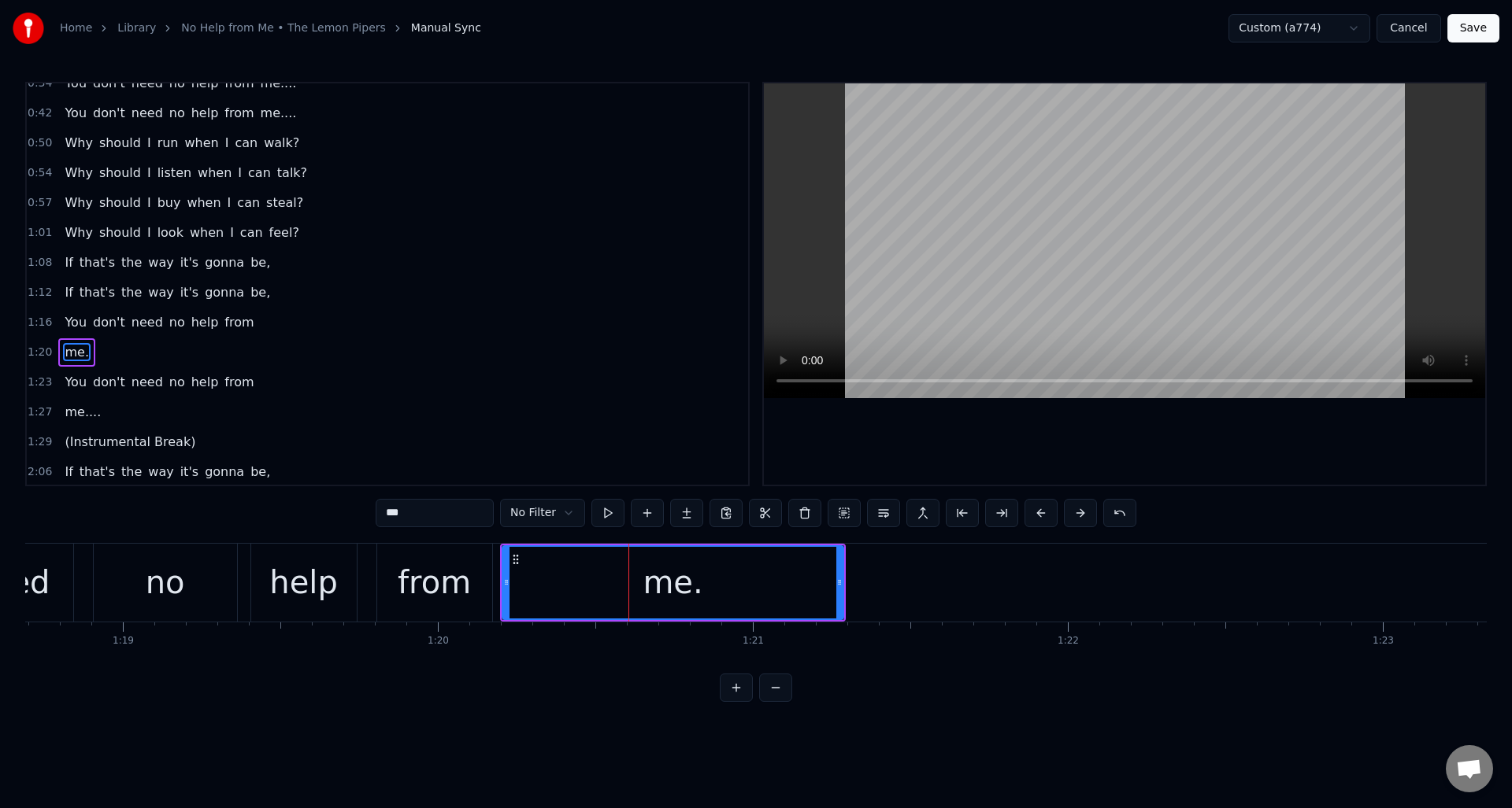
scroll to position [263, 0]
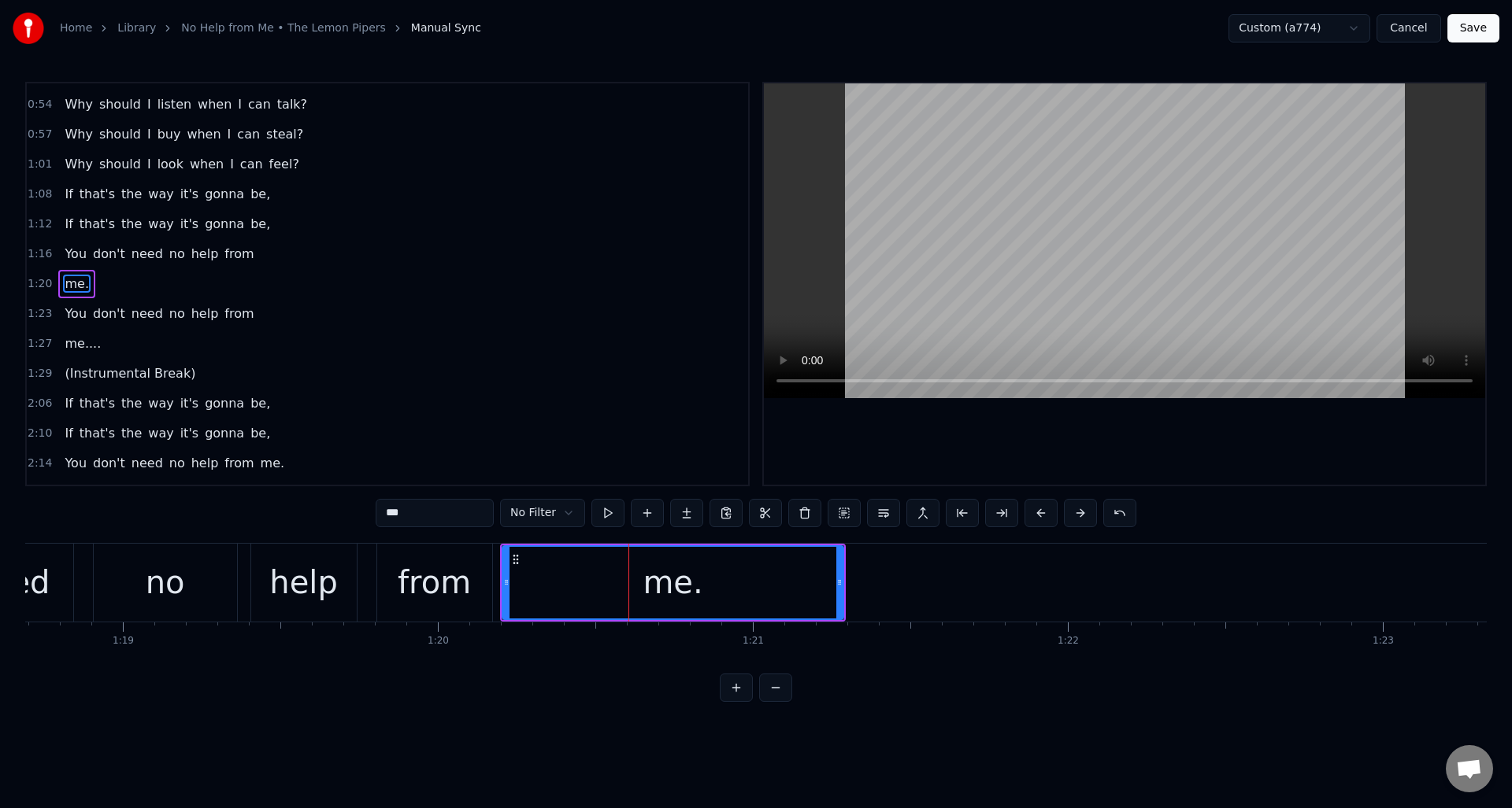
click at [433, 514] on input "***" at bounding box center [434, 513] width 118 height 29
type input "******"
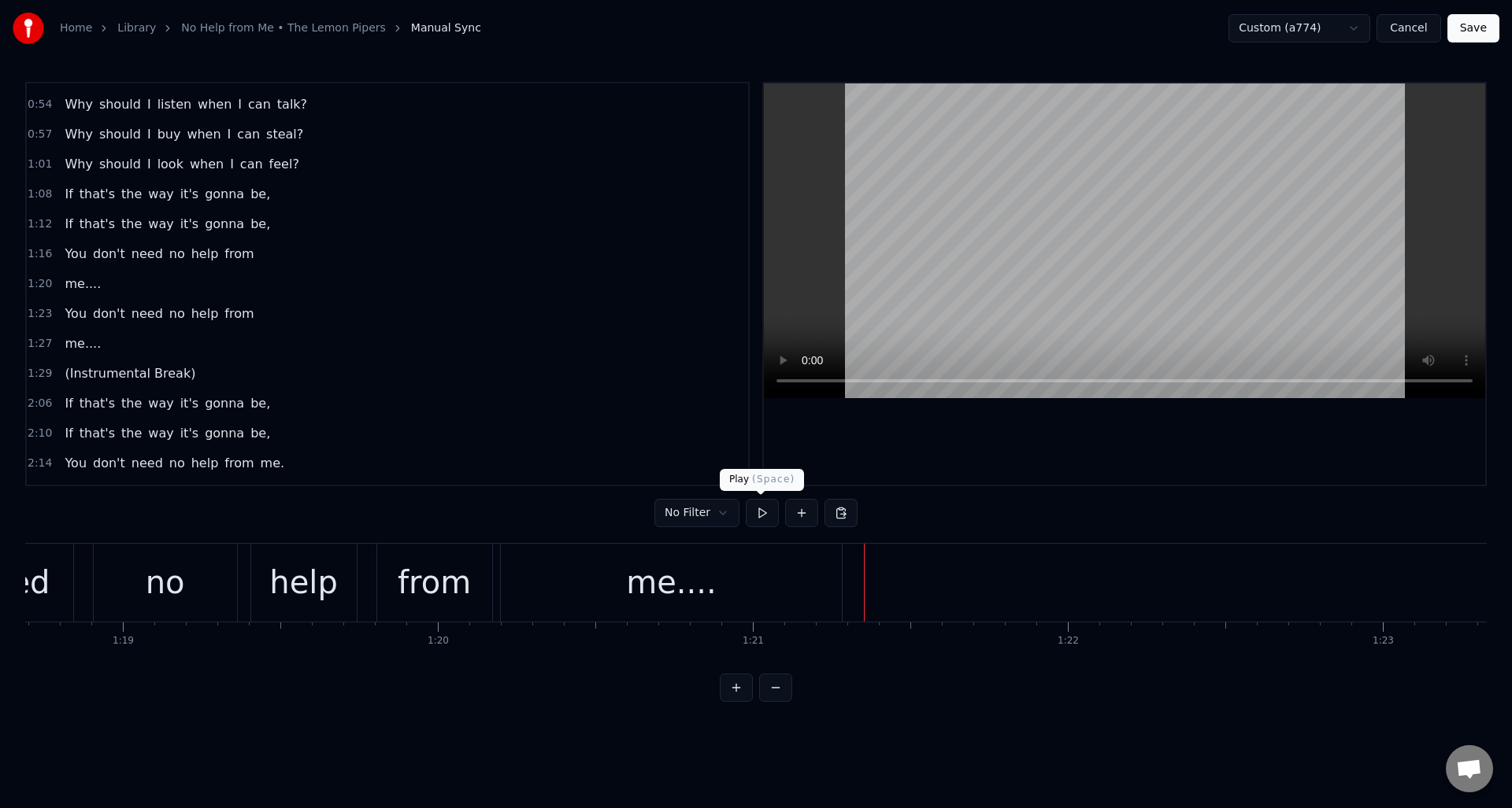
click at [765, 514] on button at bounding box center [762, 513] width 33 height 29
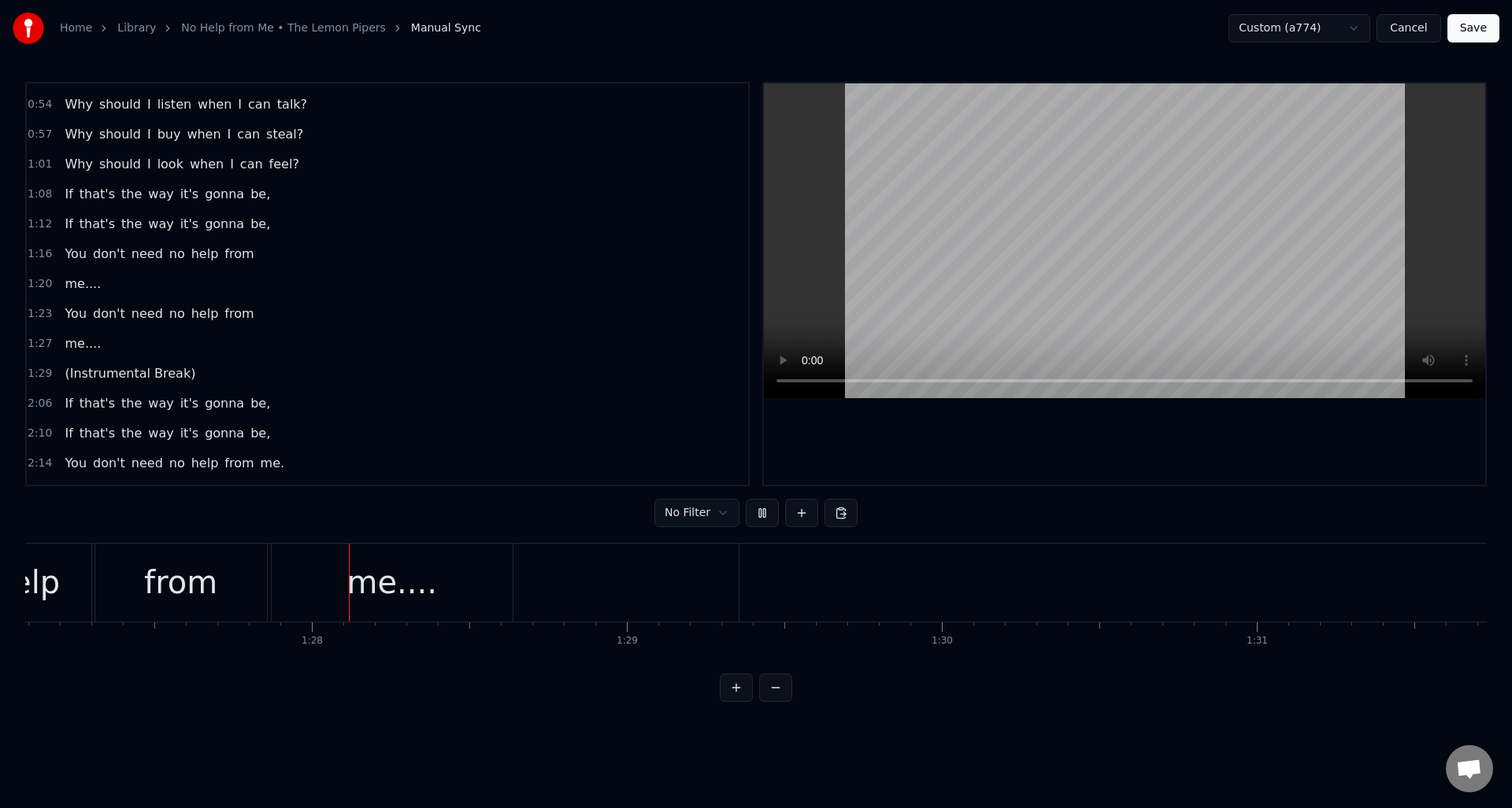
scroll to position [0, 27434]
click at [765, 514] on button at bounding box center [762, 513] width 33 height 29
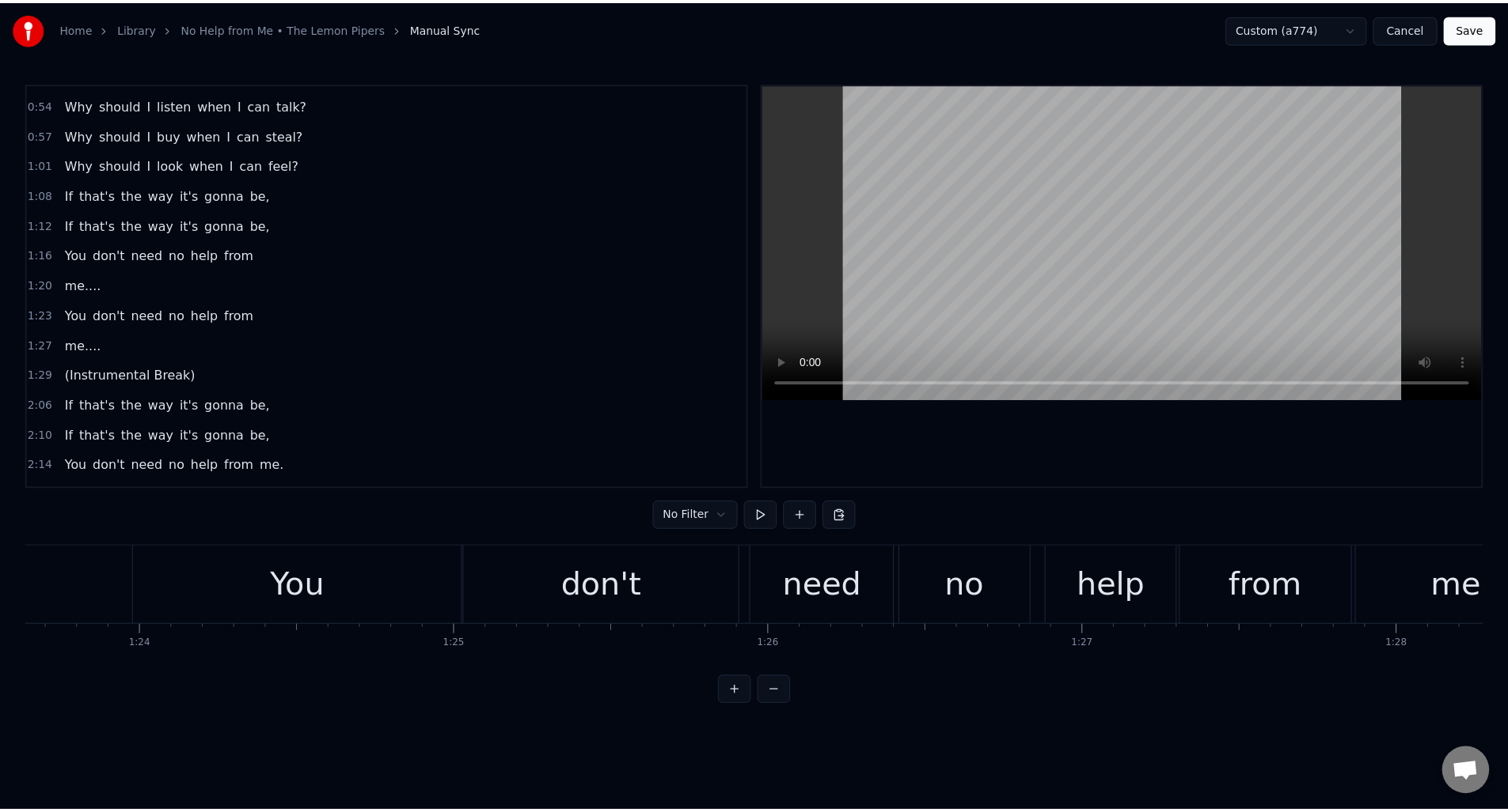
scroll to position [0, 27077]
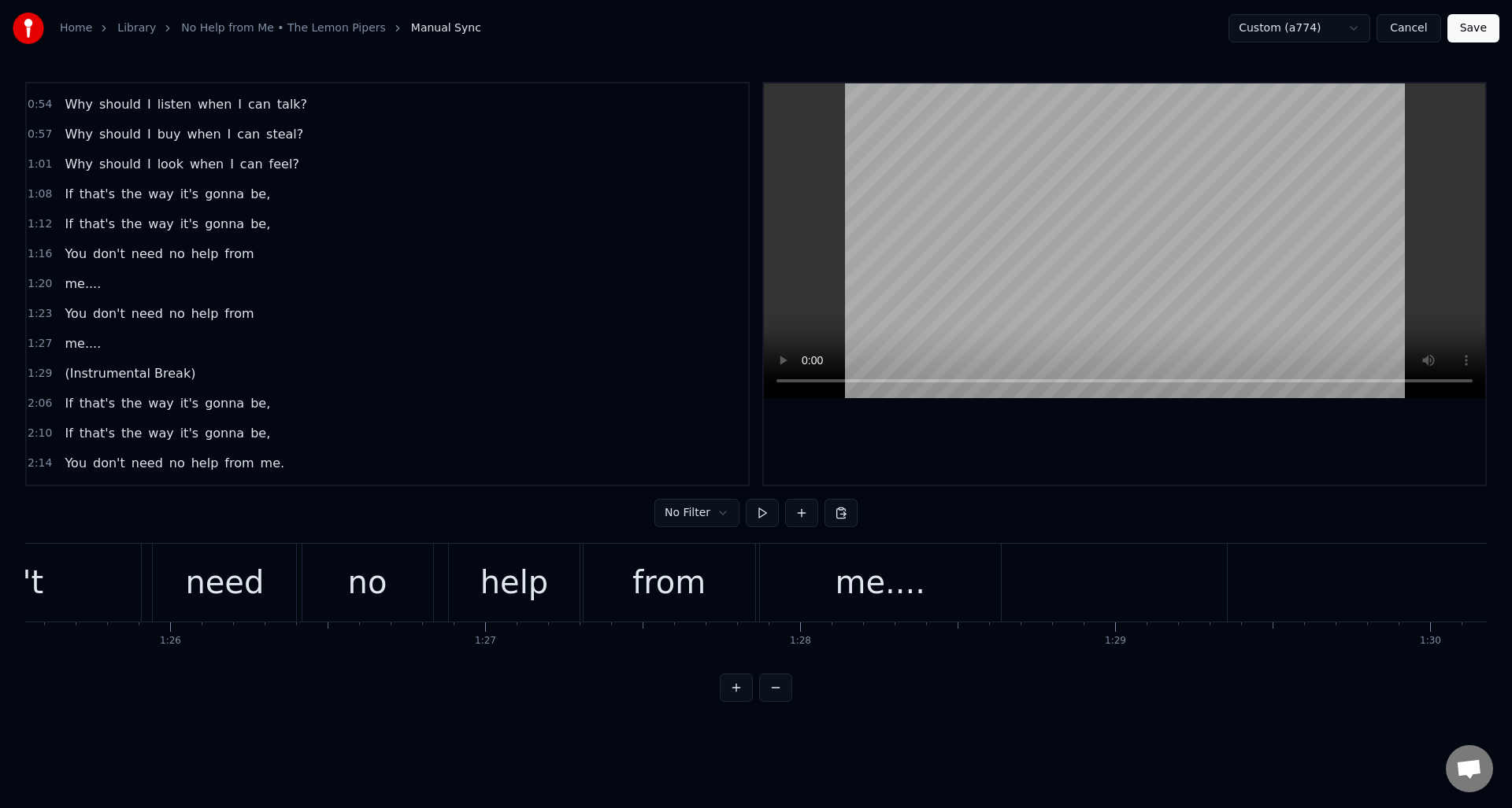
click at [1474, 27] on button "Save" at bounding box center [1473, 29] width 52 height 29
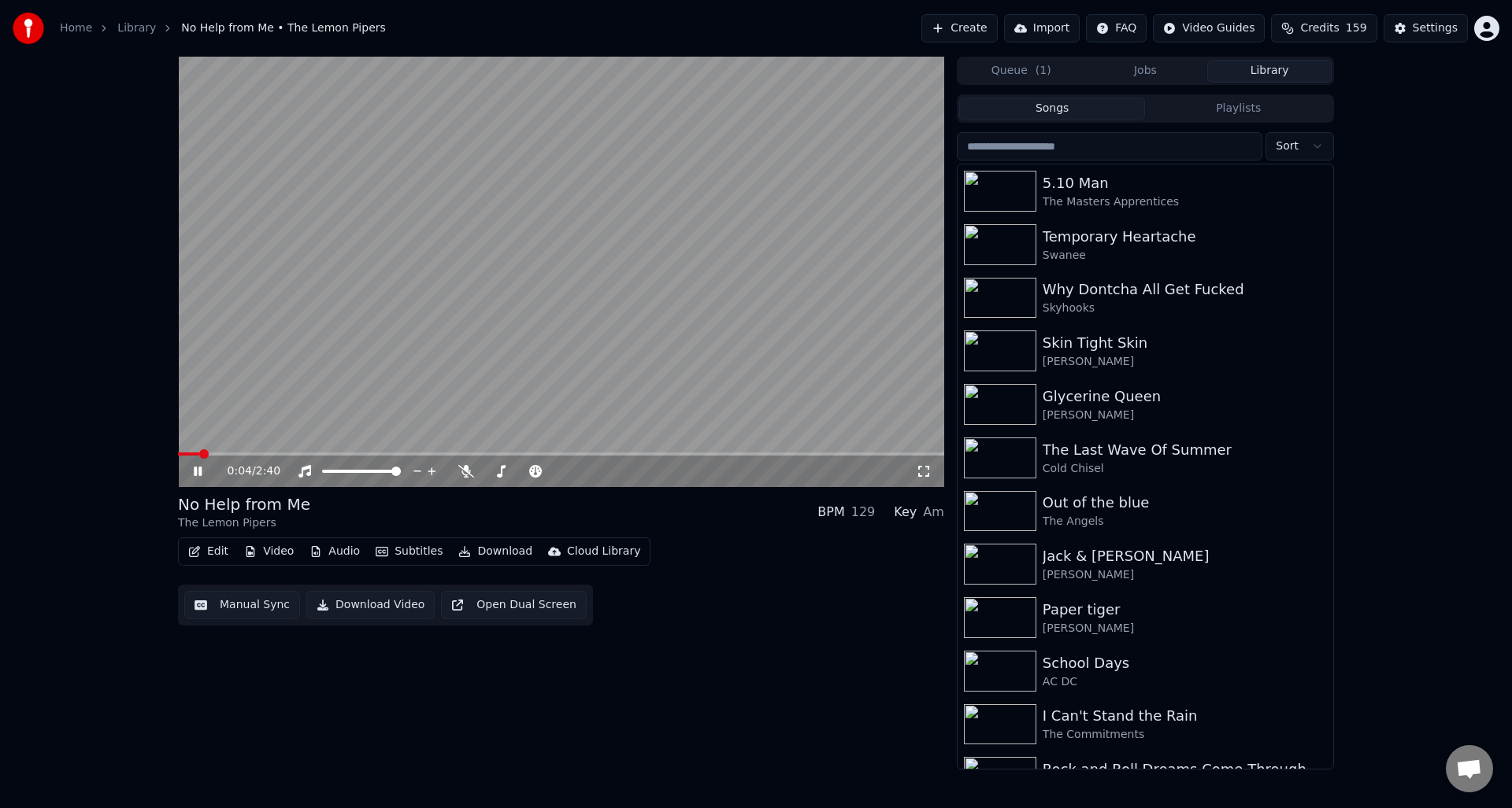
click at [198, 466] on icon at bounding box center [209, 471] width 37 height 12
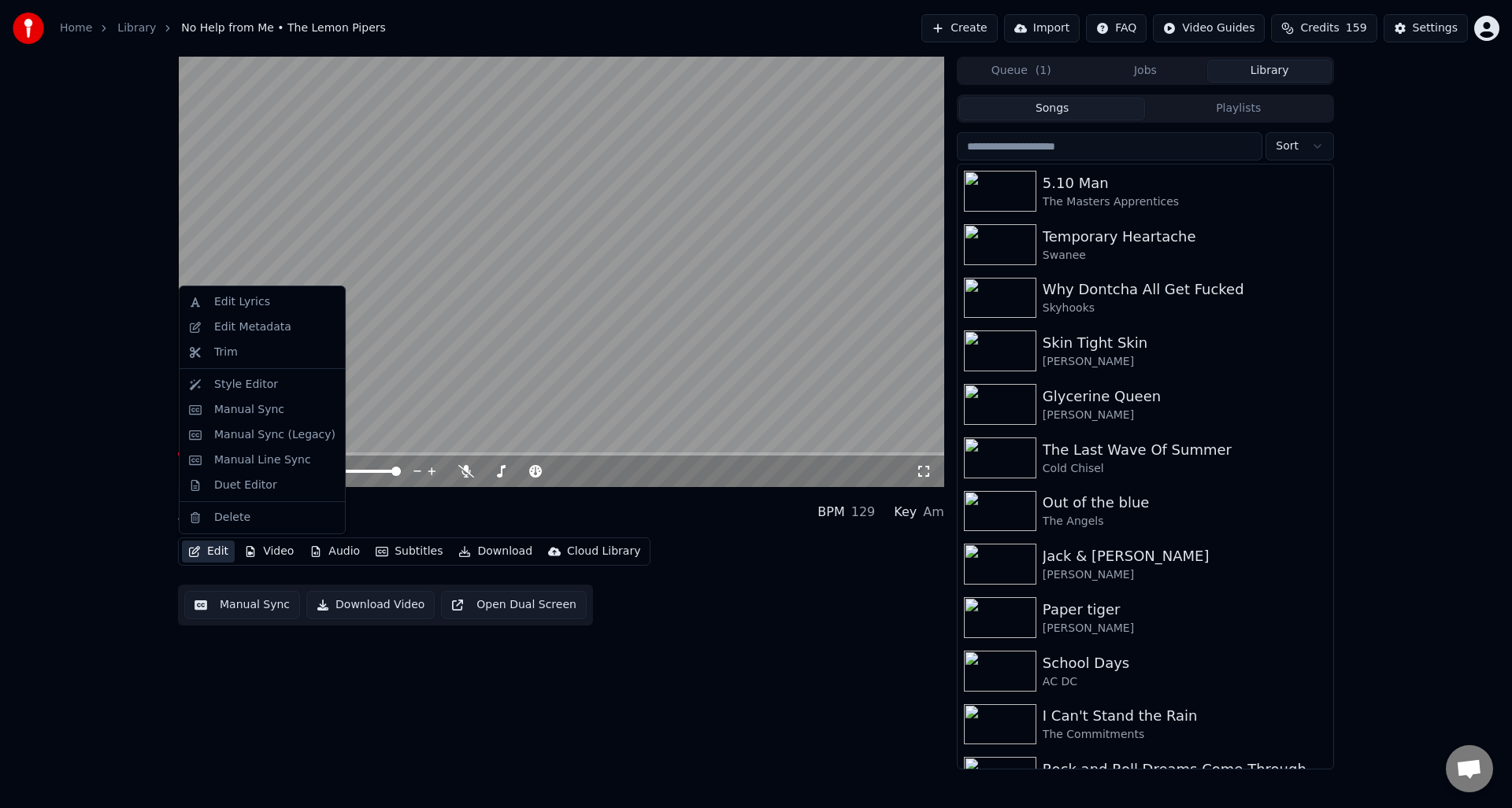
click at [212, 549] on button "Edit" at bounding box center [208, 551] width 52 height 22
click at [244, 486] on div "Duet Editor" at bounding box center [246, 485] width 63 height 16
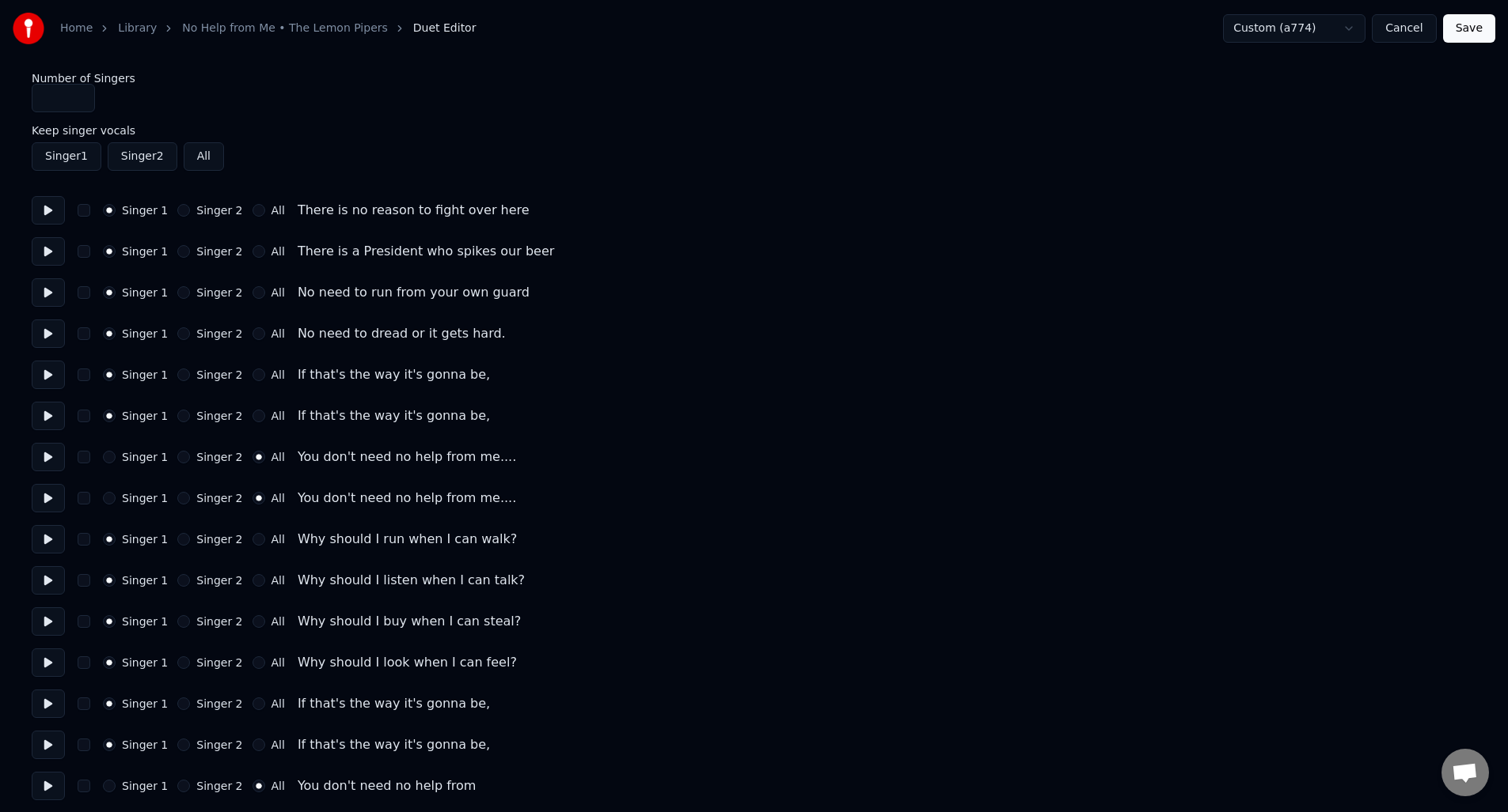
click at [111, 456] on button "Singer 1" at bounding box center [109, 456] width 12 height 12
click at [108, 500] on button "Singer 1" at bounding box center [109, 497] width 12 height 12
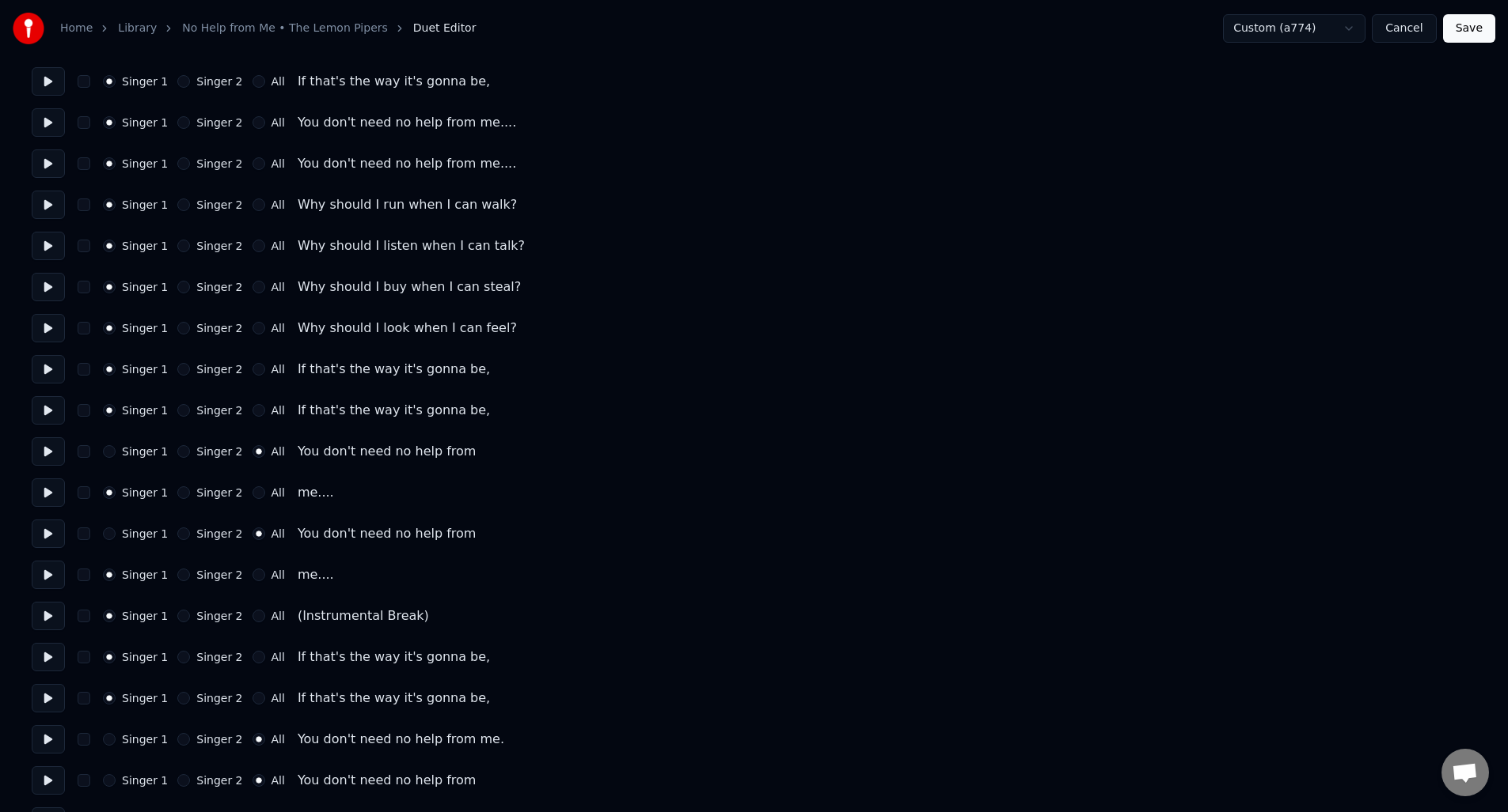
scroll to position [336, 0]
click at [112, 450] on button "Singer 1" at bounding box center [109, 450] width 12 height 12
click at [114, 533] on button "Singer 1" at bounding box center [109, 532] width 12 height 12
click at [112, 732] on div "Singer 1" at bounding box center [136, 737] width 65 height 12
click at [110, 740] on button "Singer 1" at bounding box center [109, 737] width 12 height 12
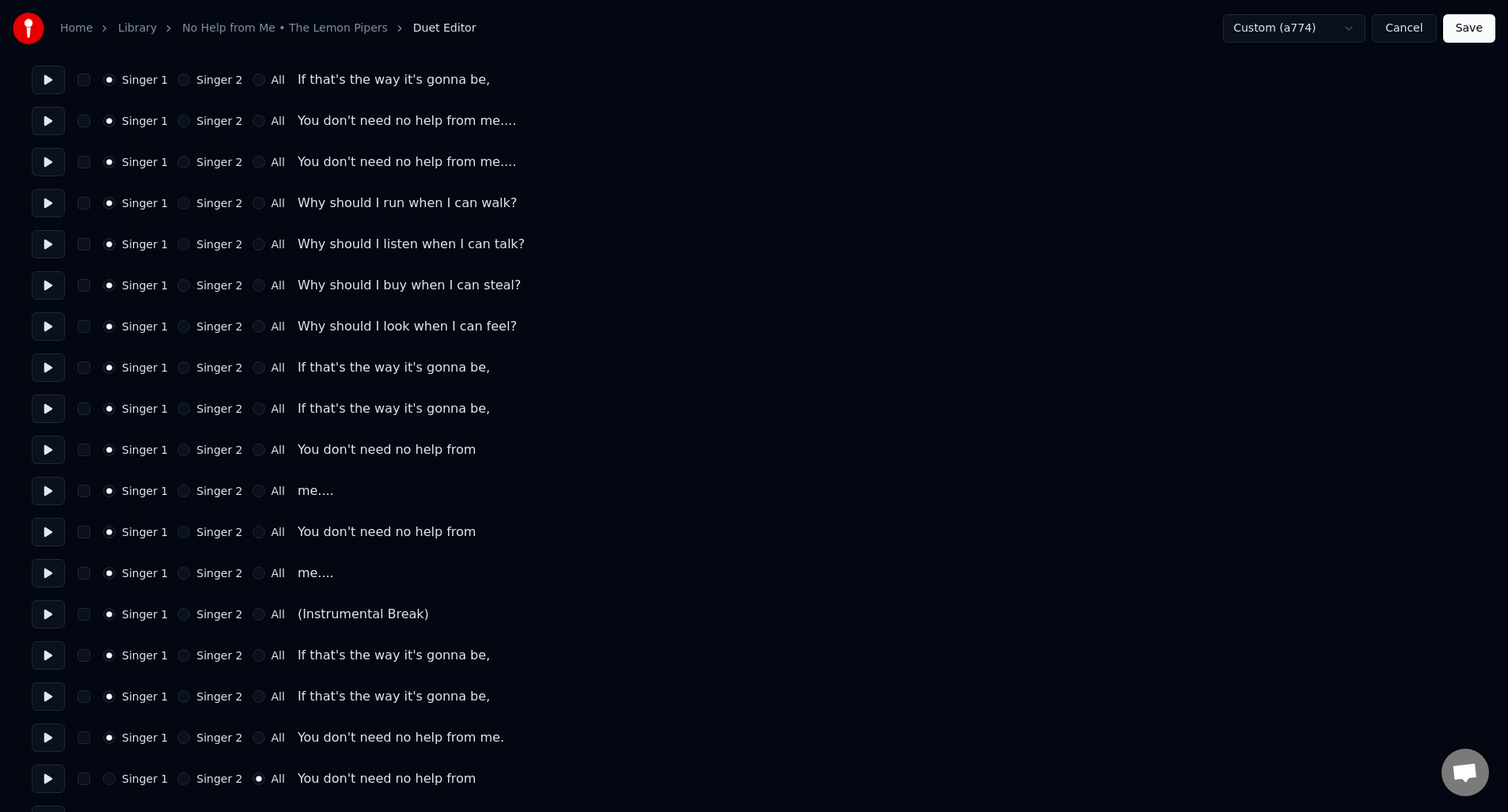
click at [108, 775] on button "Singer 1" at bounding box center [109, 779] width 12 height 12
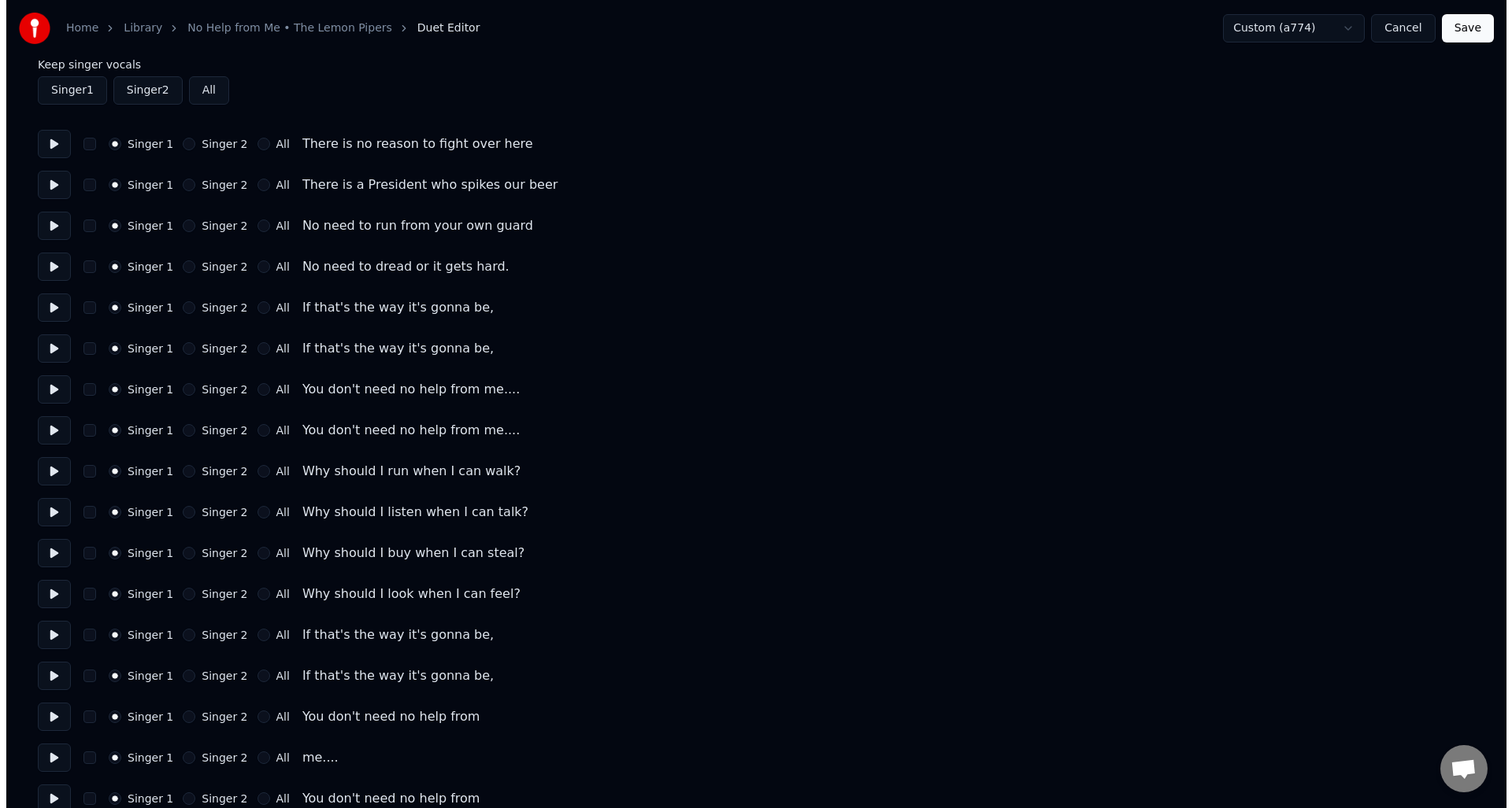
scroll to position [0, 0]
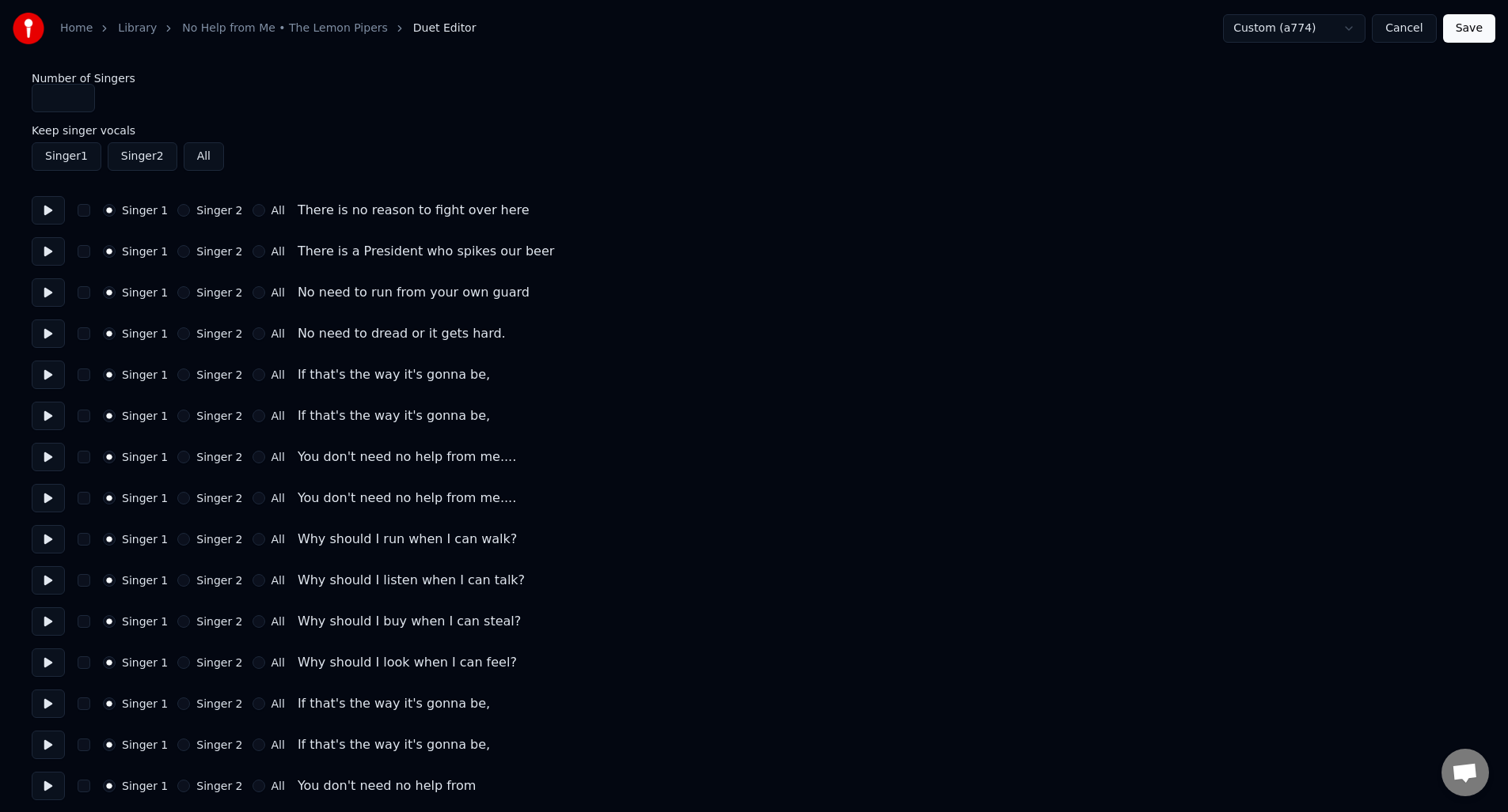
click at [1471, 29] on button "Save" at bounding box center [1469, 29] width 53 height 29
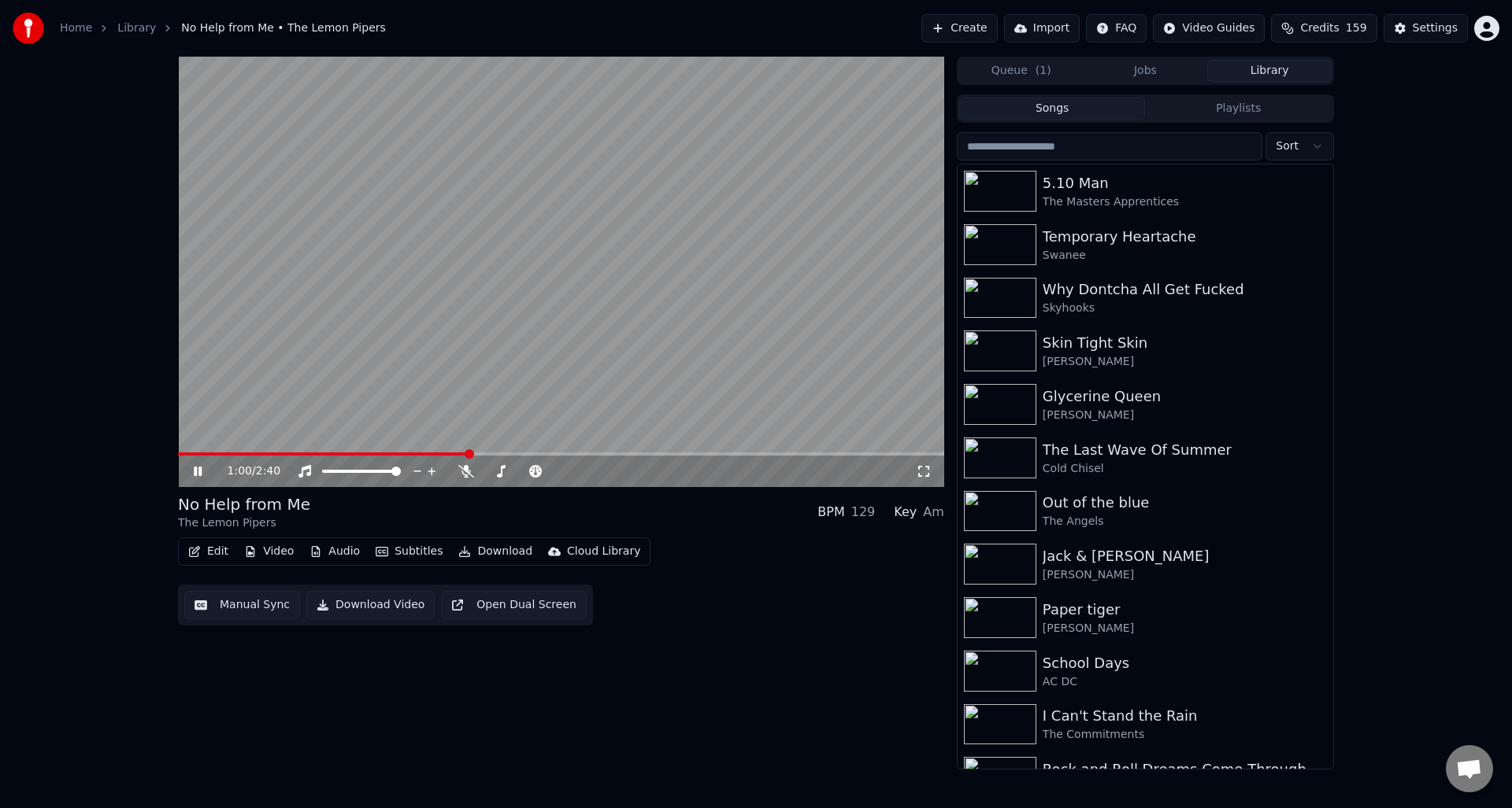
click at [197, 466] on icon at bounding box center [209, 471] width 37 height 12
click at [362, 603] on button "Download Video" at bounding box center [370, 605] width 129 height 29
